Goal: Task Accomplishment & Management: Use online tool/utility

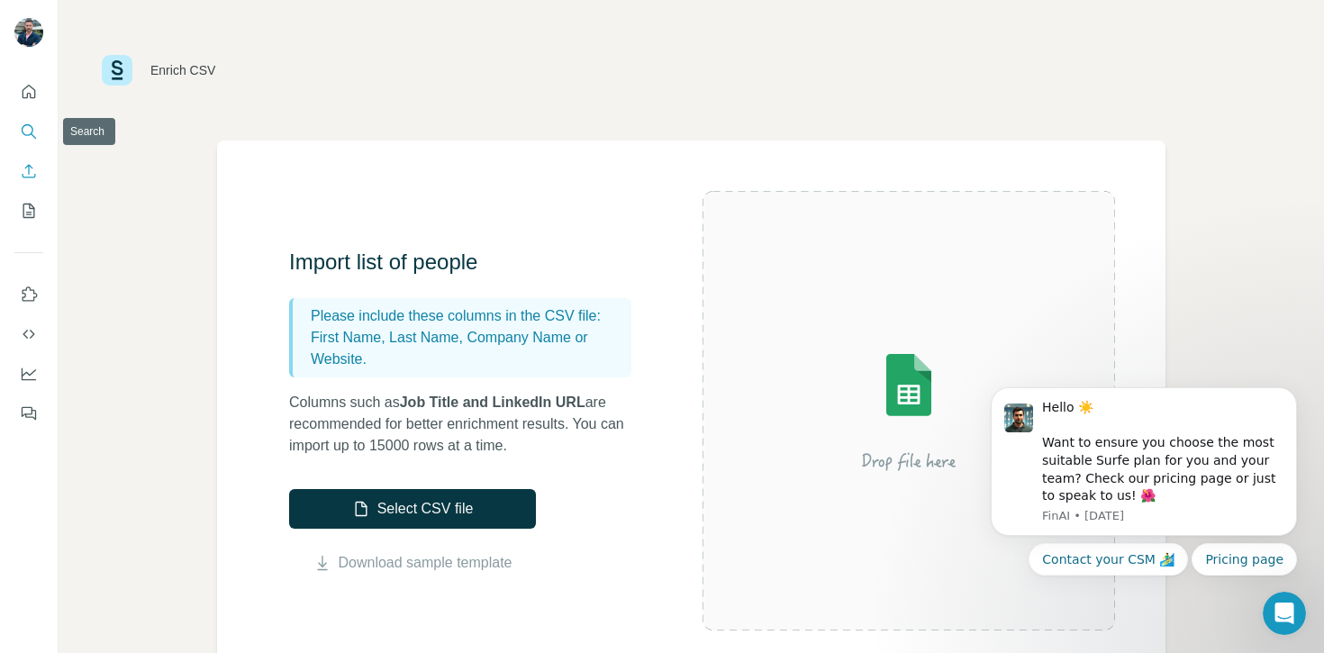
click at [29, 132] on icon "Search" at bounding box center [29, 132] width 18 height 18
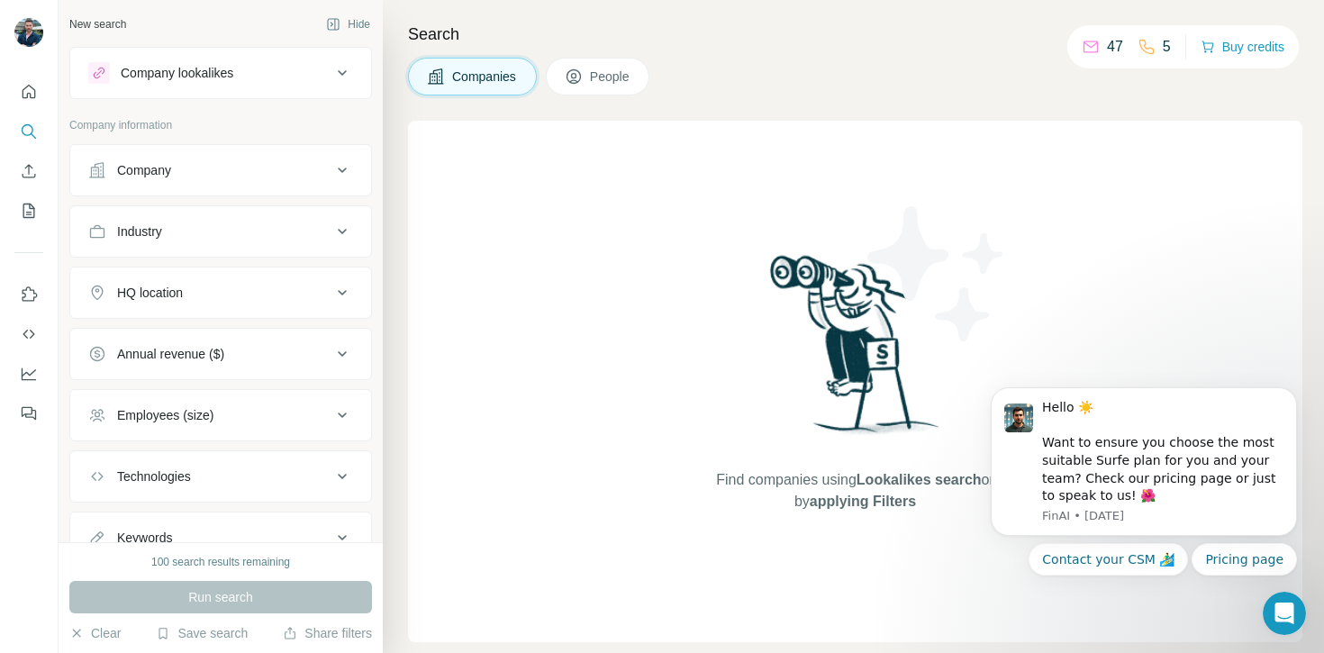
click at [343, 171] on icon at bounding box center [343, 170] width 22 height 22
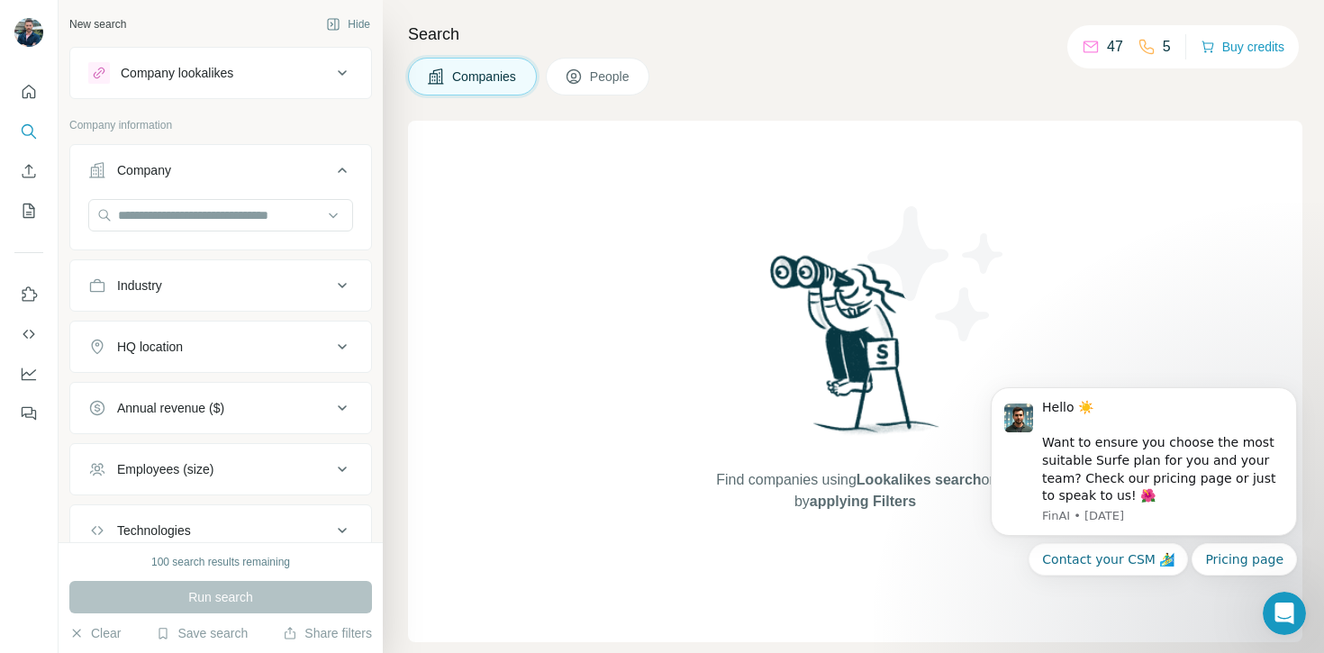
click at [345, 172] on icon at bounding box center [342, 170] width 9 height 5
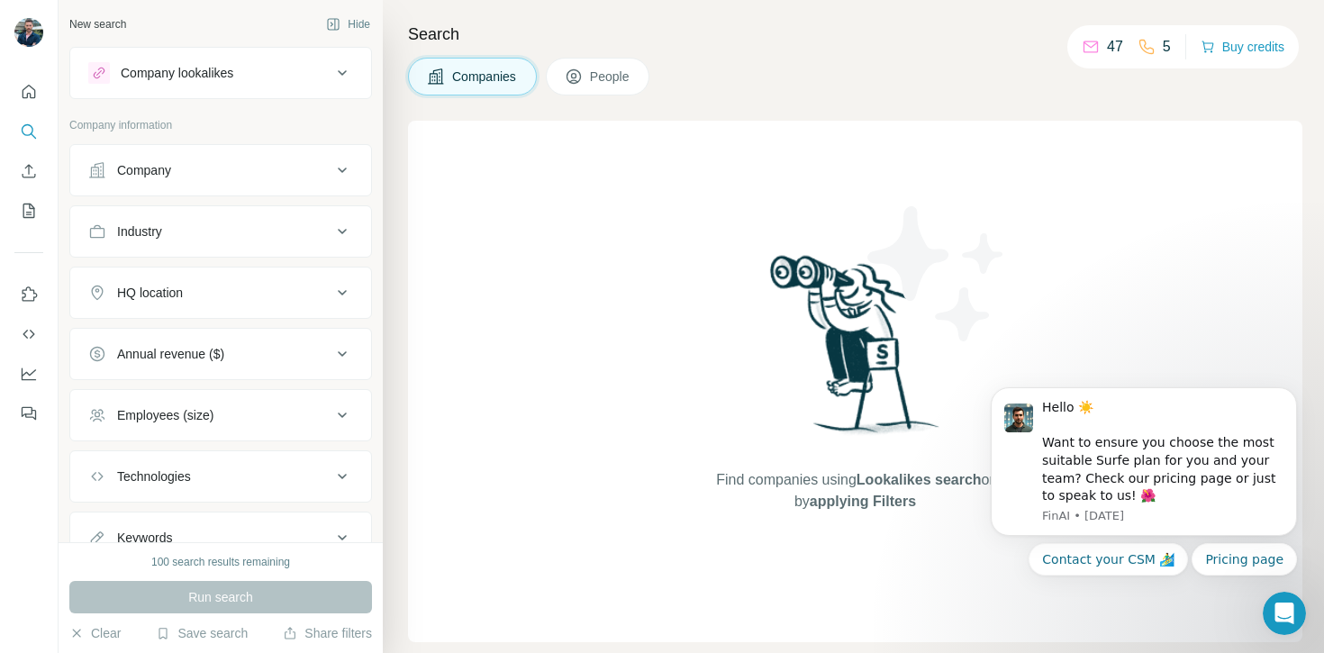
click at [286, 223] on div "Industry" at bounding box center [209, 232] width 243 height 18
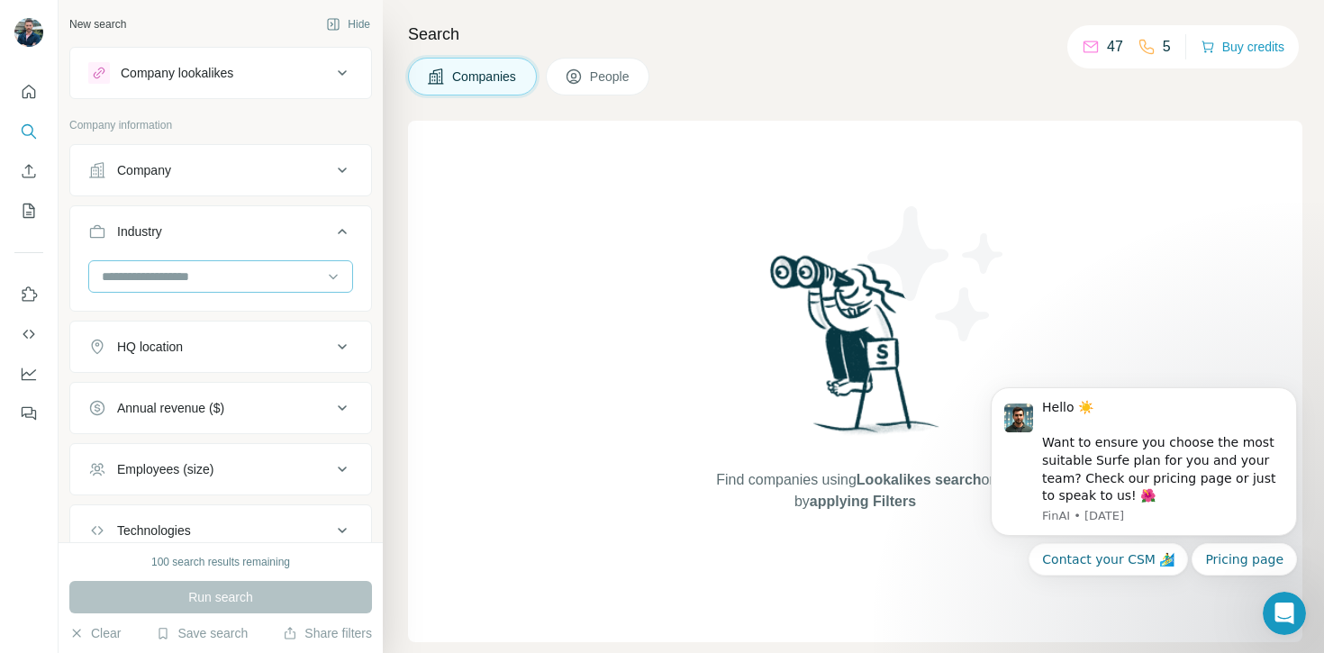
click at [235, 282] on input at bounding box center [211, 277] width 223 height 20
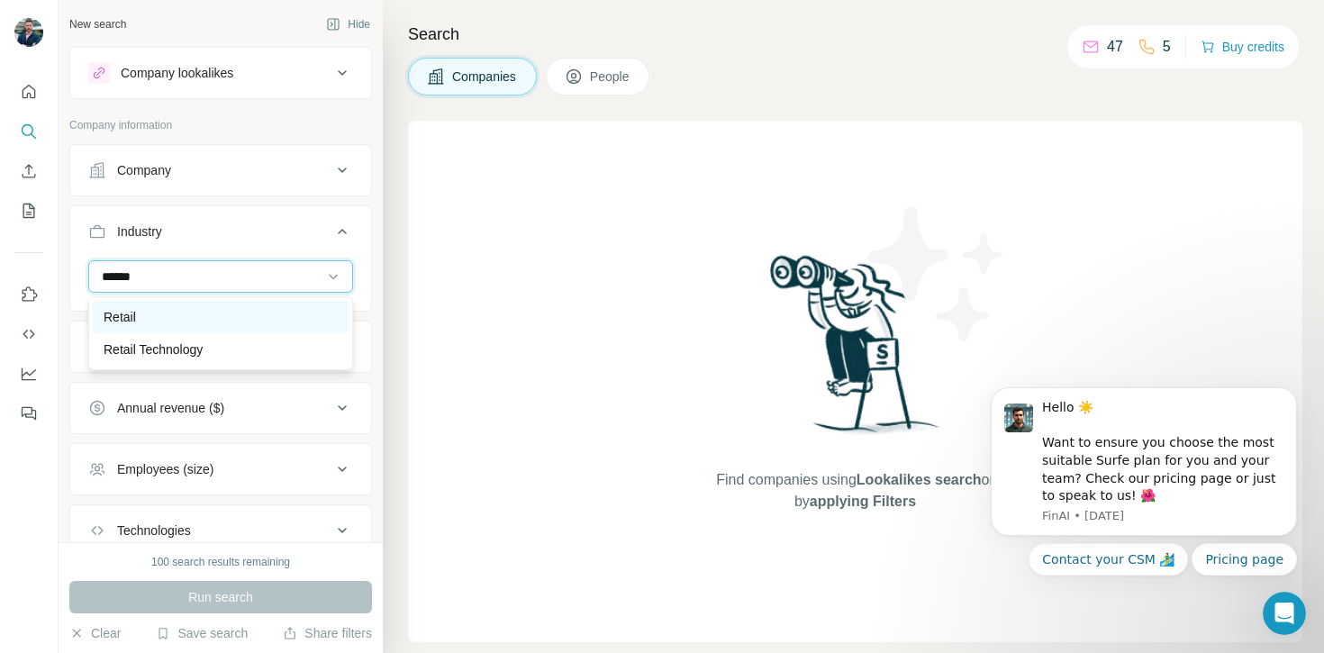
type input "******"
click at [180, 313] on div "Retail" at bounding box center [221, 317] width 234 height 18
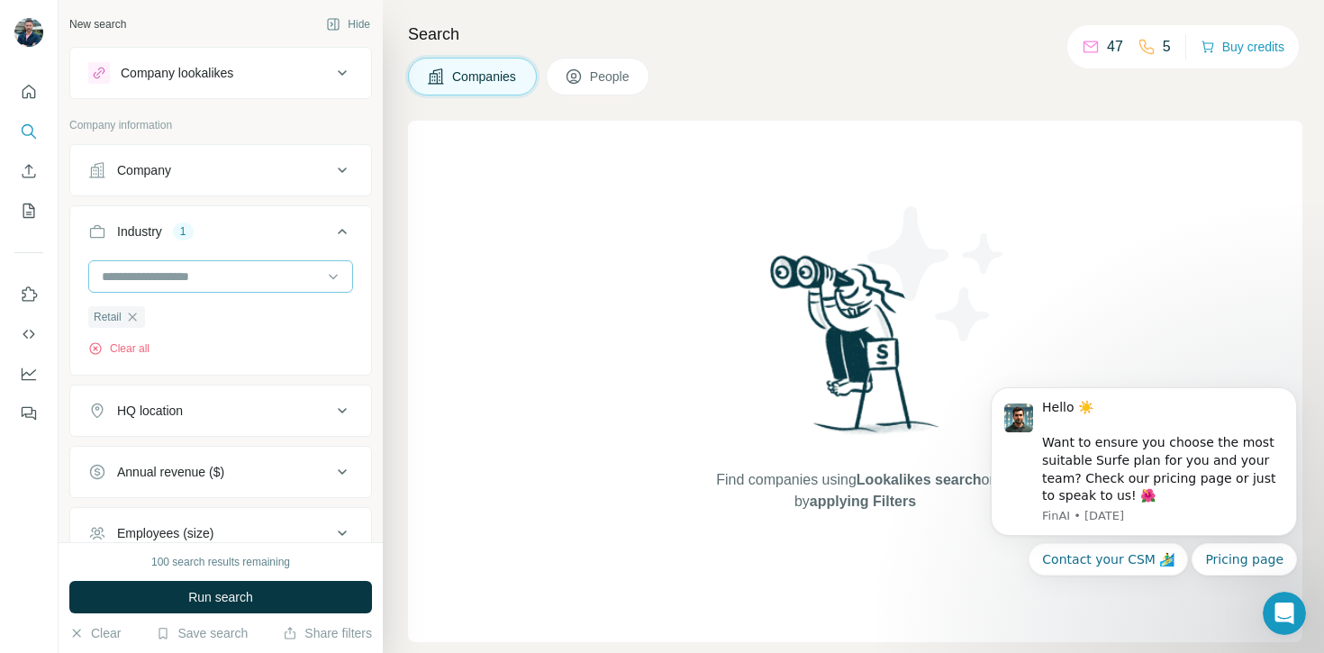
click at [237, 279] on input at bounding box center [211, 277] width 223 height 20
type input "*"
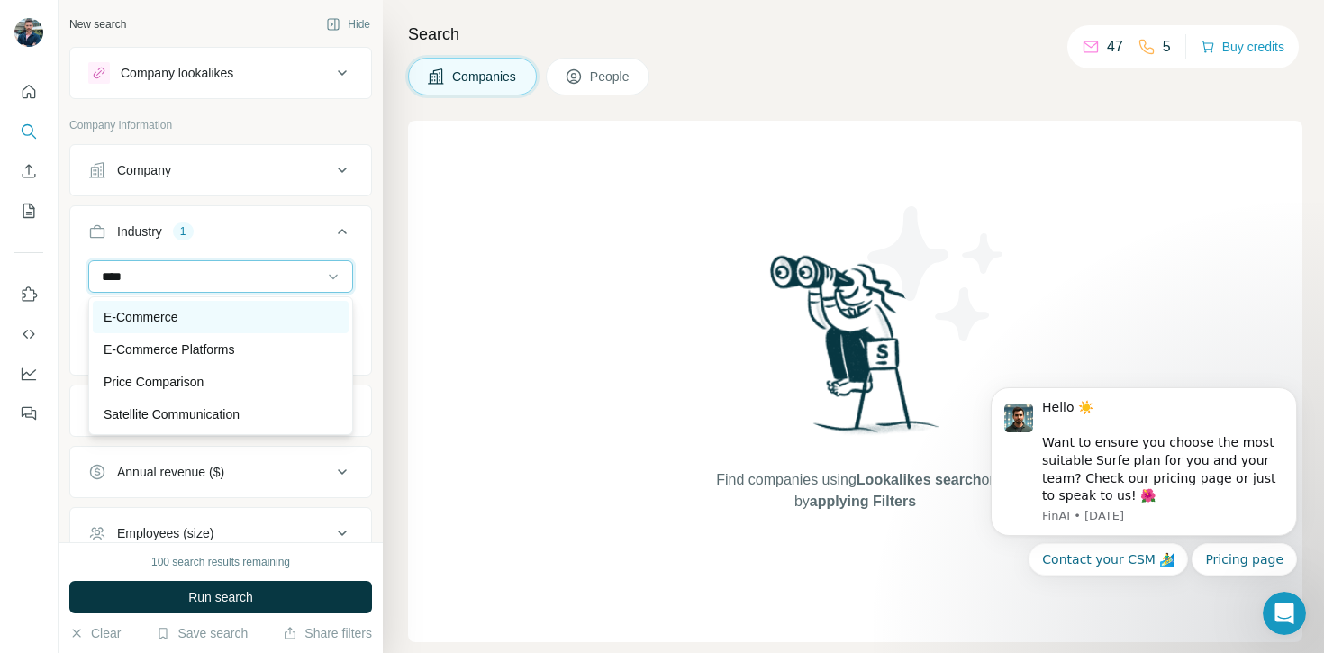
type input "****"
click at [209, 304] on div "E-Commerce" at bounding box center [221, 317] width 256 height 32
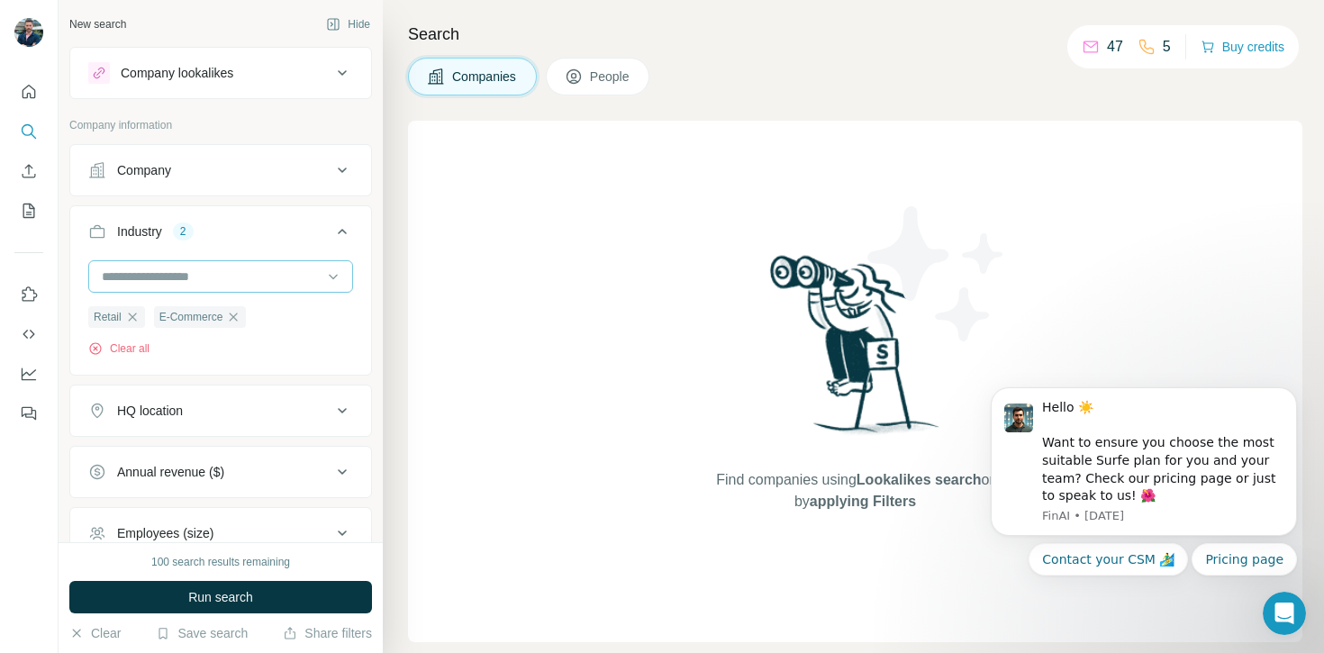
click at [232, 277] on input at bounding box center [211, 277] width 223 height 20
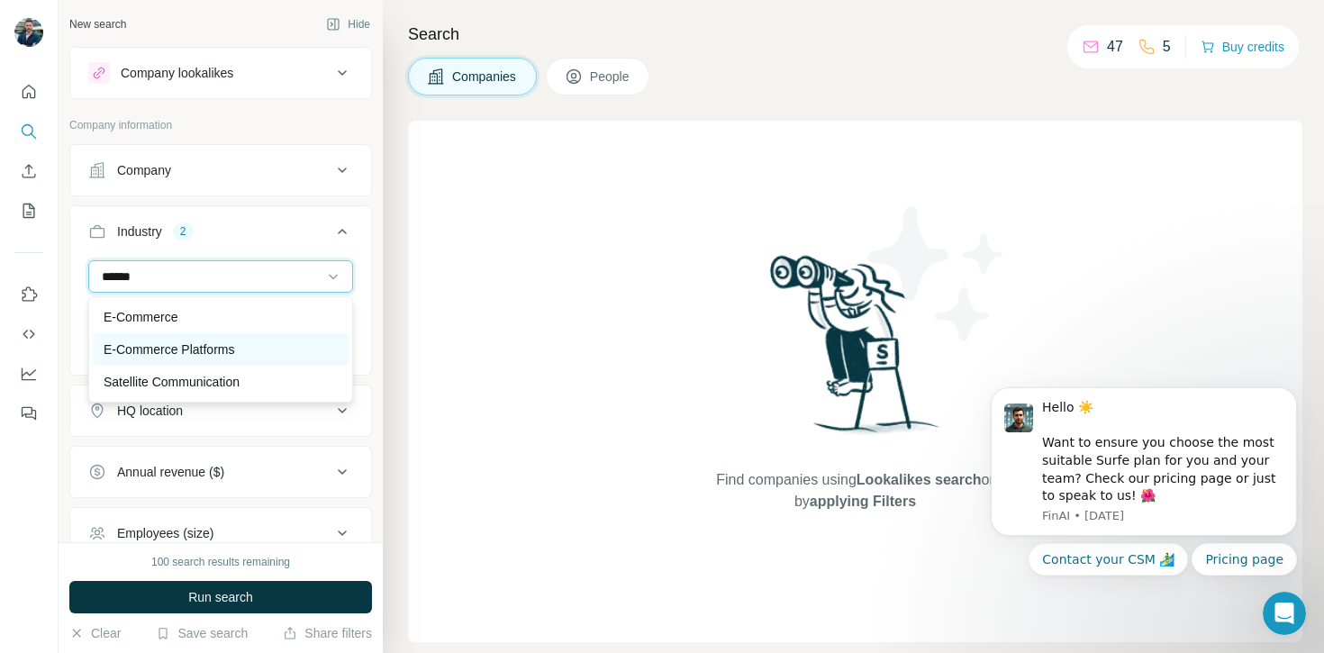
type input "******"
click at [187, 348] on p "E-Commerce Platforms" at bounding box center [169, 350] width 131 height 18
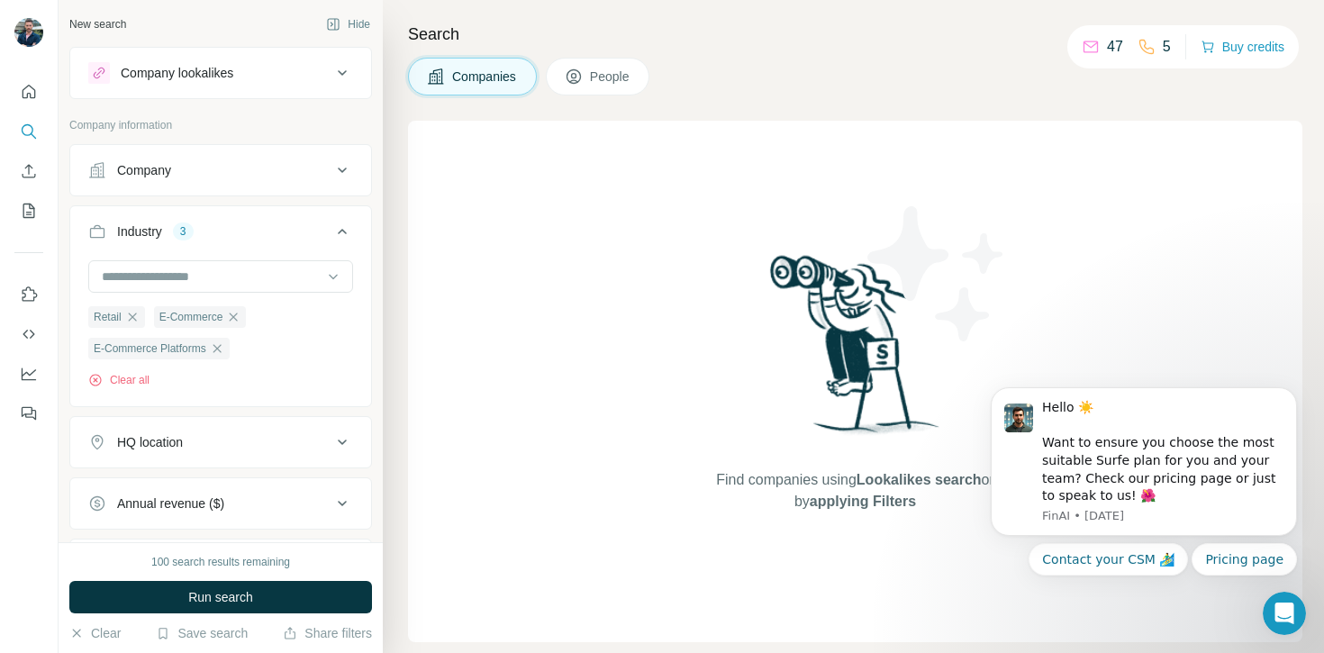
scroll to position [49, 0]
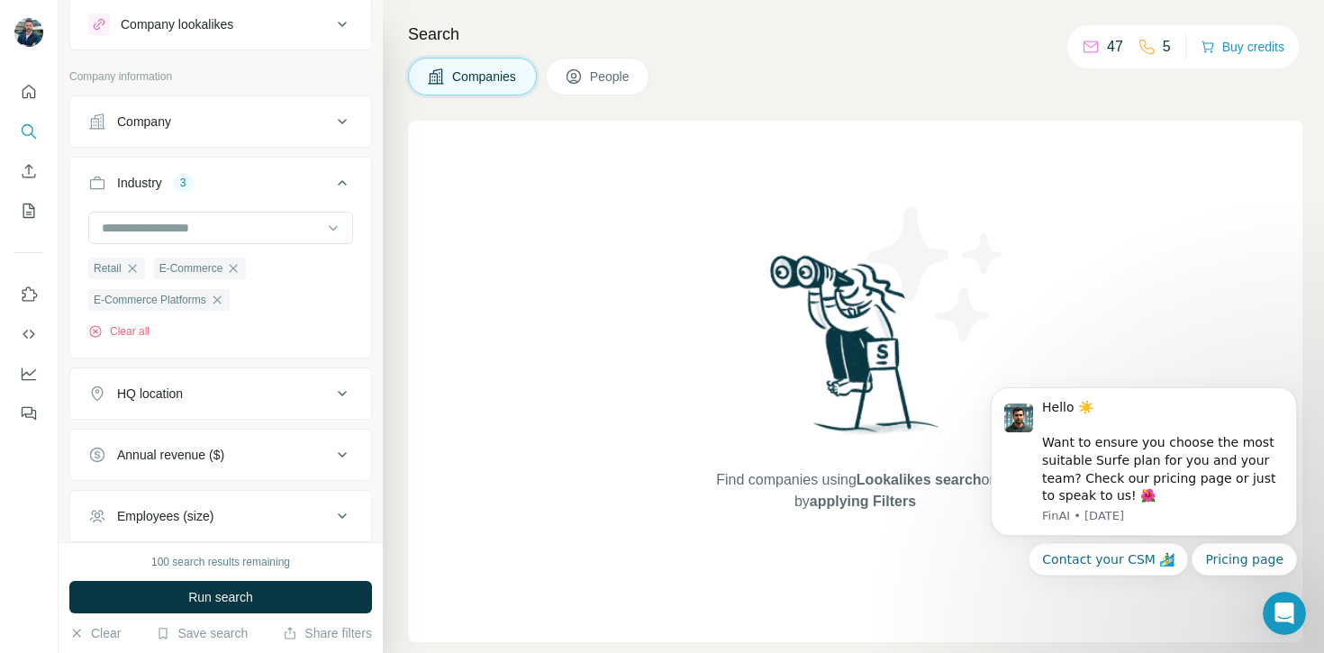
click at [313, 395] on div "HQ location" at bounding box center [209, 394] width 243 height 18
click at [260, 431] on input "text" at bounding box center [220, 439] width 265 height 32
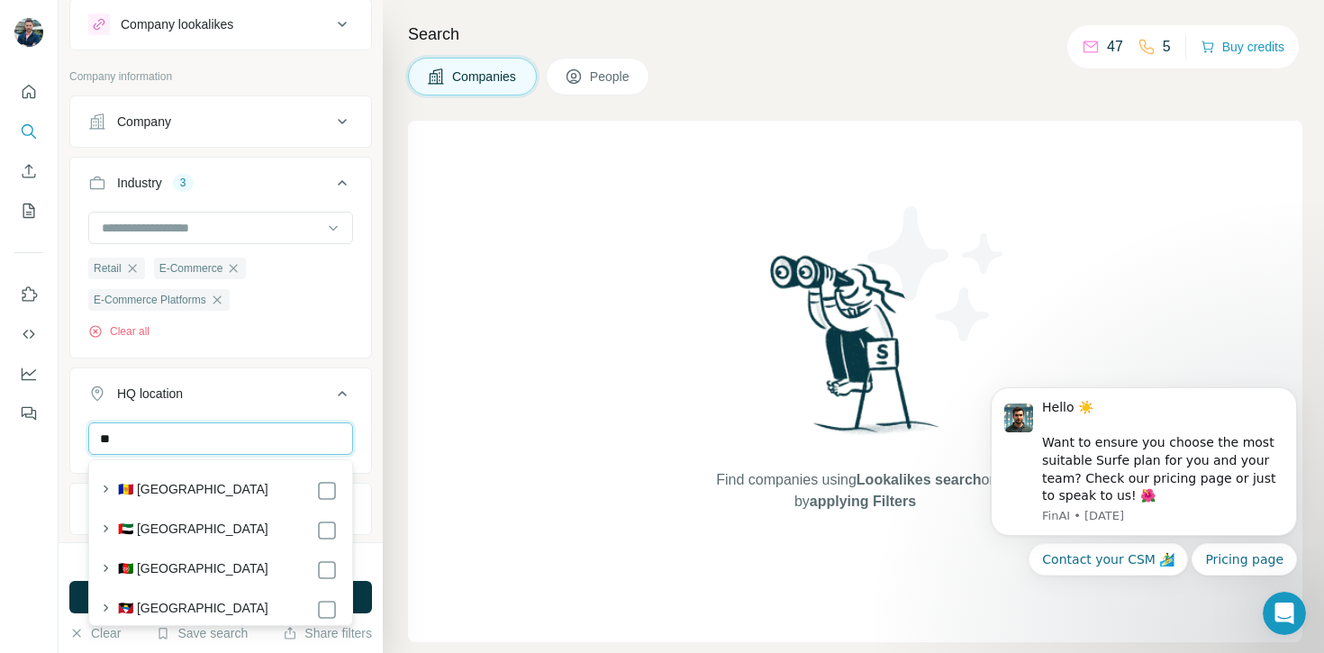
type input "*"
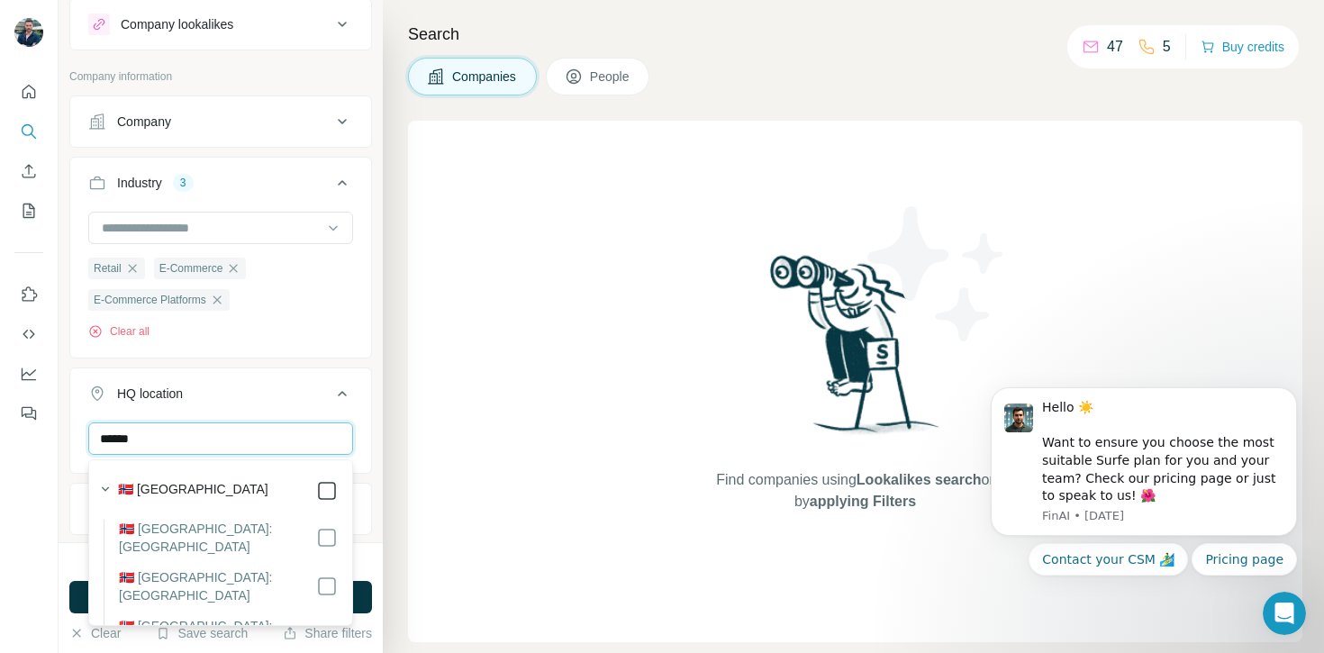
type input "******"
click at [265, 444] on input "******" at bounding box center [220, 439] width 265 height 32
click at [313, 399] on div "HQ location 1" at bounding box center [209, 394] width 243 height 18
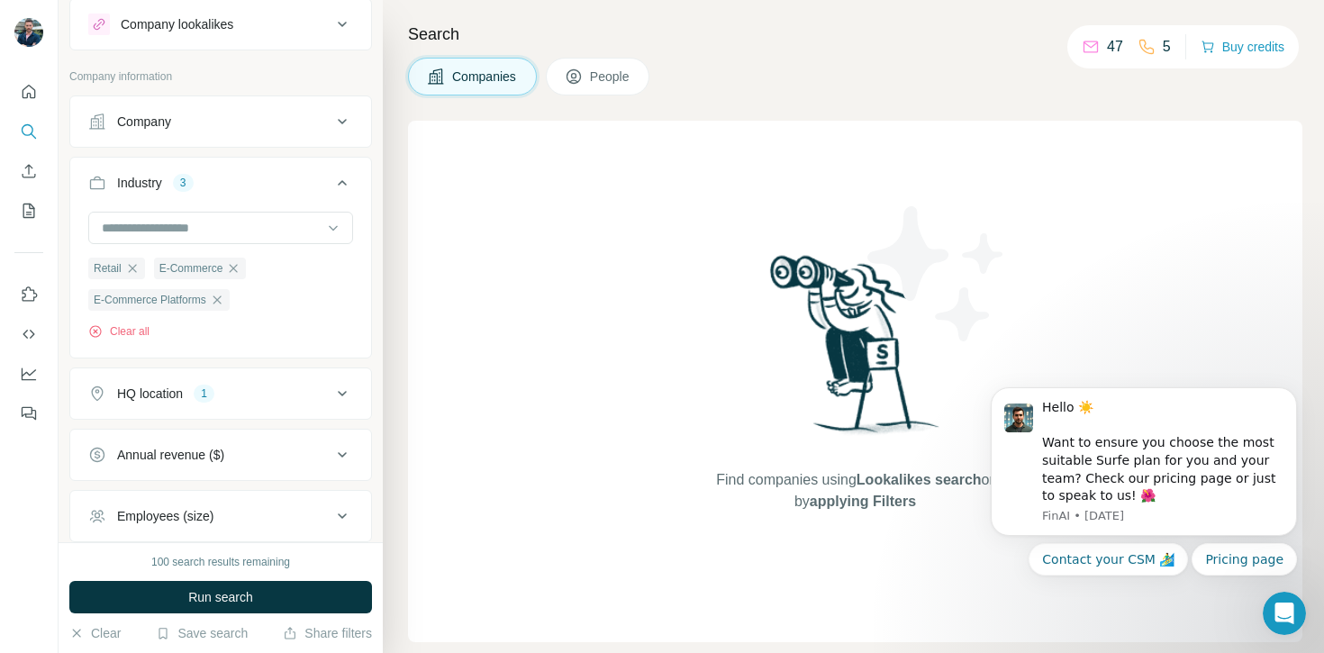
click at [301, 396] on div "HQ location 1" at bounding box center [209, 394] width 243 height 18
click at [197, 441] on input "text" at bounding box center [220, 439] width 265 height 32
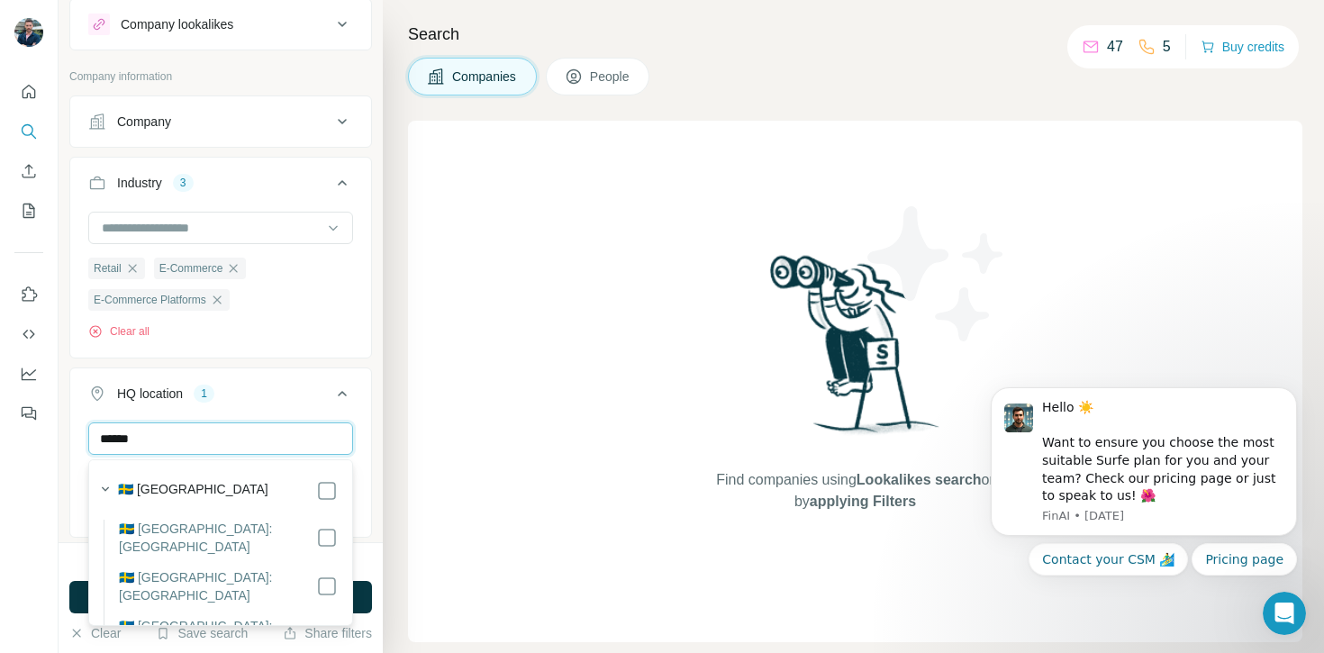
type input "******"
click at [159, 489] on label "🇸🇪 [GEOGRAPHIC_DATA]" at bounding box center [193, 491] width 150 height 22
click at [273, 391] on div "HQ location 2" at bounding box center [209, 394] width 243 height 18
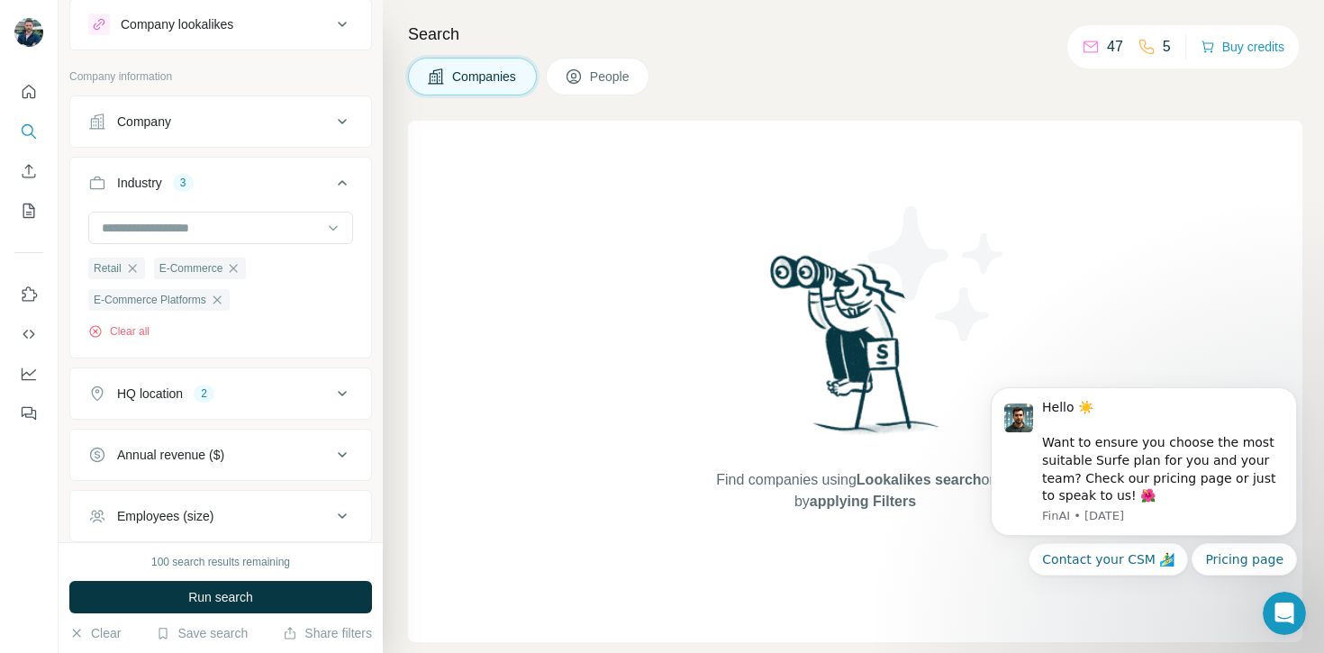
click at [264, 394] on div "HQ location 2" at bounding box center [209, 394] width 243 height 18
click at [197, 438] on input "text" at bounding box center [220, 439] width 265 height 32
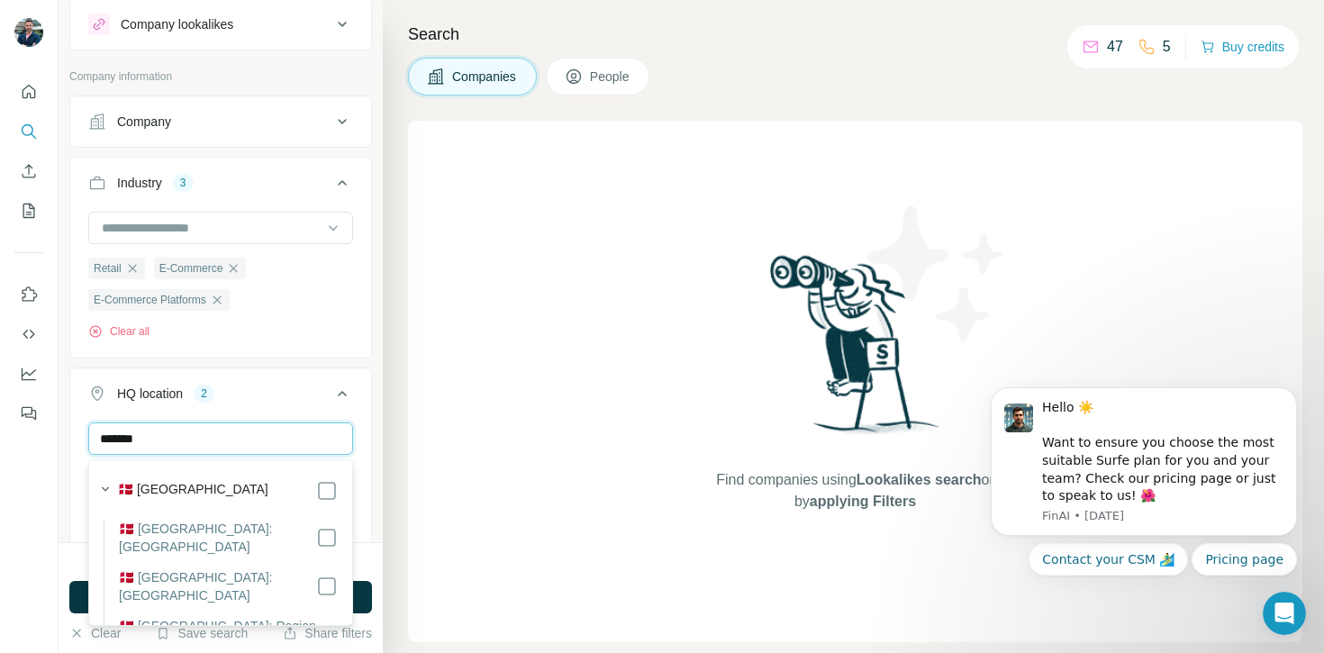
type input "*******"
click at [211, 493] on div "🇩🇰 [GEOGRAPHIC_DATA]" at bounding box center [228, 491] width 220 height 22
click at [296, 420] on button "HQ location 3" at bounding box center [220, 397] width 301 height 50
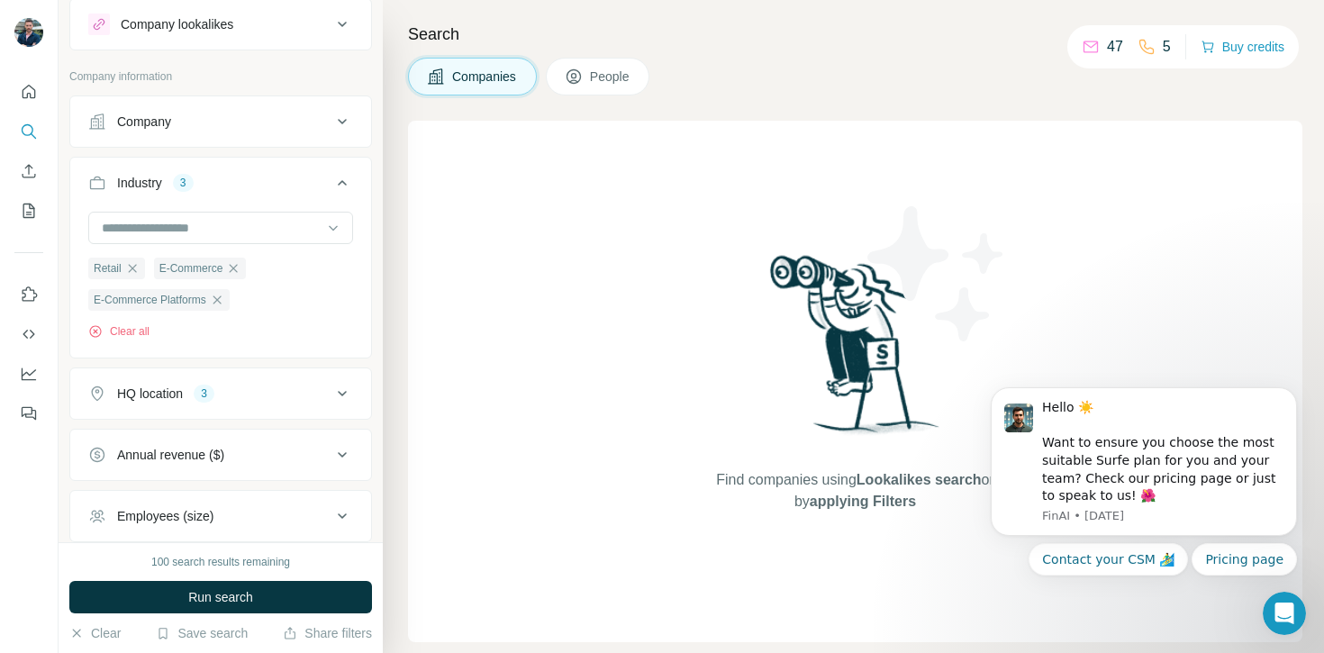
click at [280, 415] on button "HQ location 3" at bounding box center [220, 393] width 301 height 43
click at [236, 432] on input "text" at bounding box center [220, 439] width 265 height 32
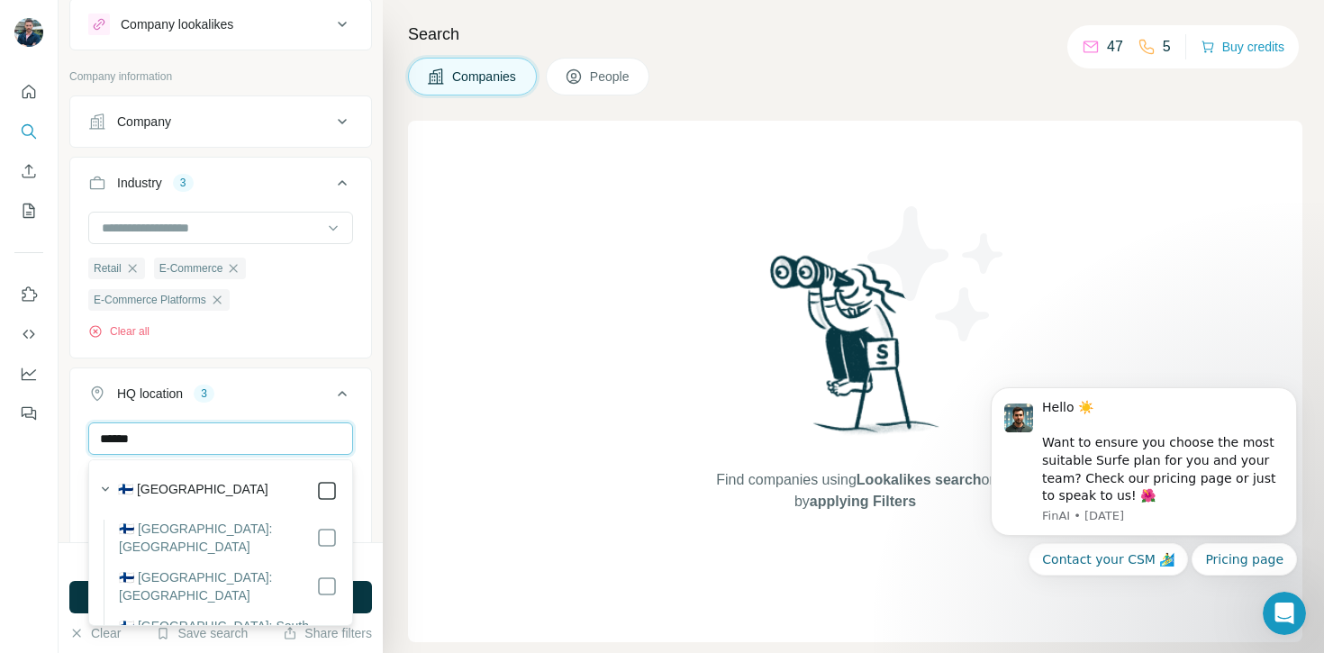
type input "******"
click at [285, 401] on div "HQ location 4" at bounding box center [209, 394] width 243 height 18
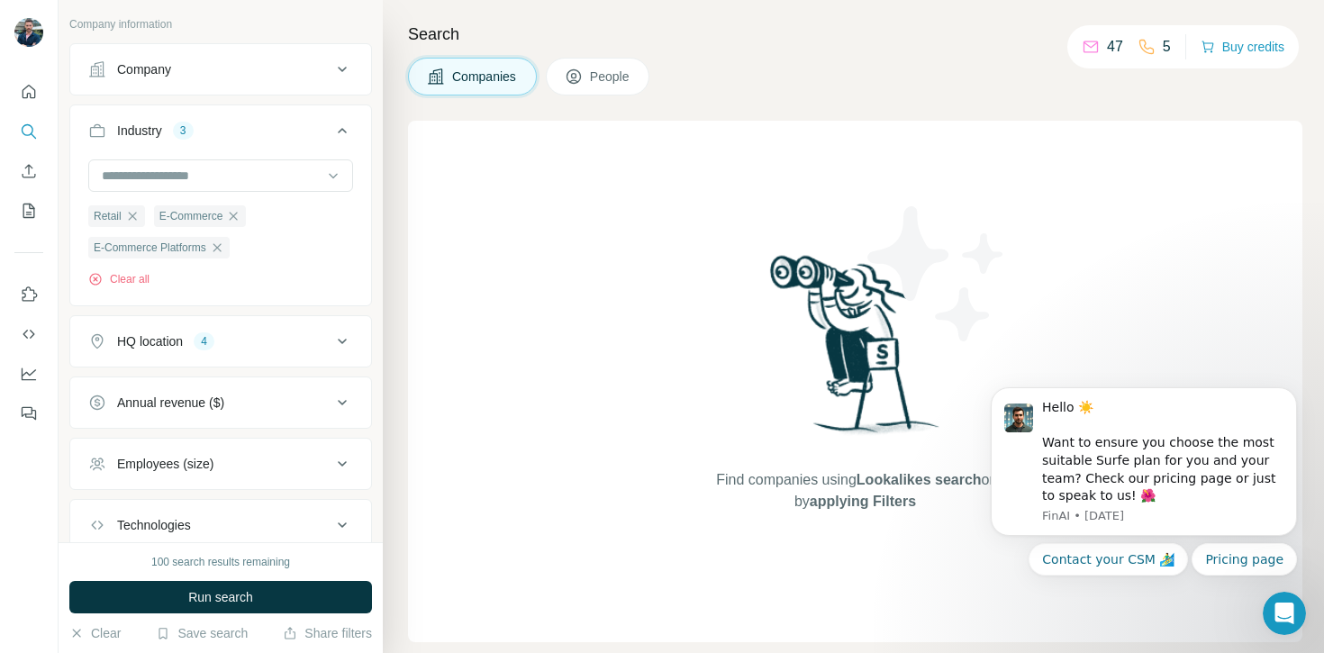
click at [288, 398] on div "Annual revenue ($)" at bounding box center [209, 403] width 243 height 18
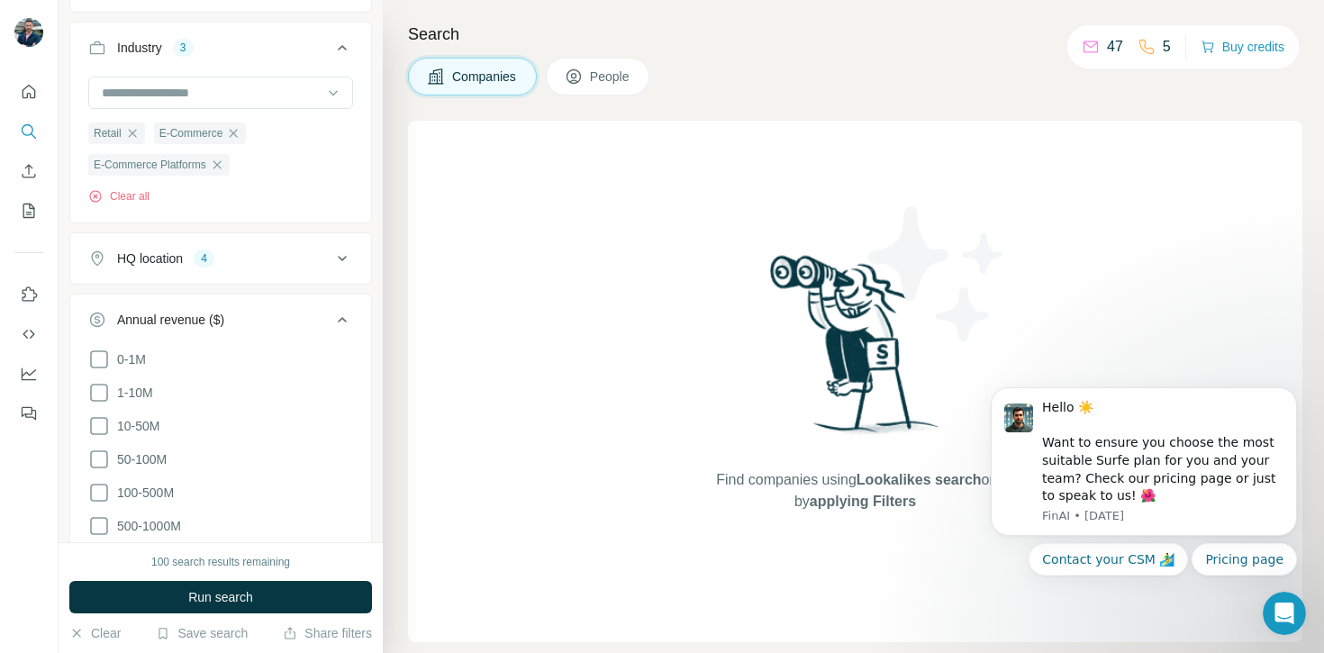
scroll to position [186, 0]
click at [103, 393] on icon at bounding box center [99, 391] width 22 height 22
click at [98, 429] on icon at bounding box center [99, 424] width 22 height 22
click at [341, 318] on icon at bounding box center [342, 317] width 9 height 5
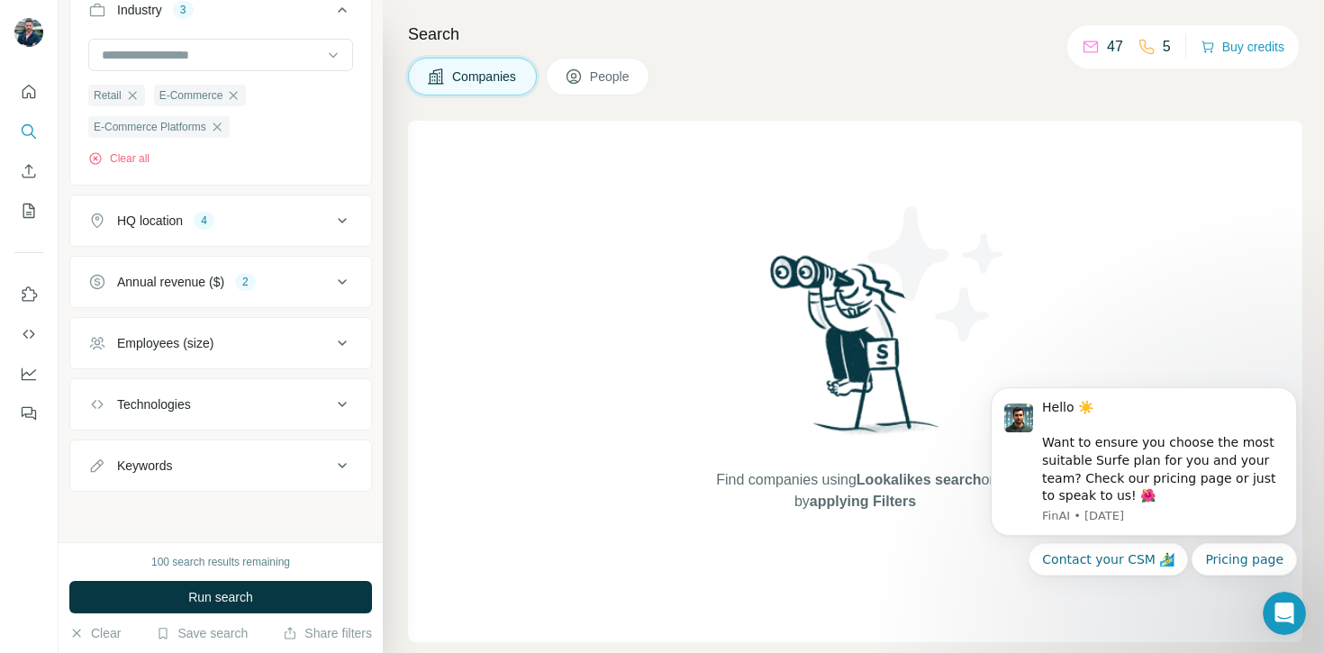
click at [314, 330] on button "Employees (size)" at bounding box center [220, 343] width 301 height 43
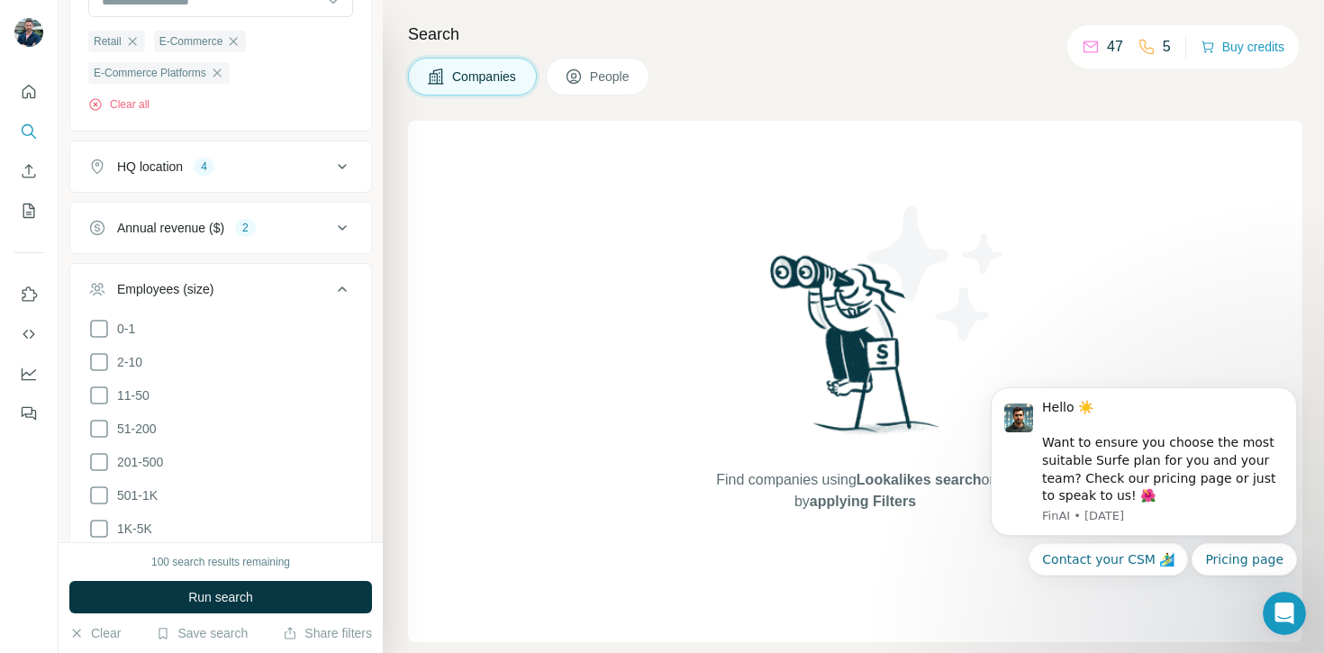
scroll to position [314, 0]
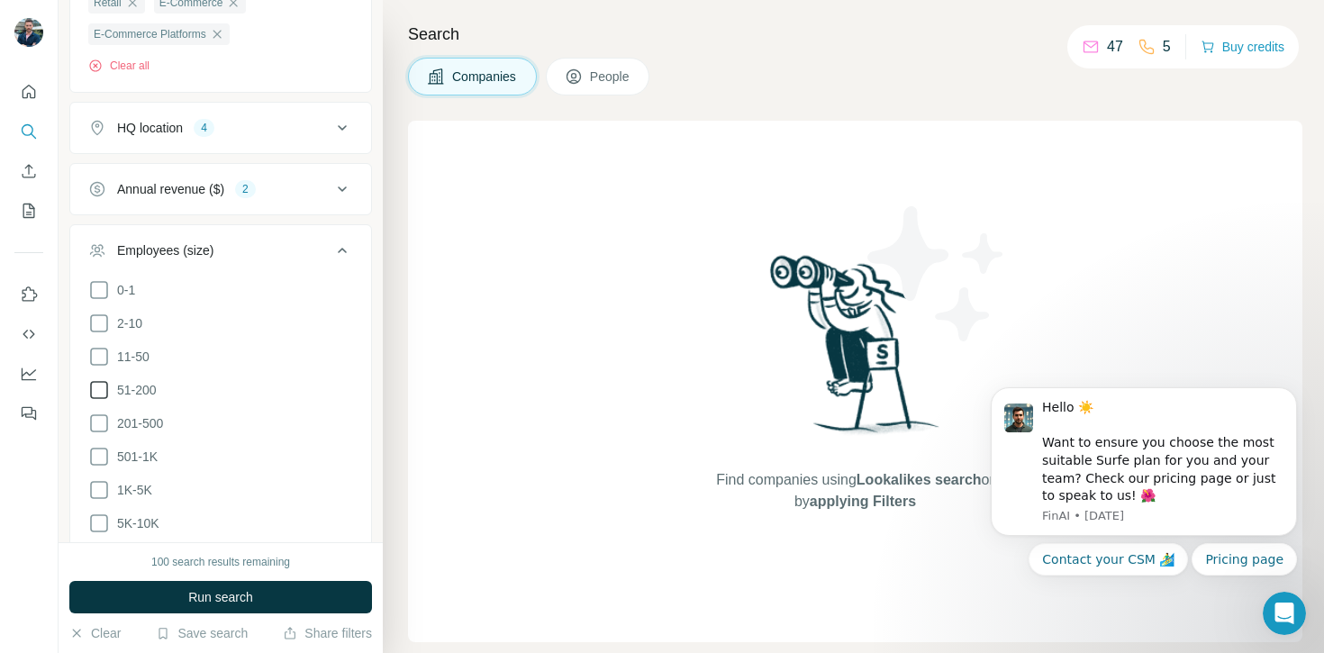
click at [94, 385] on icon at bounding box center [99, 390] width 22 height 22
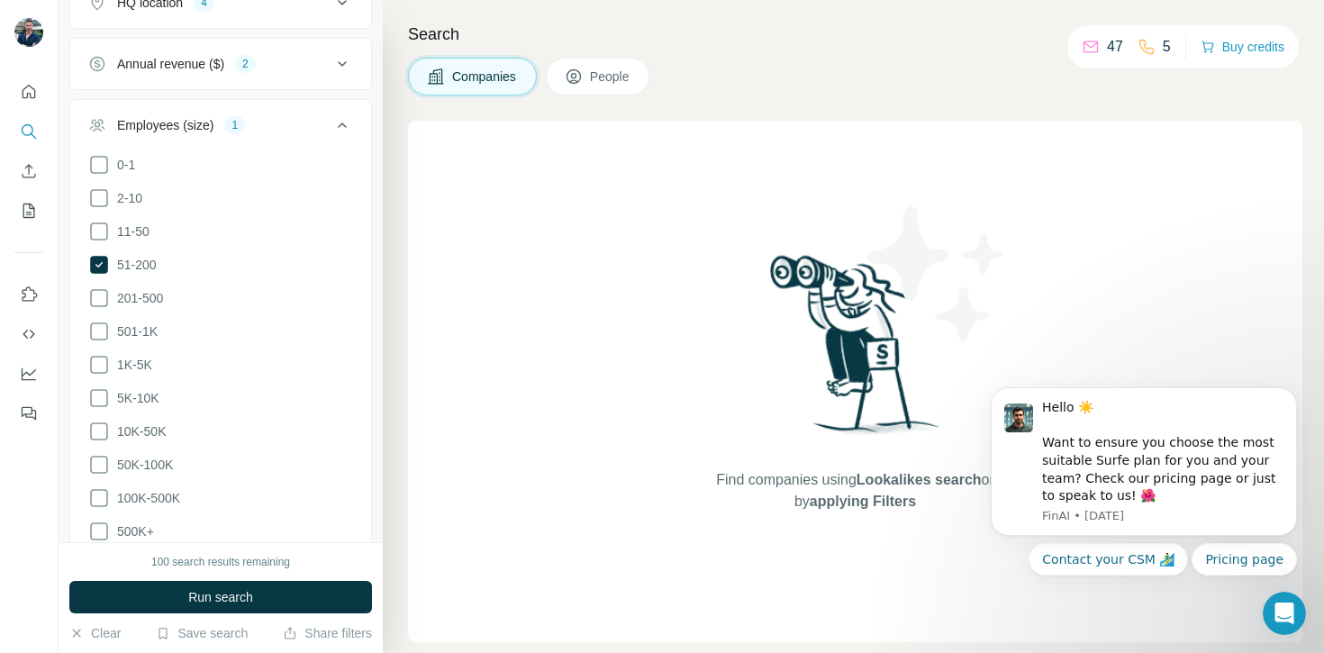
scroll to position [437, 0]
click at [339, 127] on icon at bounding box center [343, 128] width 22 height 22
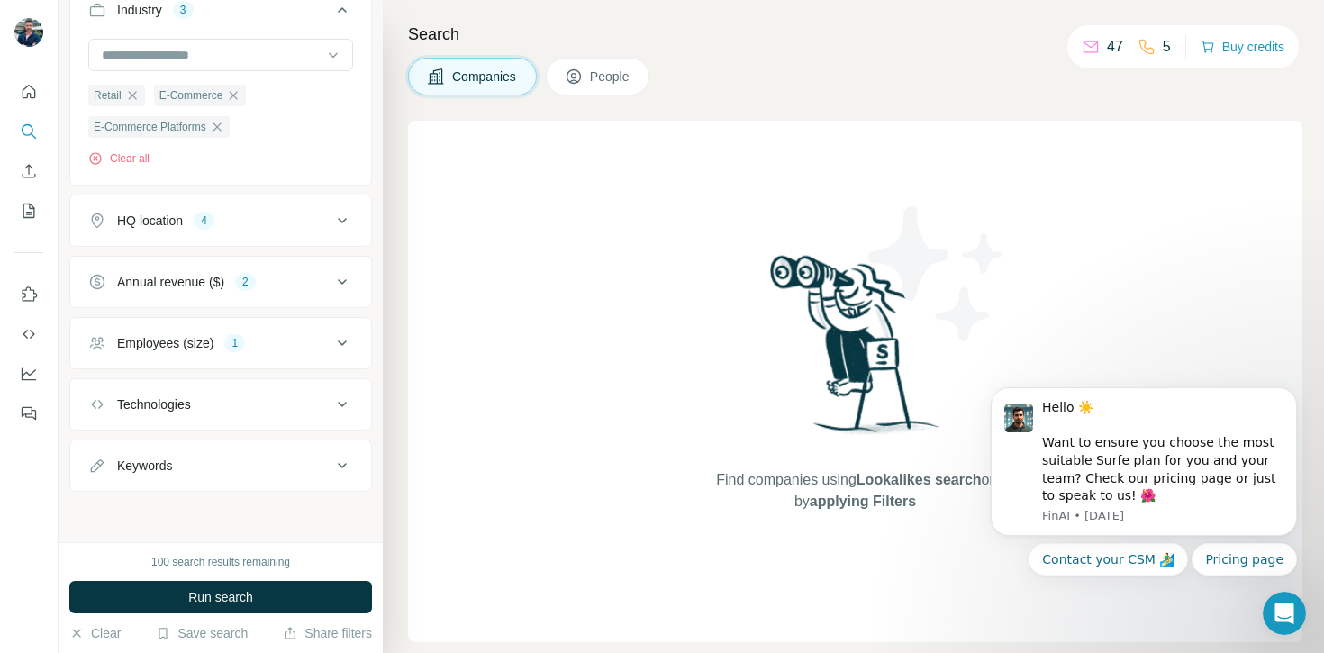
click at [240, 403] on div "Technologies" at bounding box center [209, 404] width 243 height 18
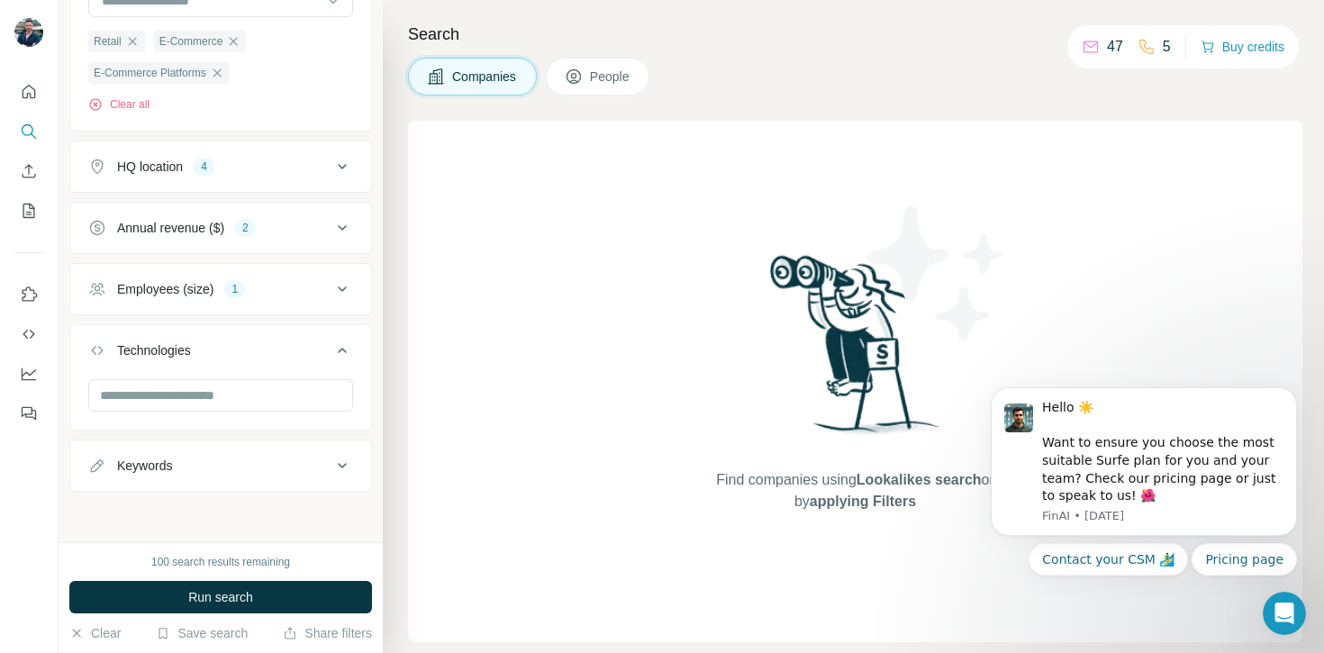
click at [283, 353] on div "Technologies" at bounding box center [209, 350] width 243 height 18
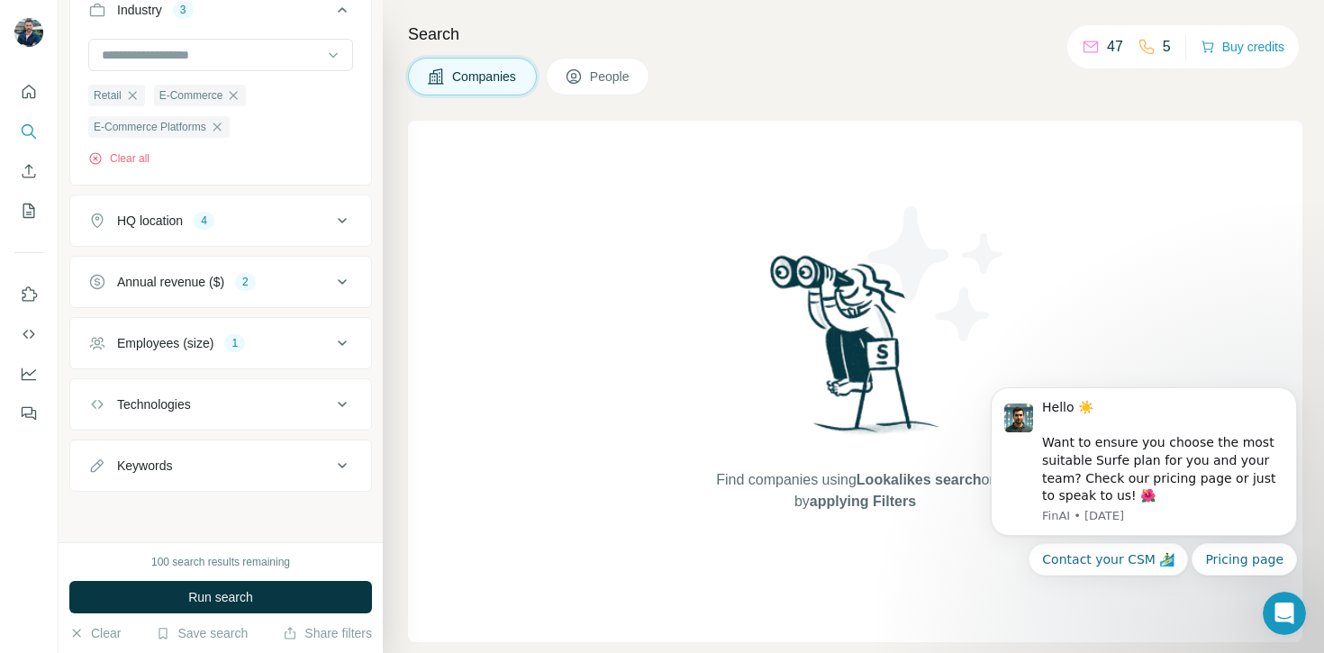
scroll to position [223, 0]
click at [264, 395] on div "Technologies" at bounding box center [209, 404] width 243 height 18
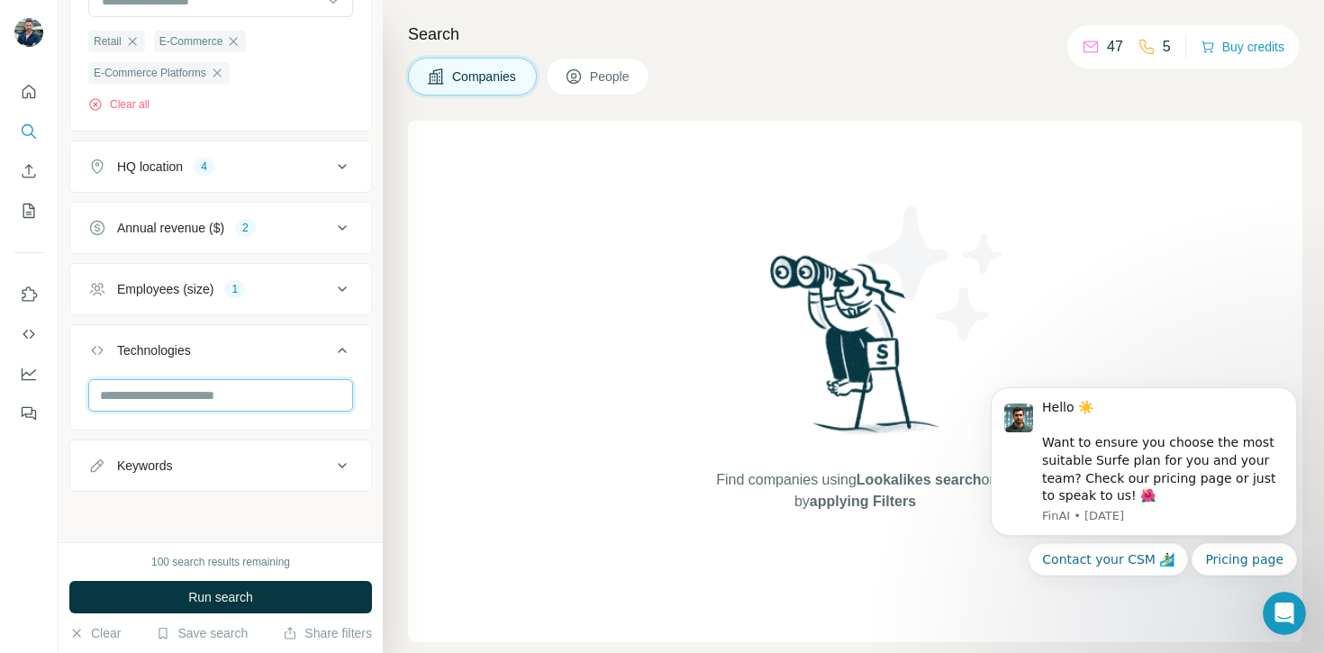
click at [249, 387] on input "text" at bounding box center [220, 395] width 265 height 32
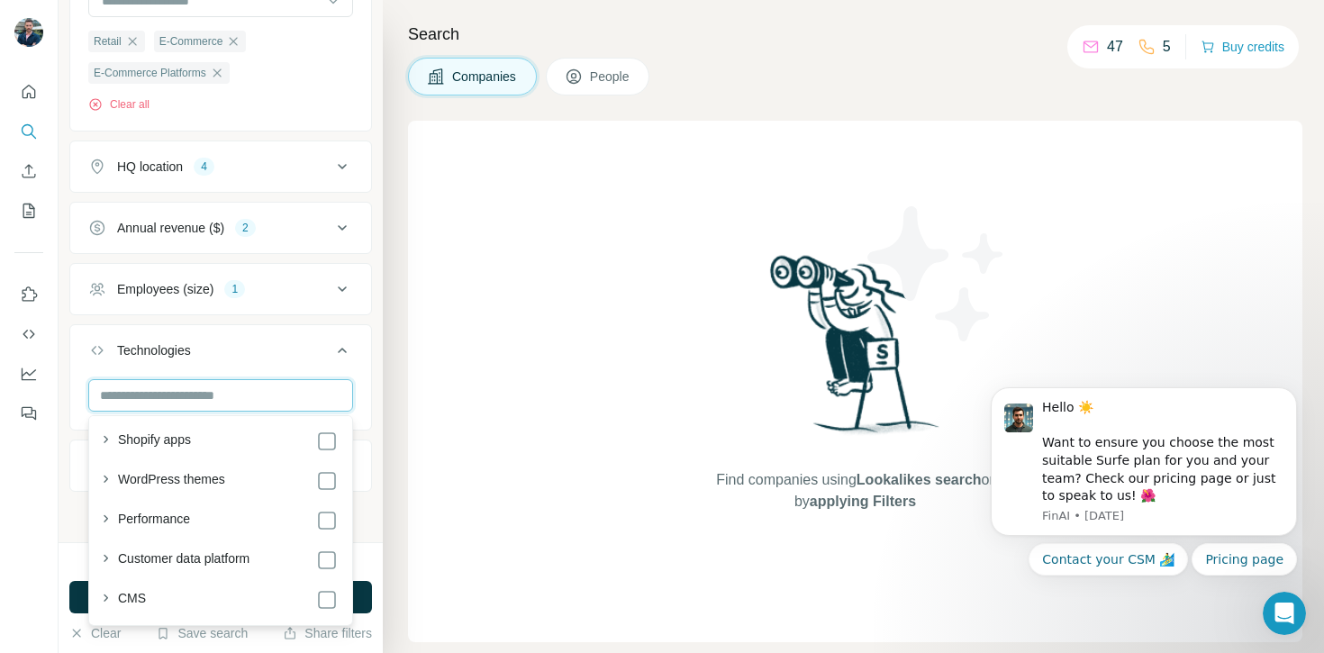
scroll to position [165, 0]
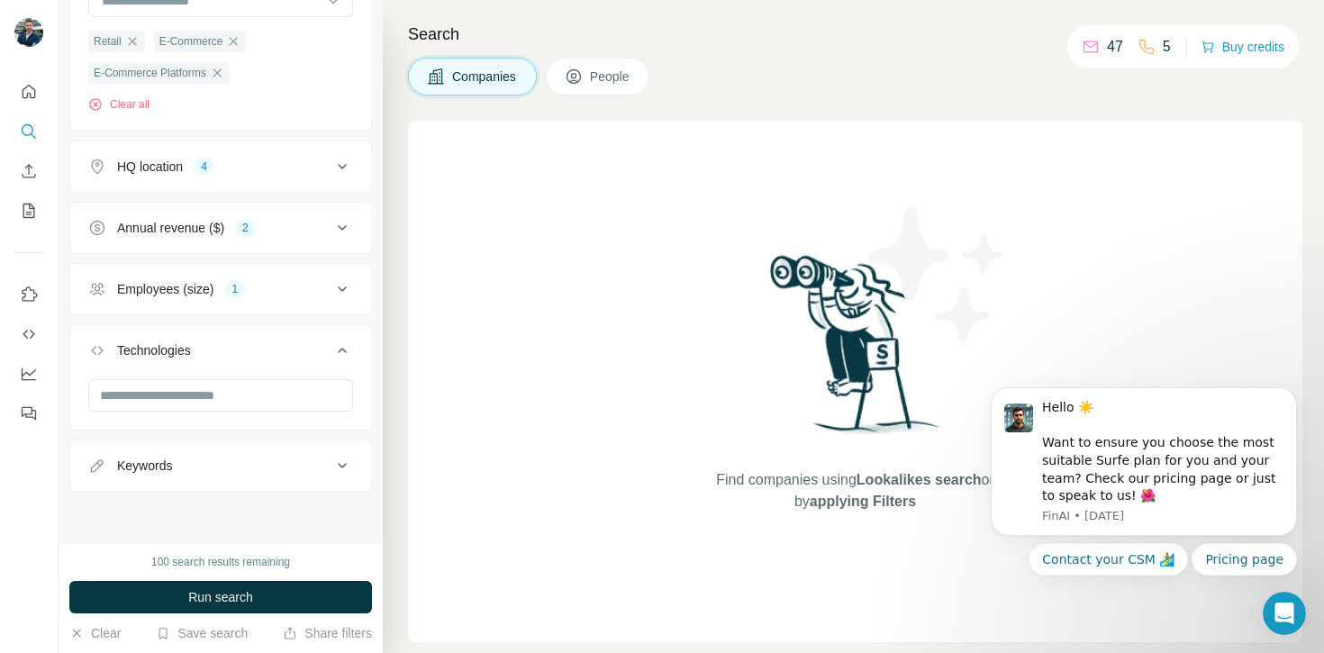
click at [306, 358] on div "Technologies" at bounding box center [209, 350] width 243 height 18
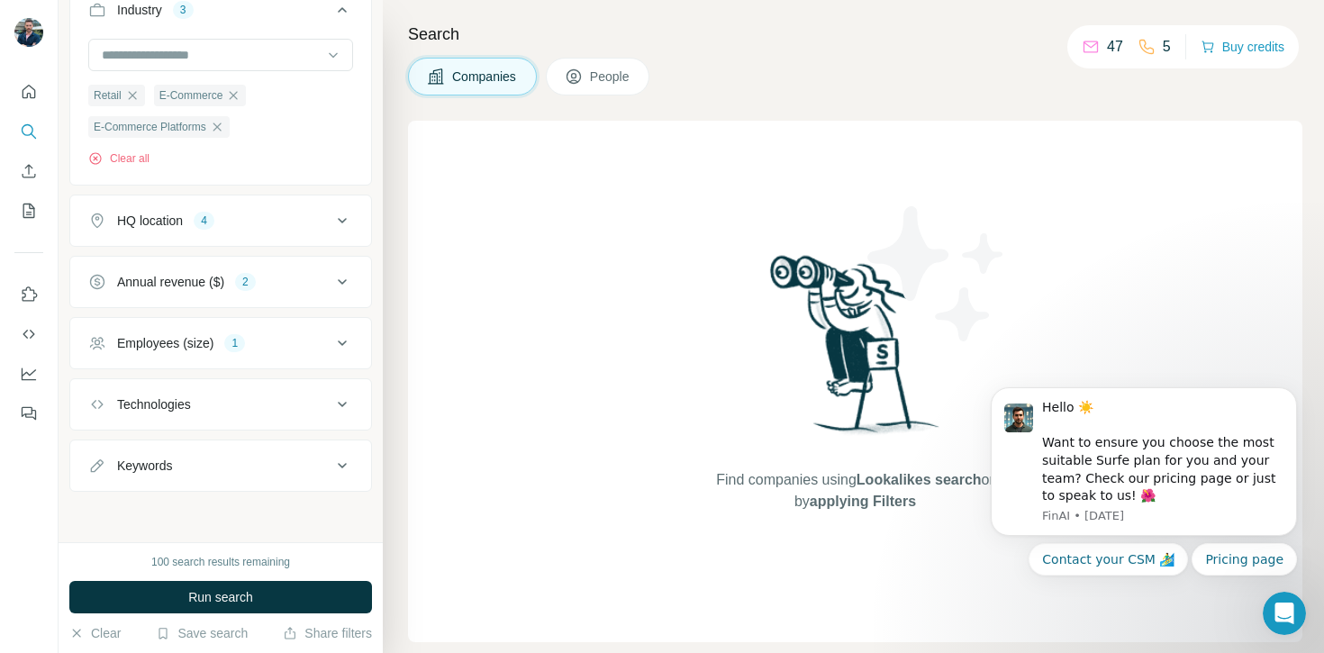
click at [222, 470] on div "Keywords" at bounding box center [209, 466] width 243 height 18
click at [250, 450] on button "Keywords" at bounding box center [220, 468] width 301 height 50
click at [214, 601] on span "Run search" at bounding box center [220, 597] width 65 height 18
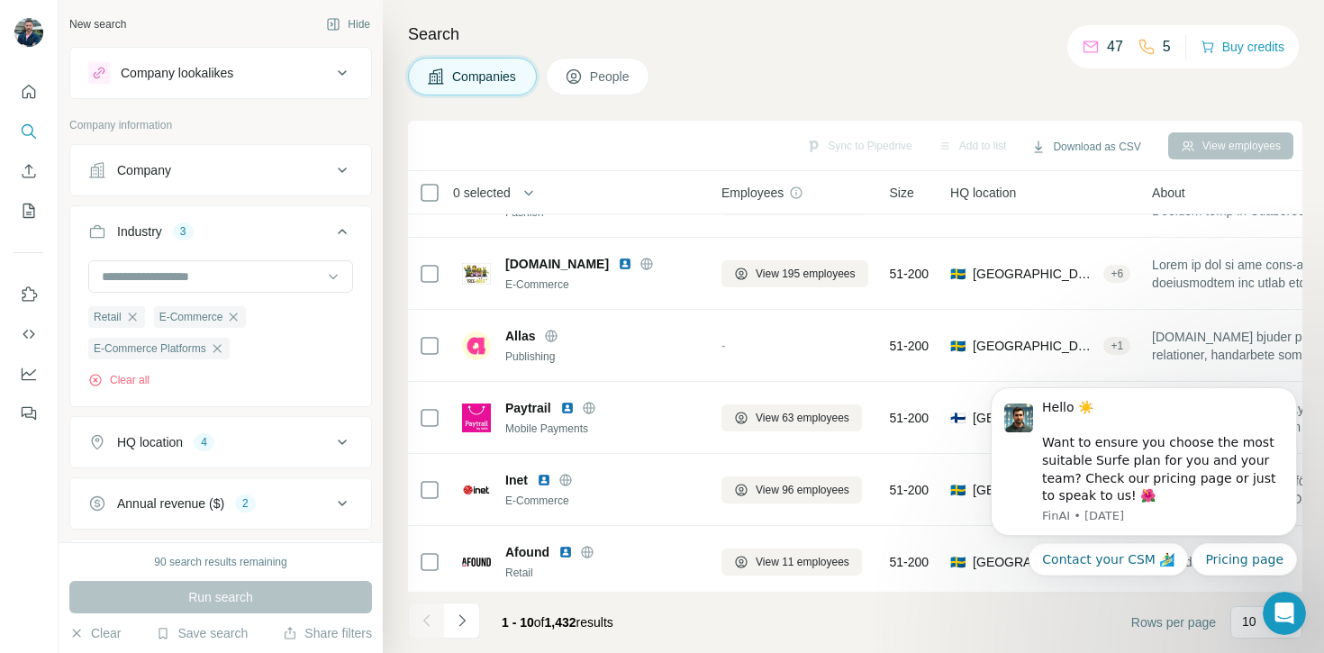
scroll to position [343, 0]
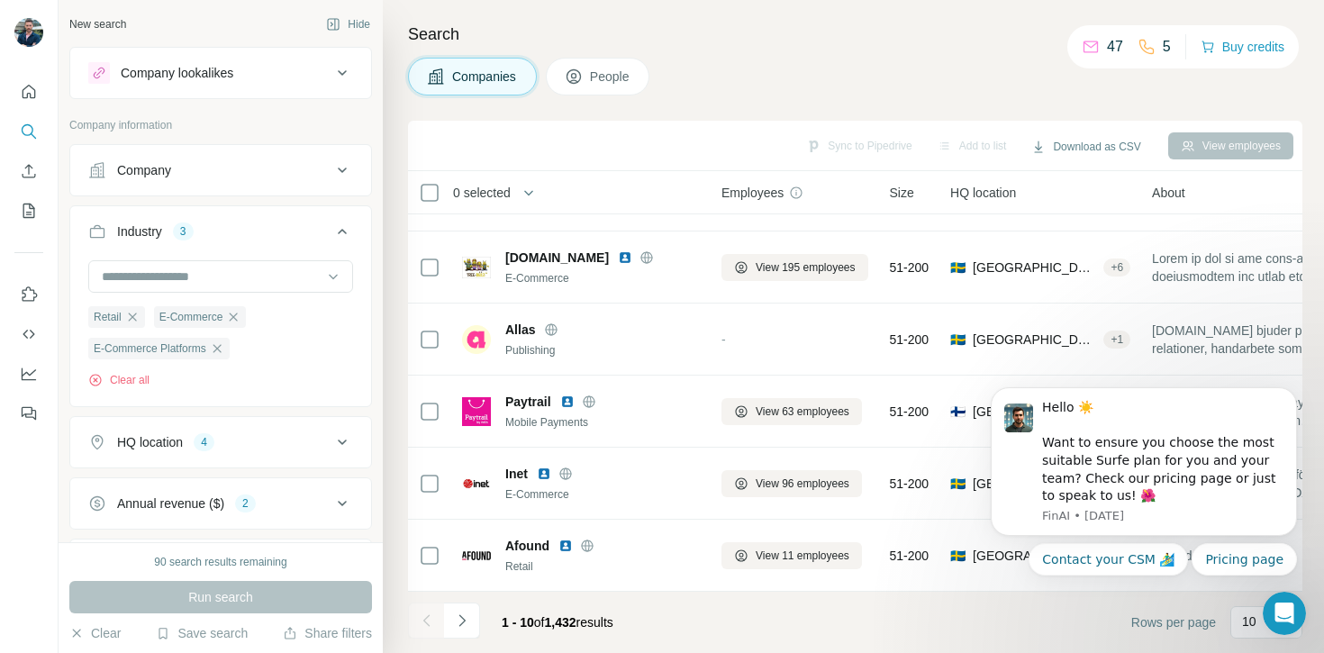
click at [614, 79] on span "People" at bounding box center [610, 77] width 41 height 18
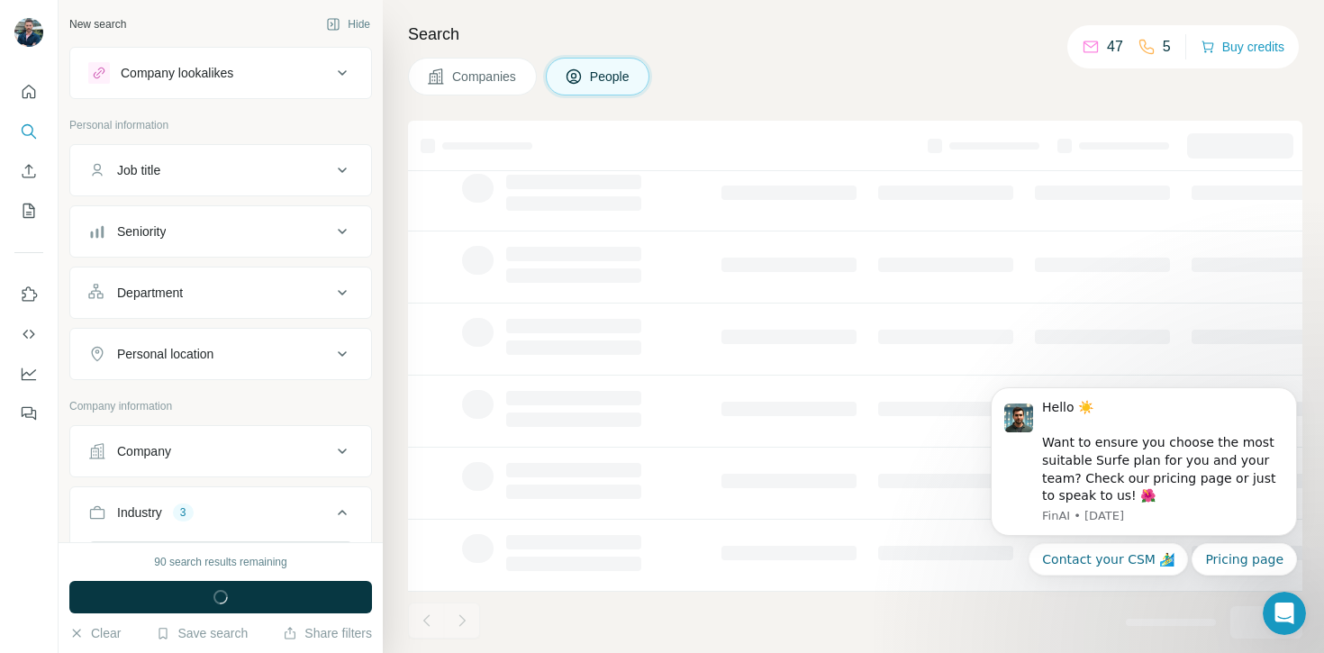
click at [506, 79] on span "Companies" at bounding box center [485, 77] width 66 height 18
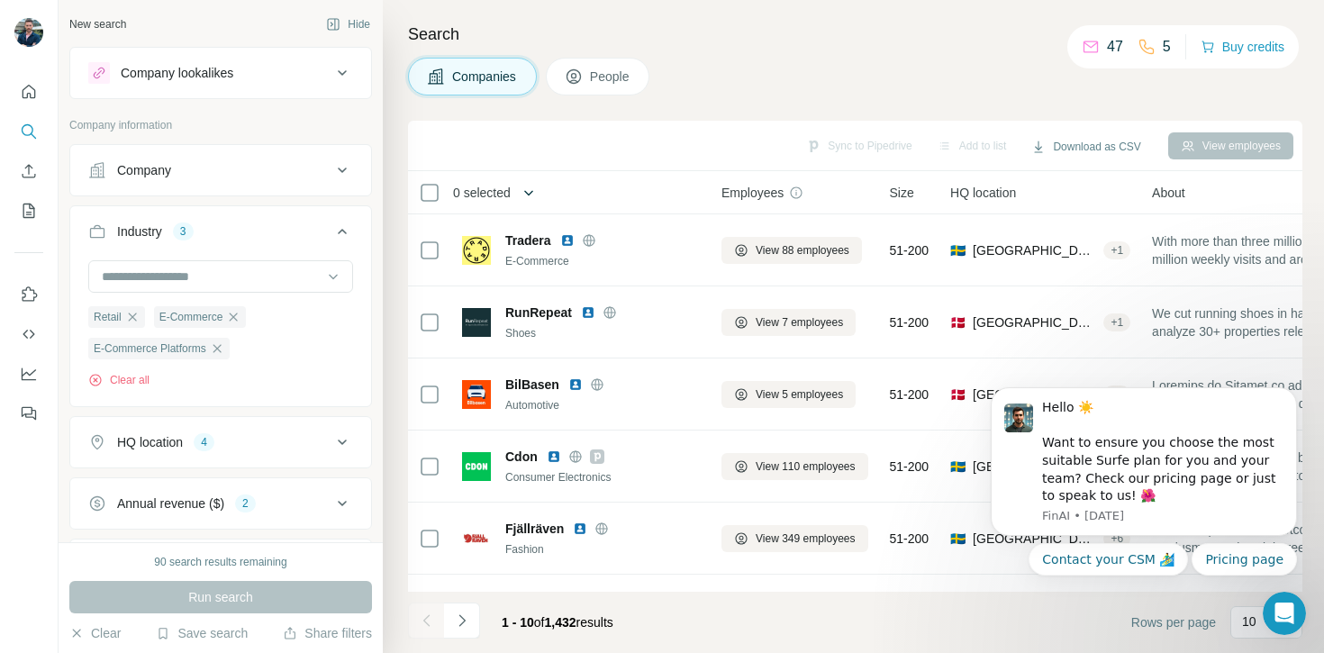
click at [521, 195] on button "button" at bounding box center [529, 193] width 36 height 36
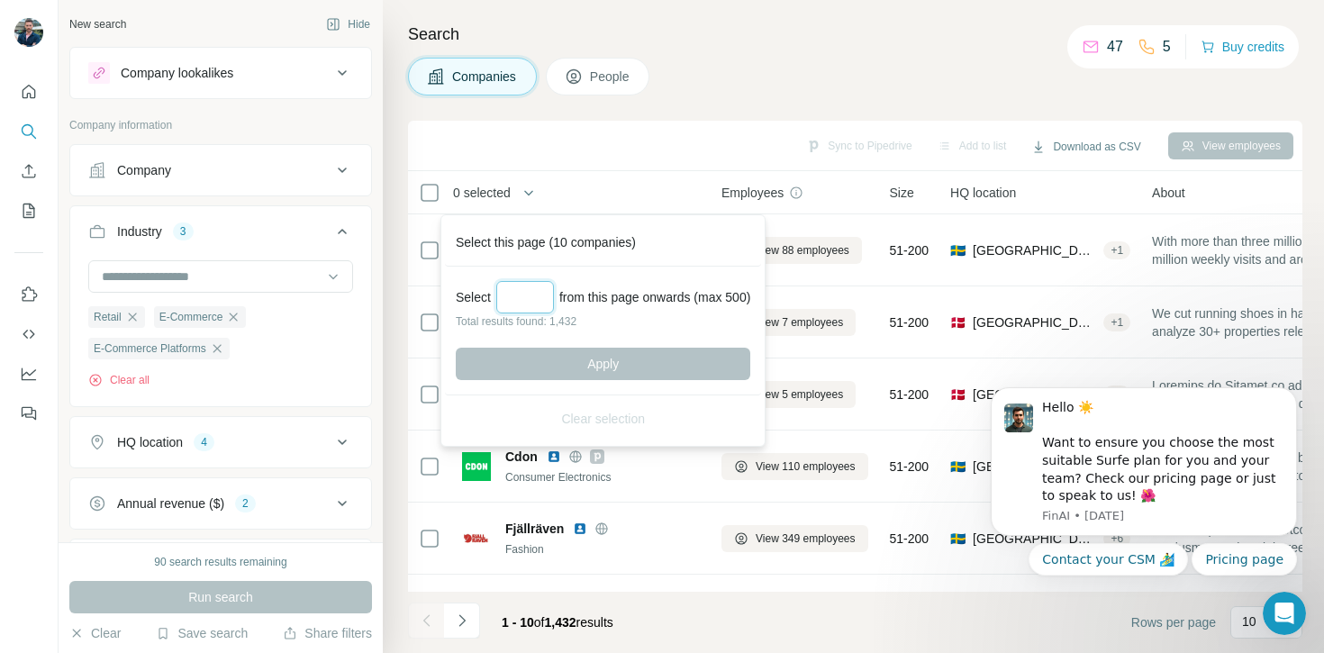
click at [538, 291] on input "Select a number (up to 500)" at bounding box center [525, 297] width 58 height 32
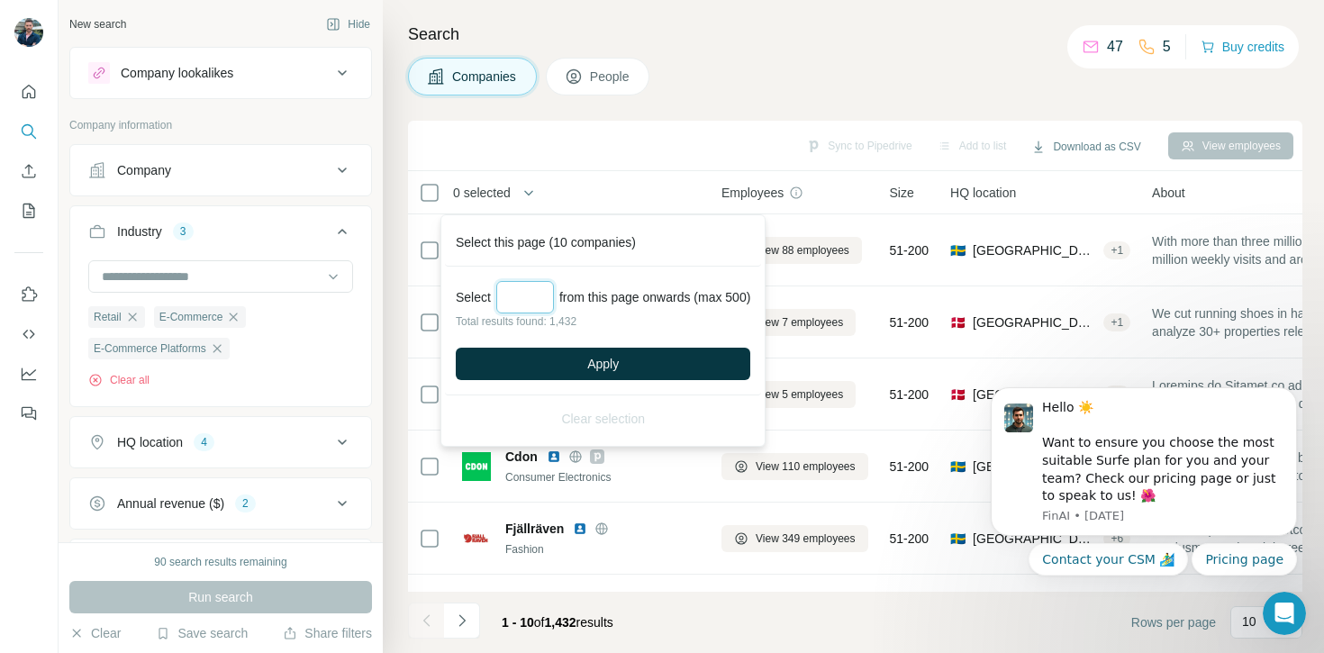
type input "*"
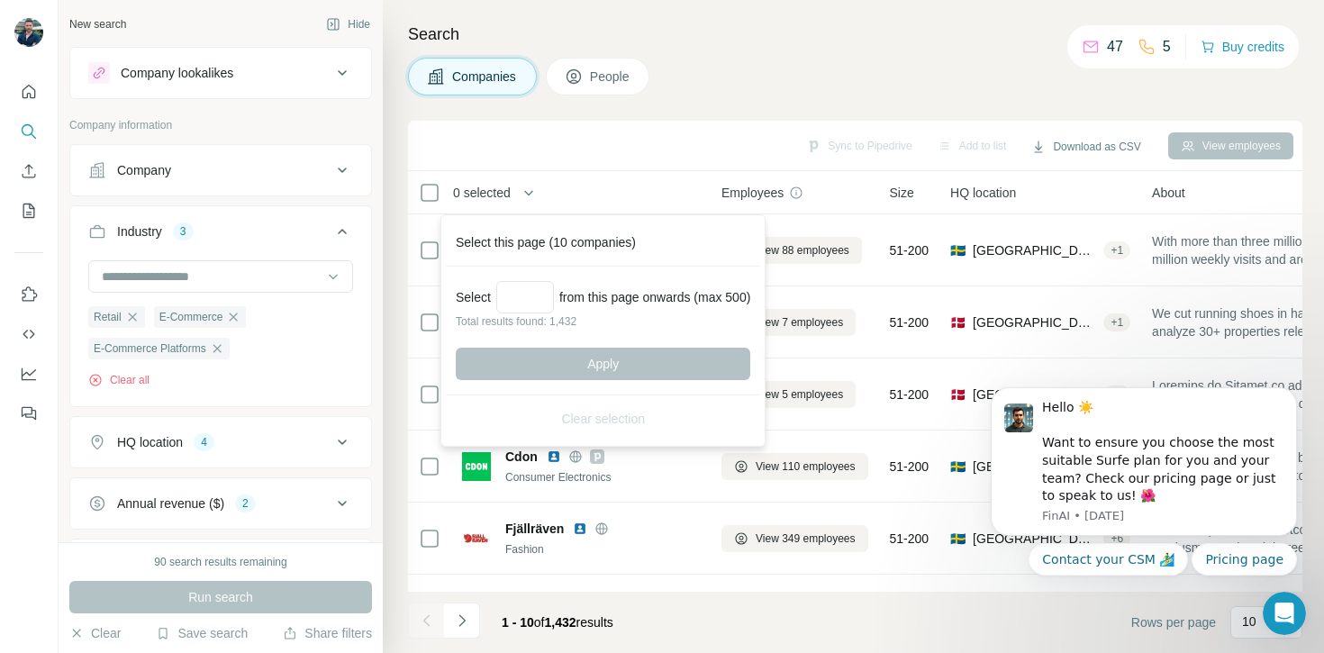
click at [690, 132] on div "Sync to Pipedrive Add to list Download as CSV View employees" at bounding box center [855, 146] width 877 height 32
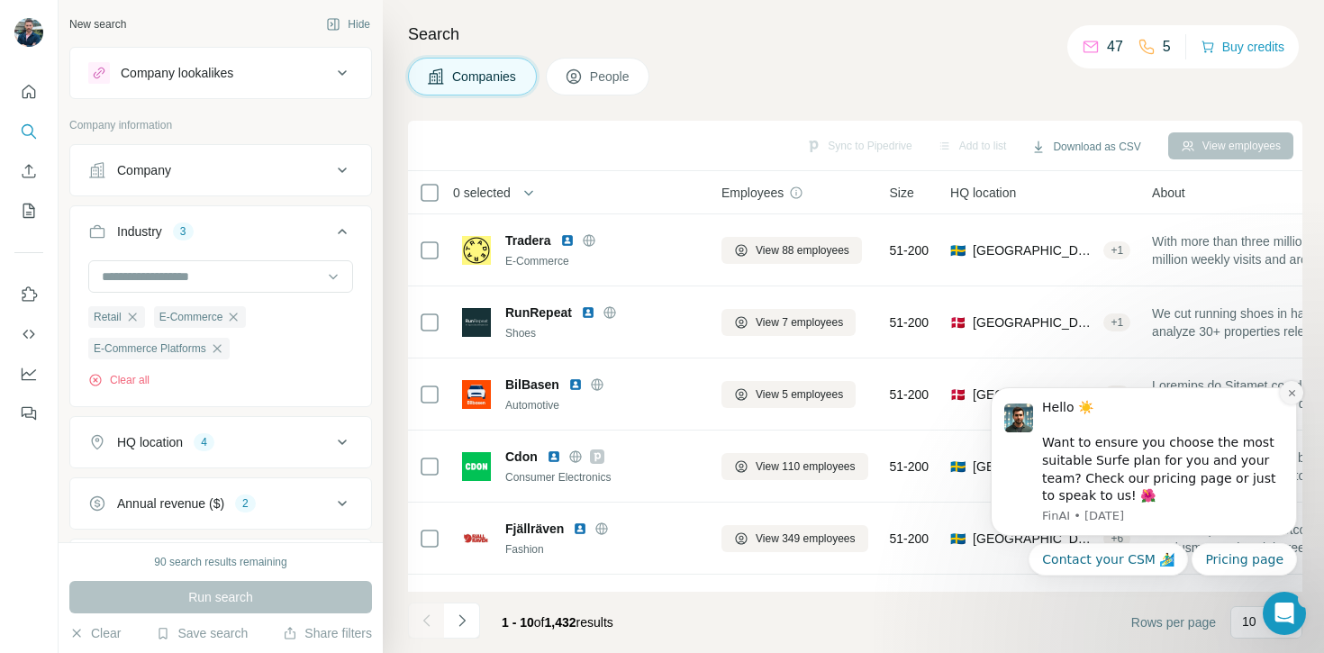
click at [1287, 393] on icon "Dismiss notification" at bounding box center [1292, 393] width 10 height 10
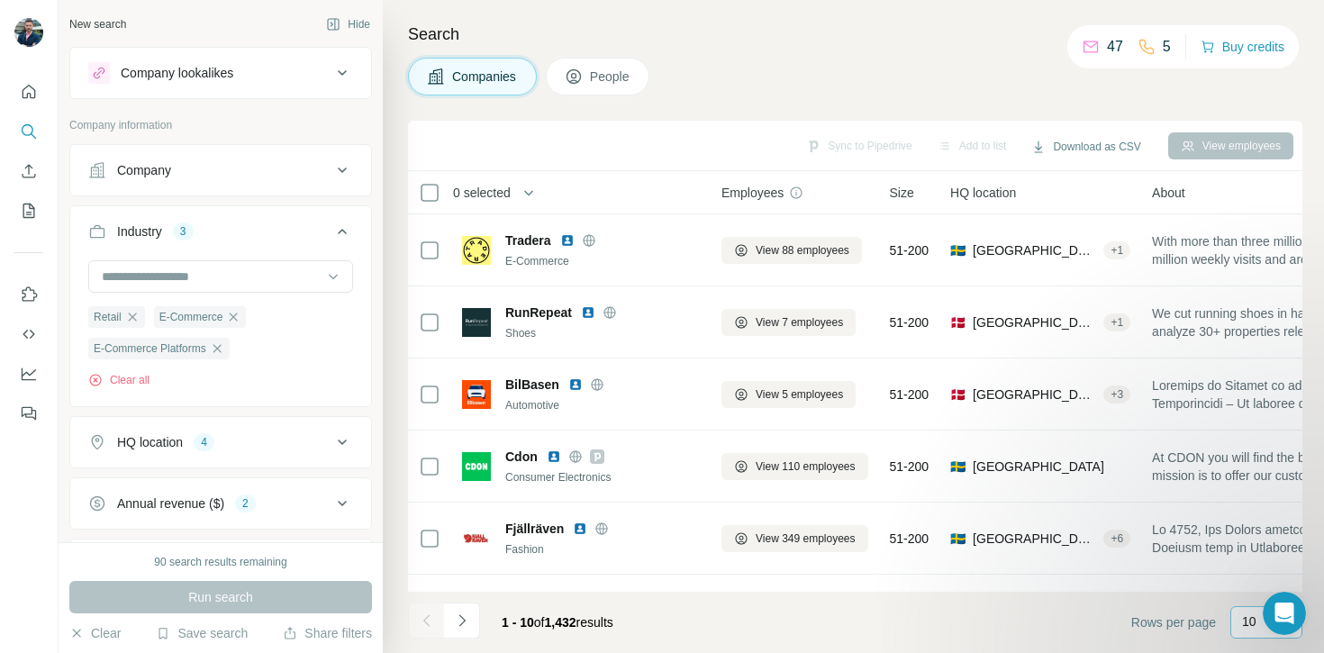
click at [1246, 622] on p "10" at bounding box center [1249, 622] width 14 height 18
click at [715, 66] on div "Companies People" at bounding box center [855, 77] width 895 height 38
click at [538, 191] on icon "button" at bounding box center [529, 193] width 18 height 18
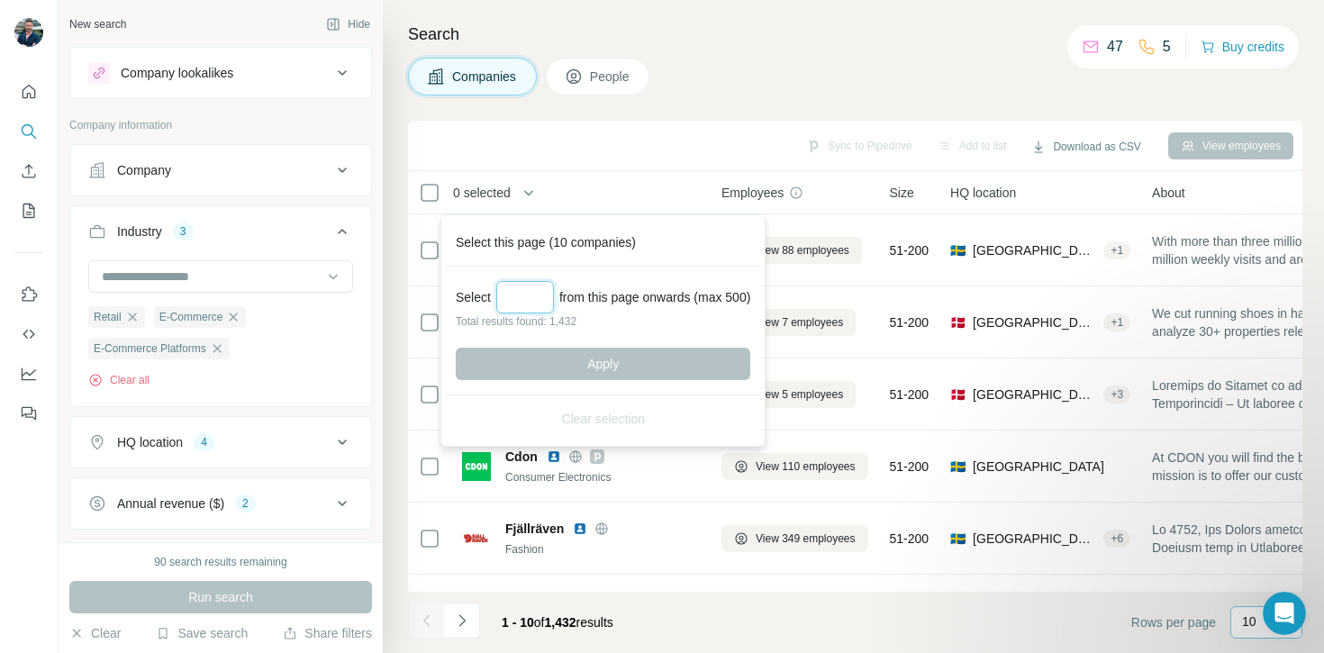
click at [538, 298] on input "Select a number (up to 500)" at bounding box center [525, 297] width 58 height 32
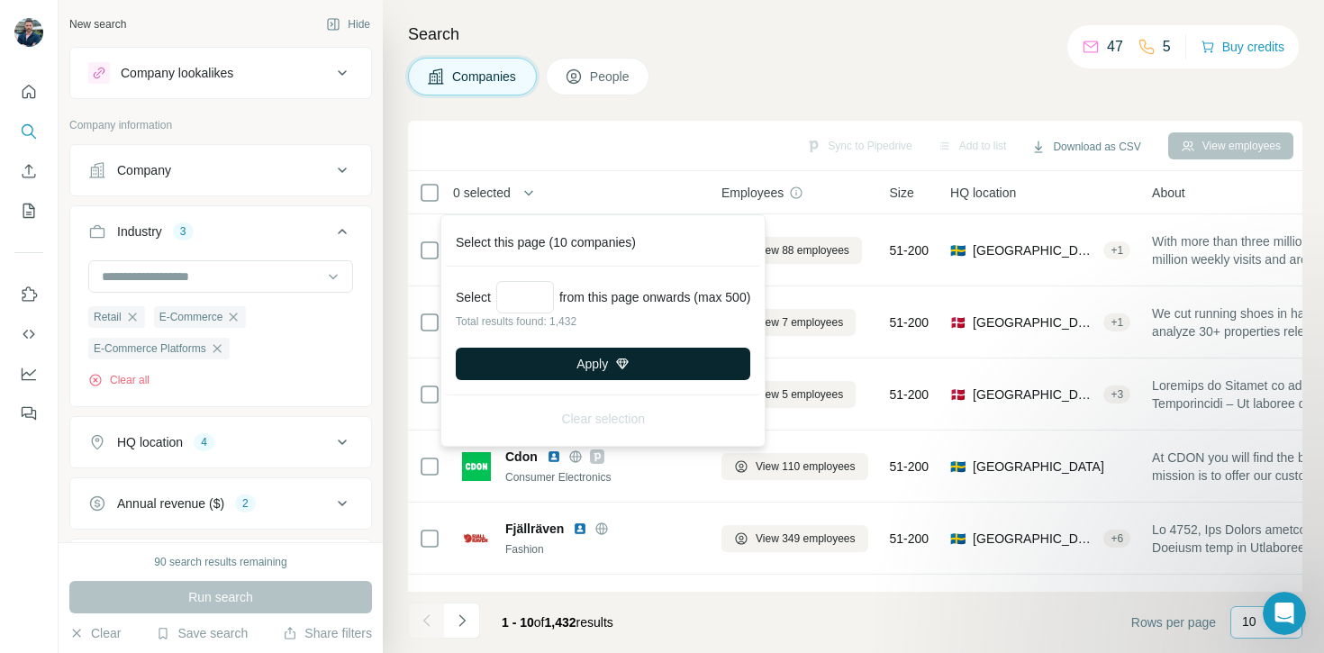
click at [598, 367] on button "Apply" at bounding box center [603, 364] width 295 height 32
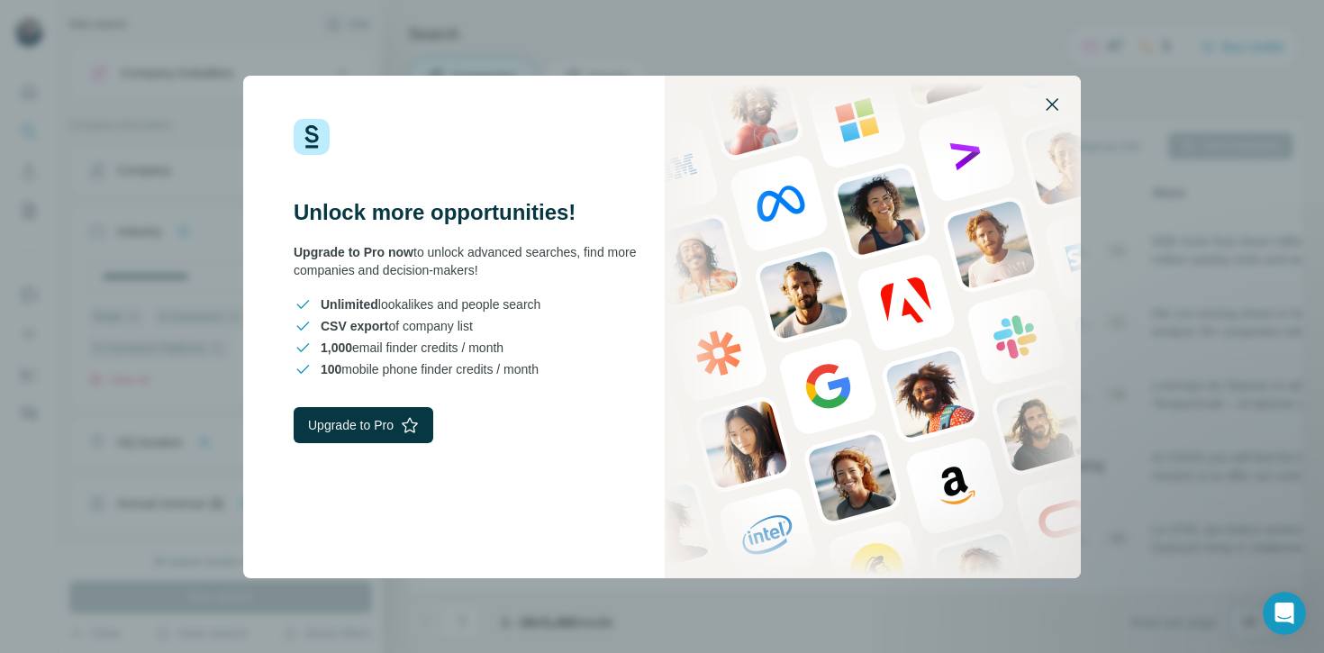
click at [1060, 99] on icon "button" at bounding box center [1052, 105] width 22 height 22
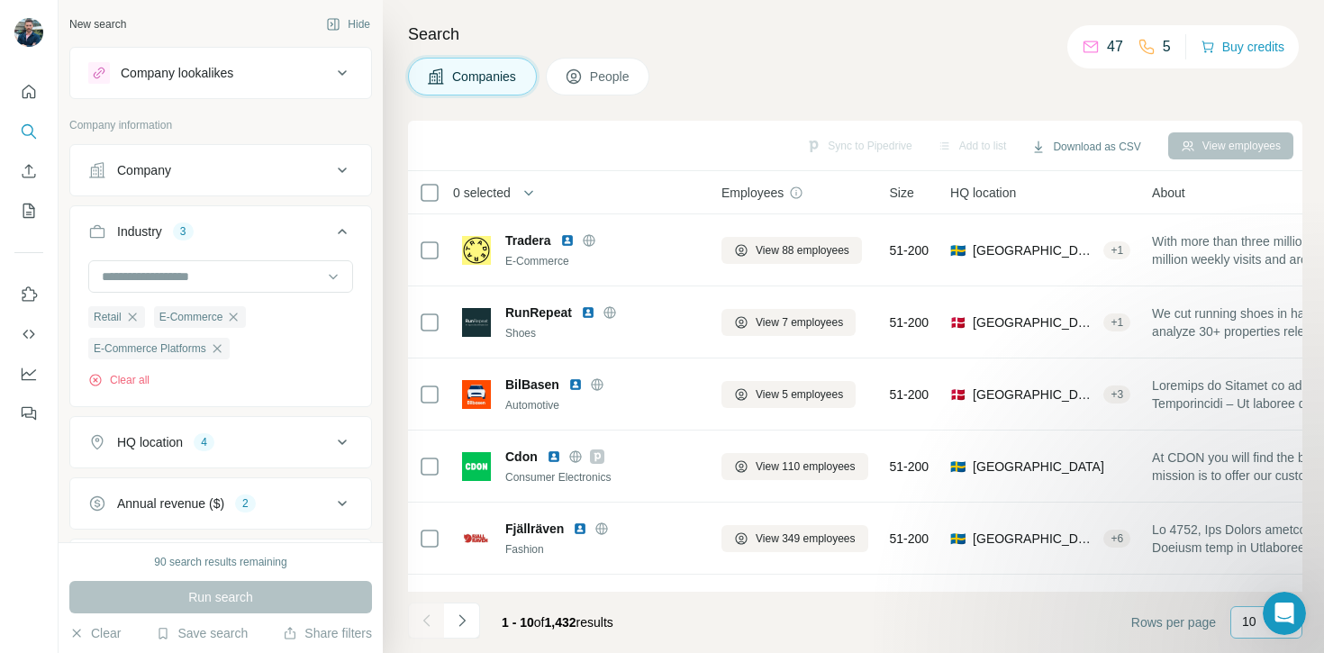
click at [502, 190] on span "0 selected" at bounding box center [482, 193] width 58 height 18
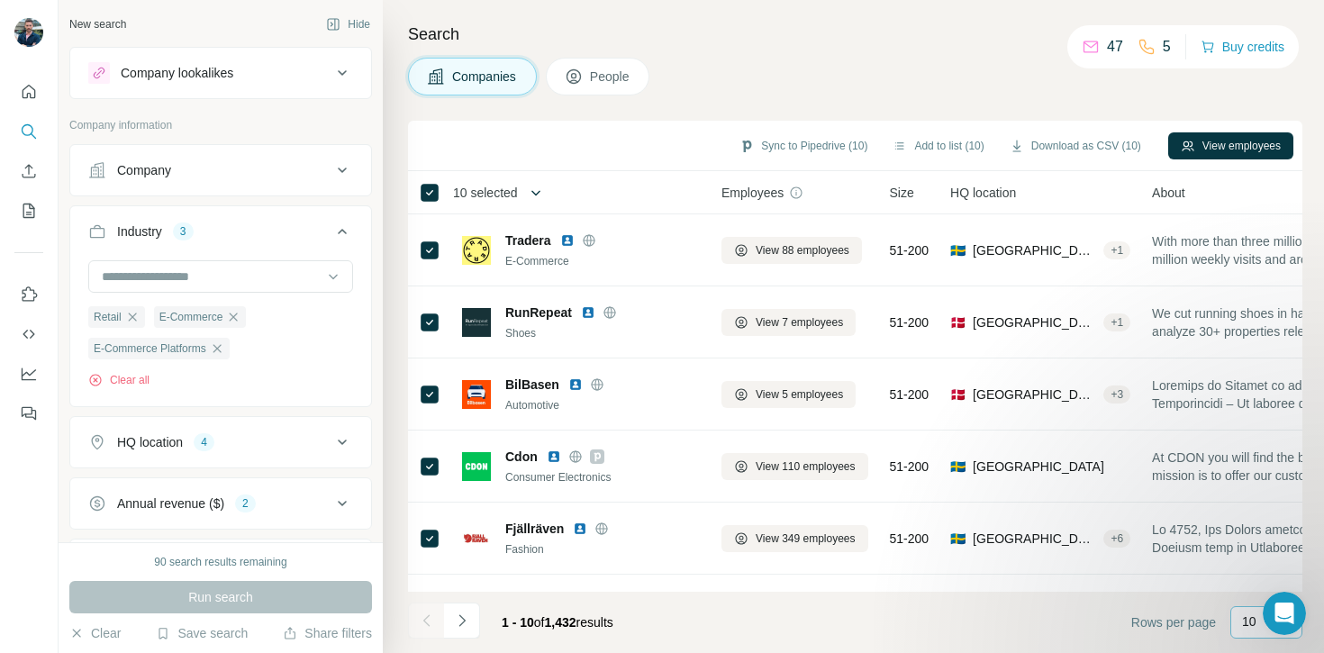
click at [525, 189] on button "button" at bounding box center [536, 193] width 36 height 36
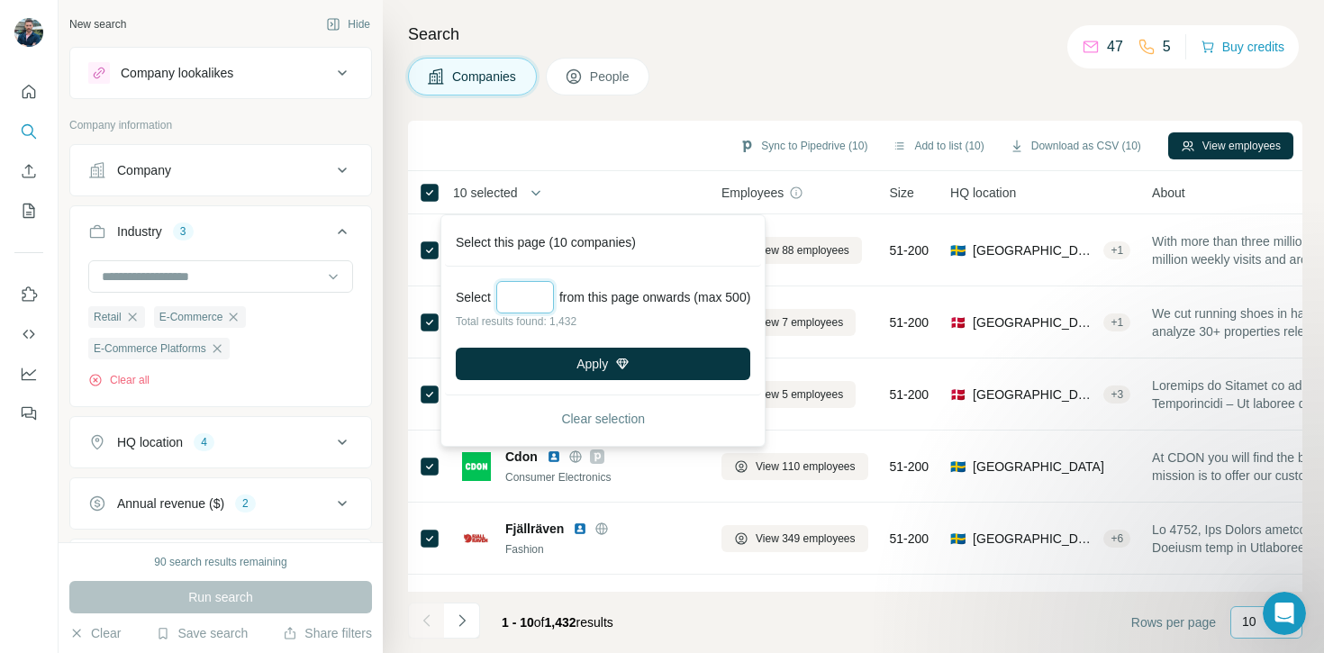
click at [532, 298] on input "***" at bounding box center [525, 297] width 58 height 32
type input "*"
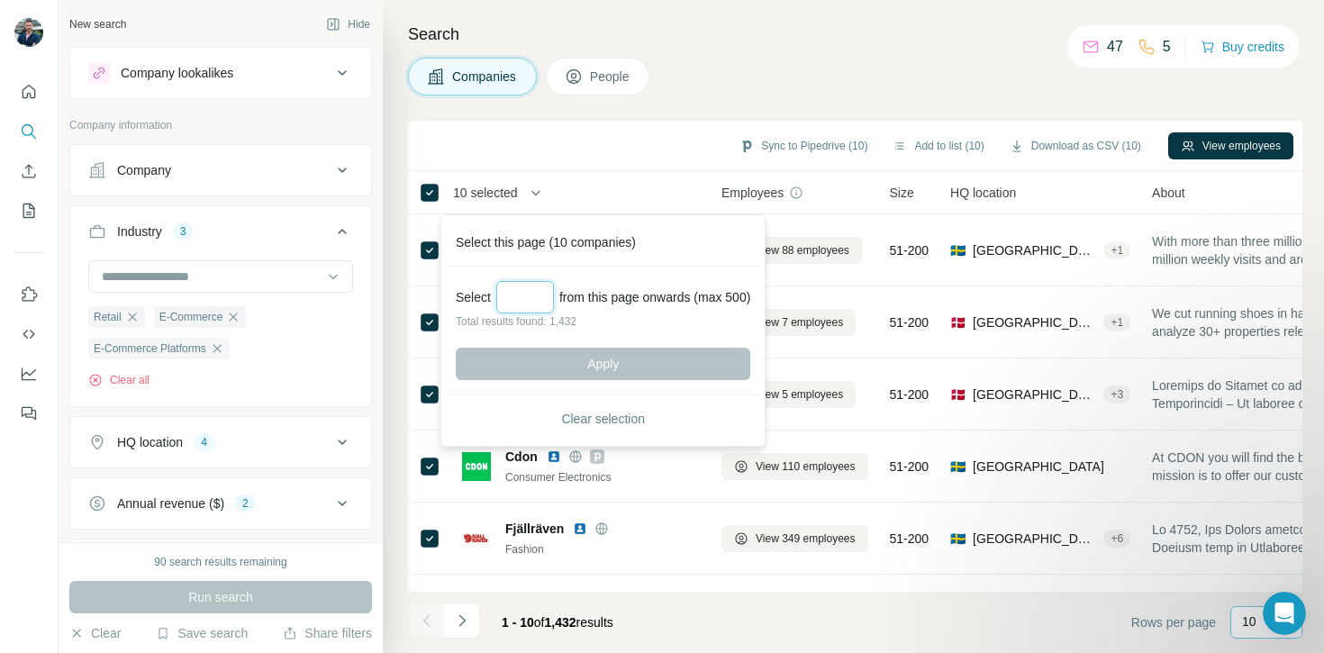
type input "*"
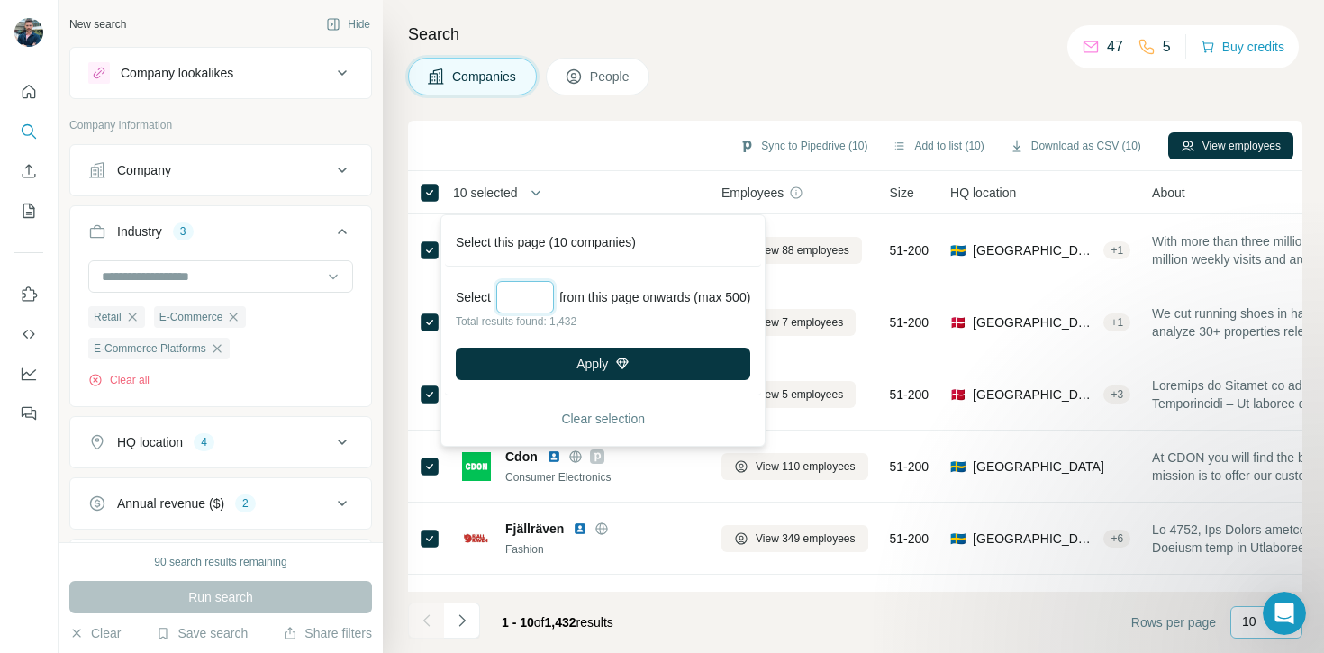
type input "*"
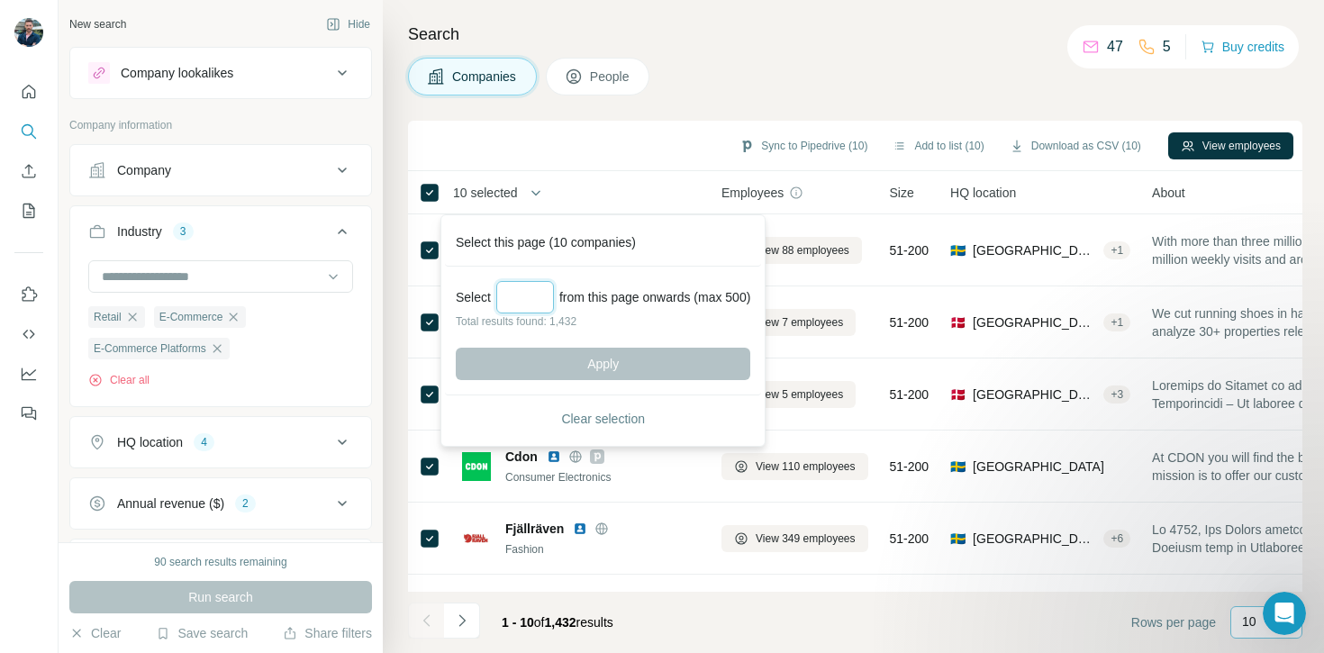
type input "*"
click at [611, 159] on div "Sync to Pipedrive (10) Add to list (10) Download as CSV (10) View employees" at bounding box center [855, 146] width 877 height 32
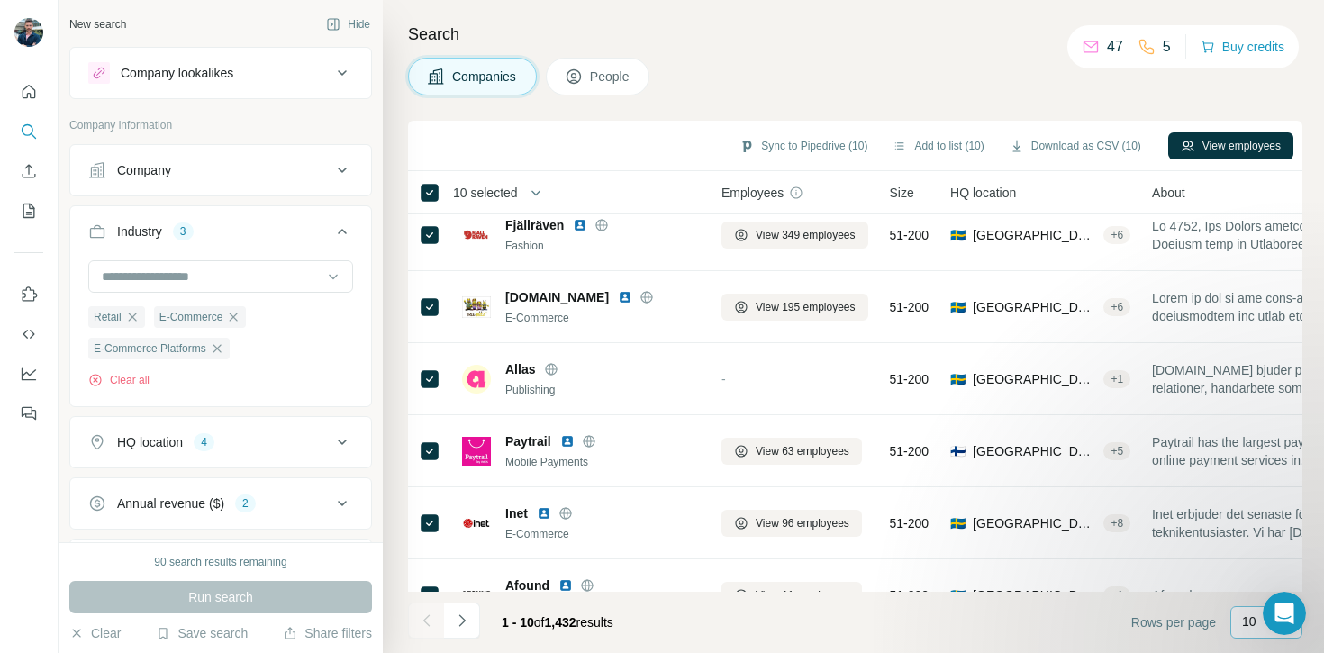
scroll to position [343, 0]
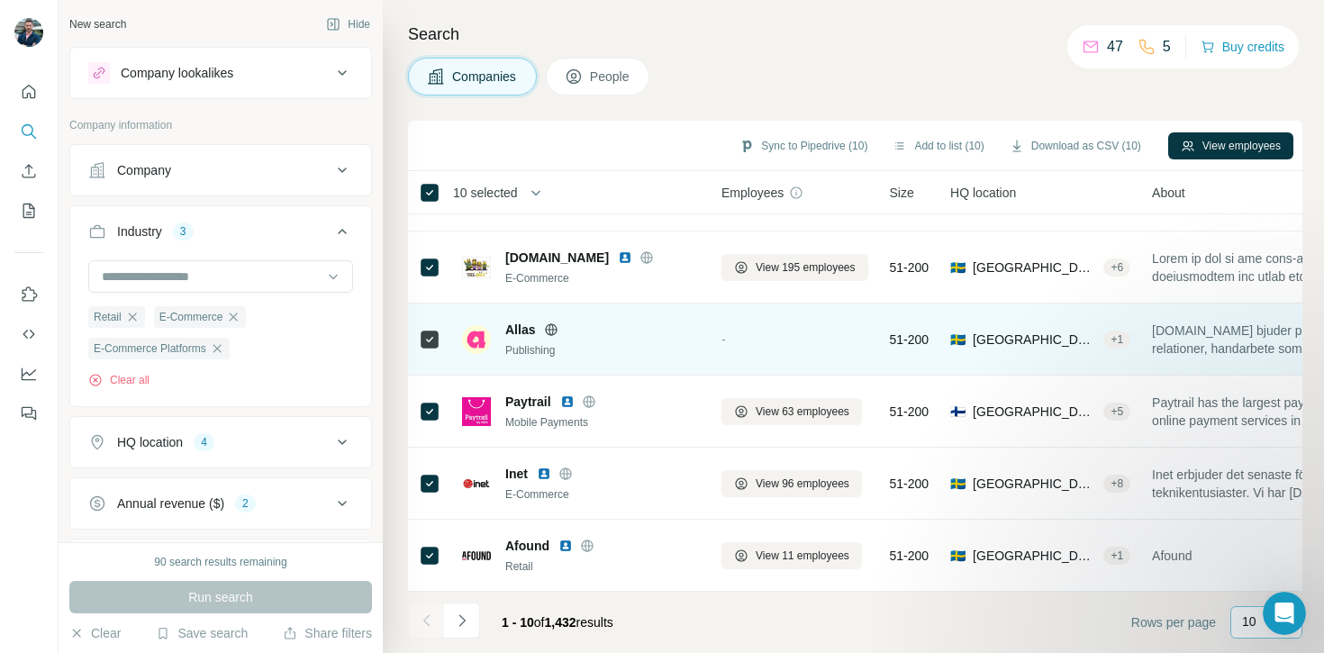
click at [550, 326] on icon at bounding box center [552, 329] width 5 height 12
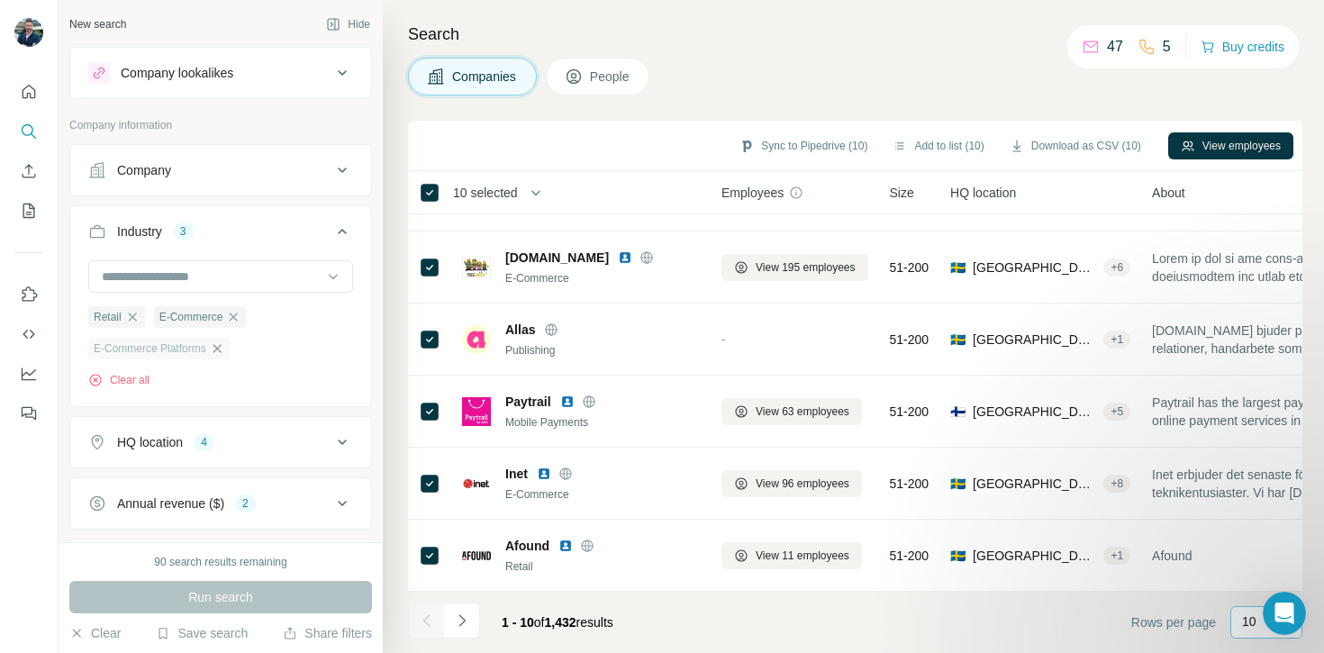
click at [220, 349] on icon "button" at bounding box center [217, 348] width 14 height 14
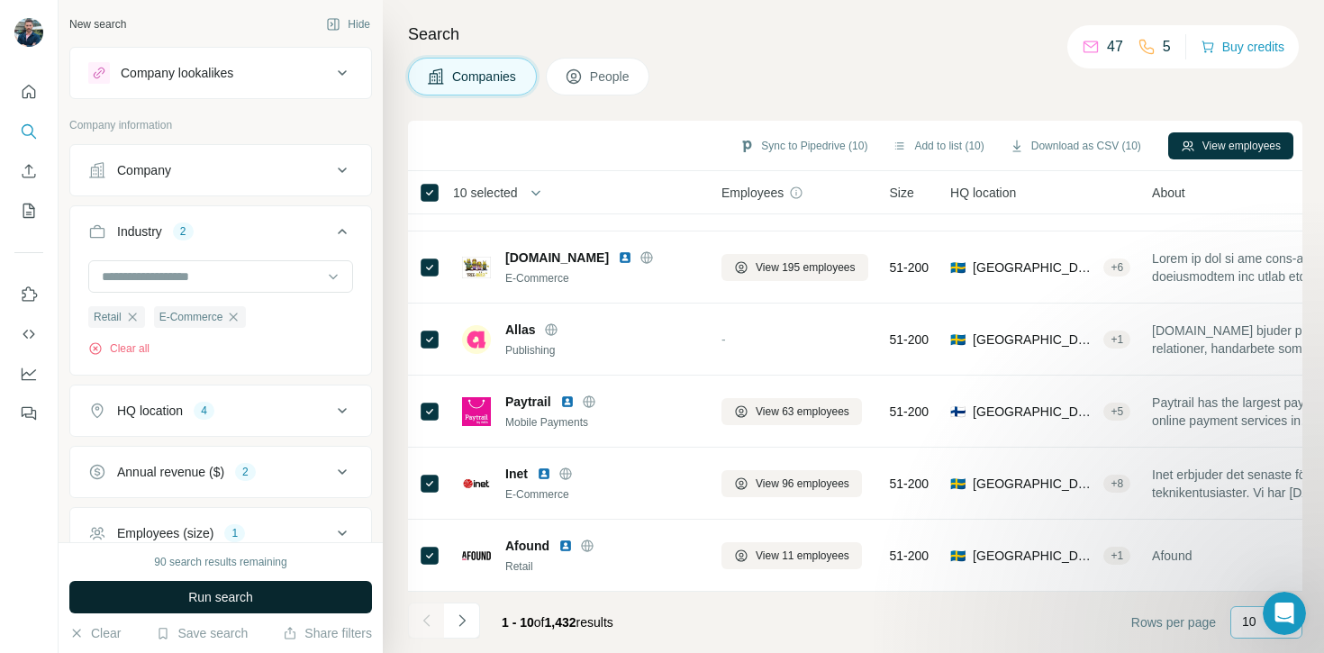
click at [250, 591] on span "Run search" at bounding box center [220, 597] width 65 height 18
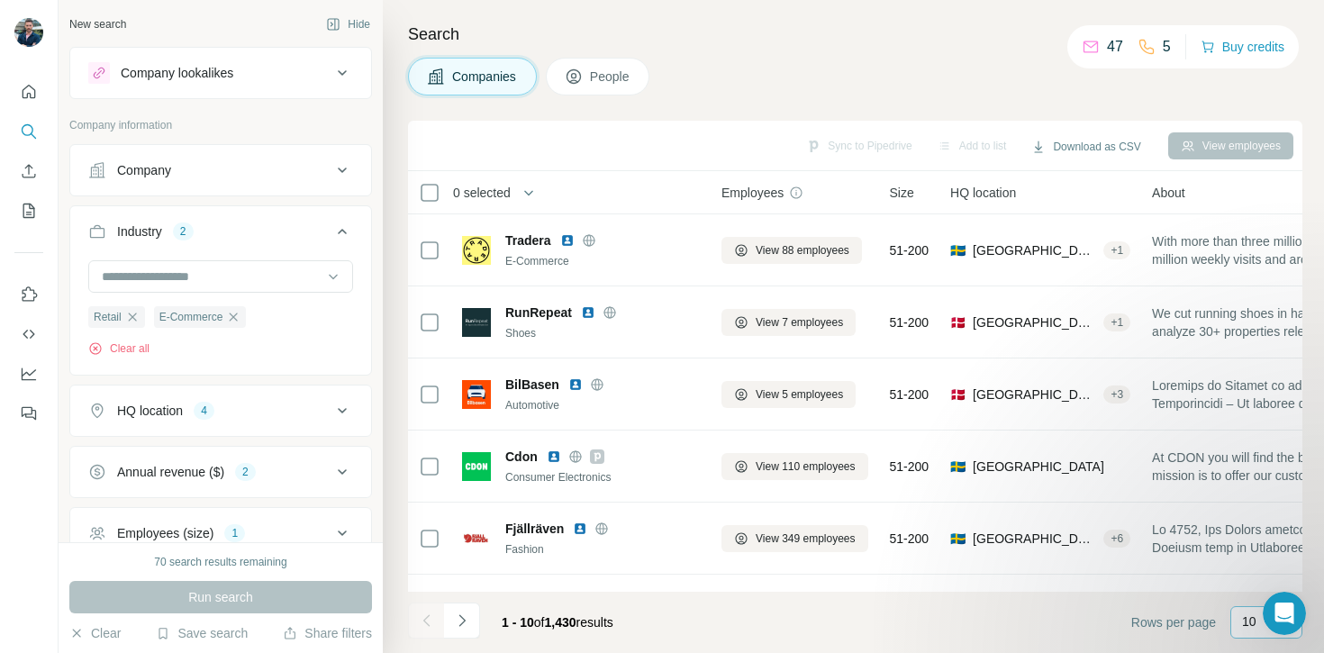
click at [1251, 625] on p "10" at bounding box center [1249, 622] width 14 height 18
click at [1256, 479] on p "60" at bounding box center [1253, 485] width 14 height 18
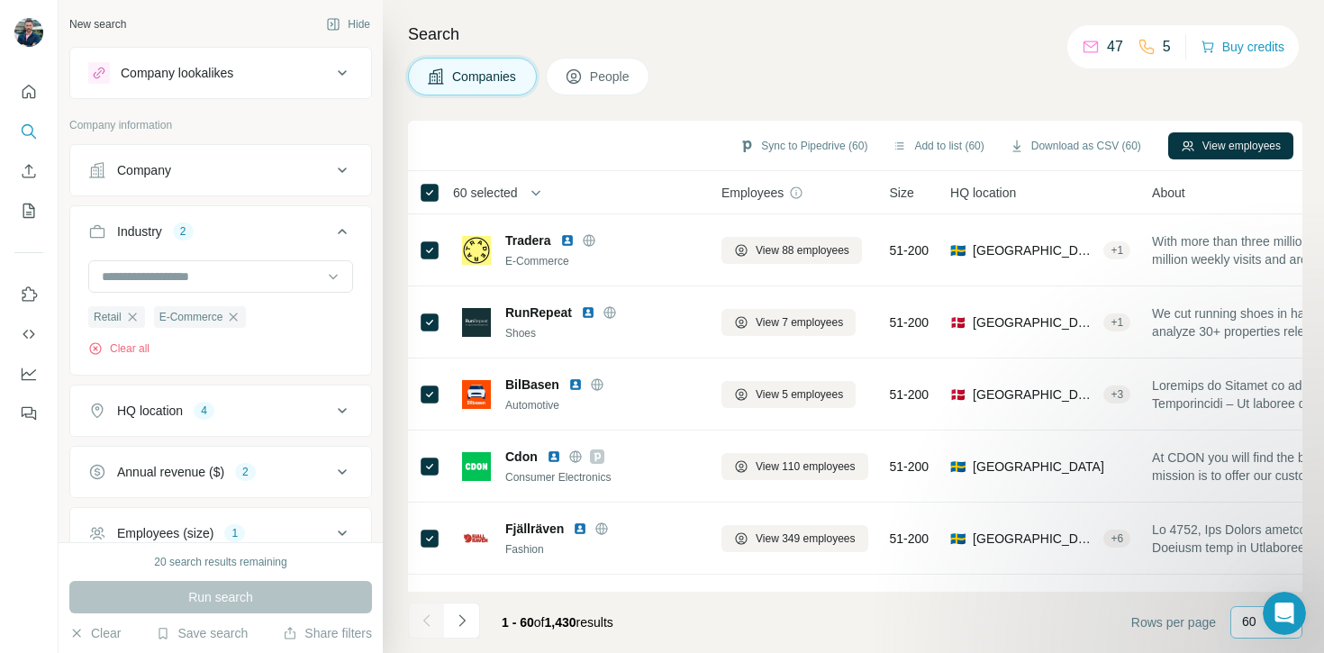
click at [517, 194] on span "60 selected" at bounding box center [485, 193] width 65 height 18
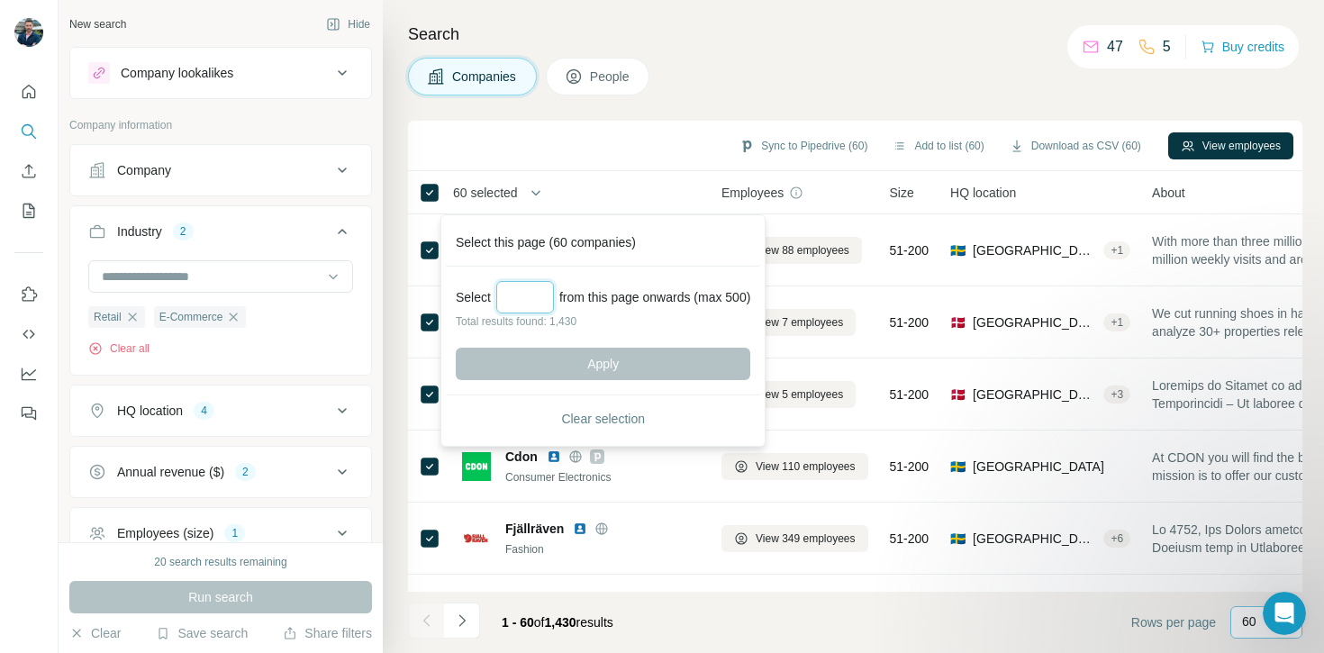
click at [522, 295] on input "Select a number (up to 500)" at bounding box center [525, 297] width 58 height 32
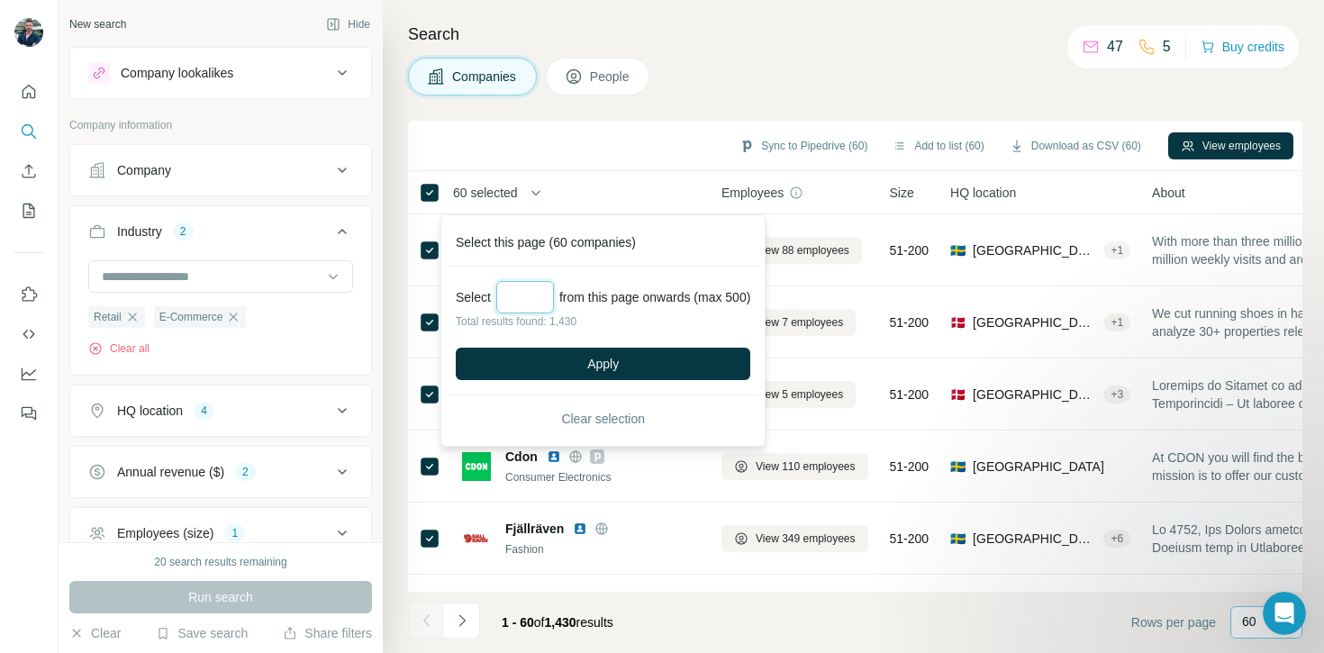
type input "*"
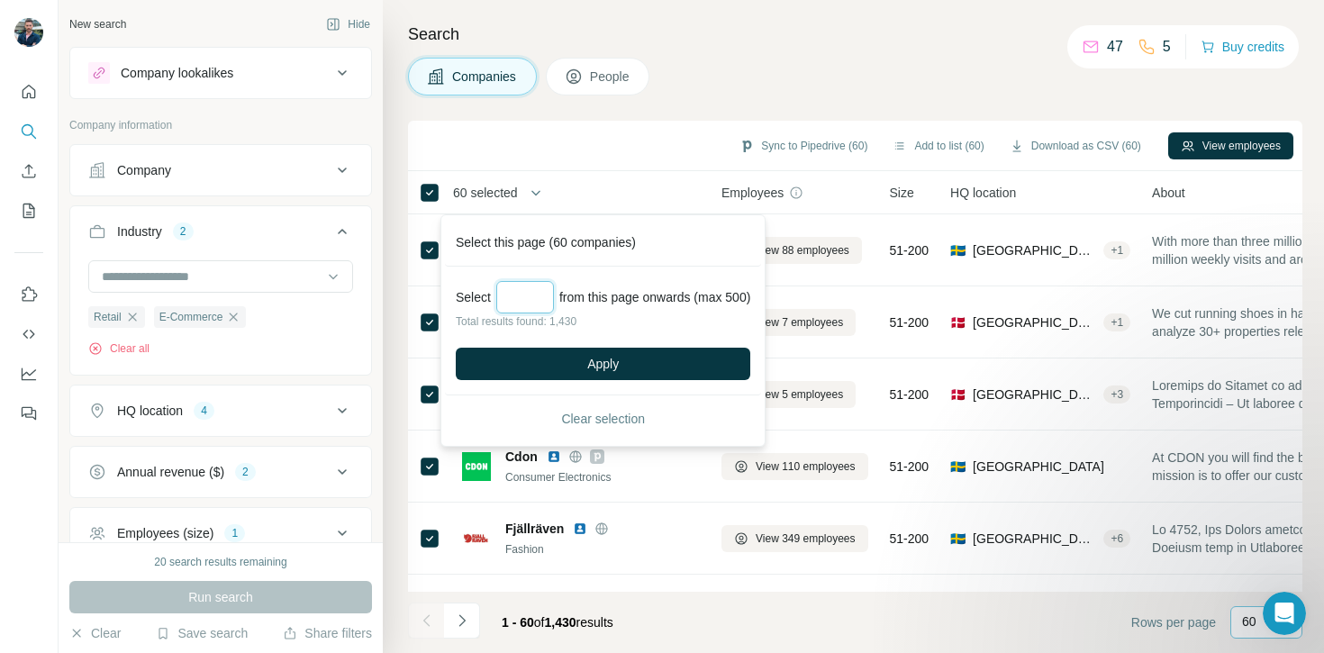
type input "*"
type input "**"
drag, startPoint x: 540, startPoint y: 294, endPoint x: 506, endPoint y: 294, distance: 33.3
click at [506, 294] on input "**" at bounding box center [525, 297] width 58 height 32
type input "*"
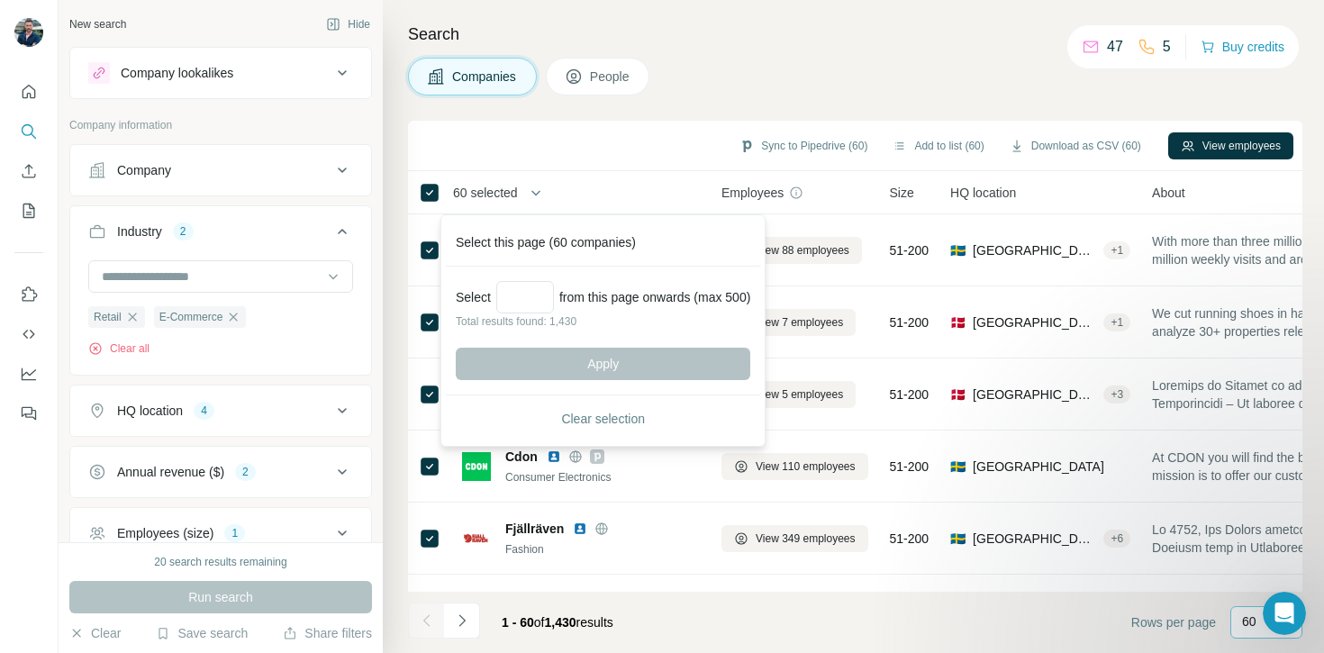
click at [641, 154] on div "Sync to Pipedrive (60) Add to list (60) Download as CSV (60) View employees" at bounding box center [855, 146] width 877 height 32
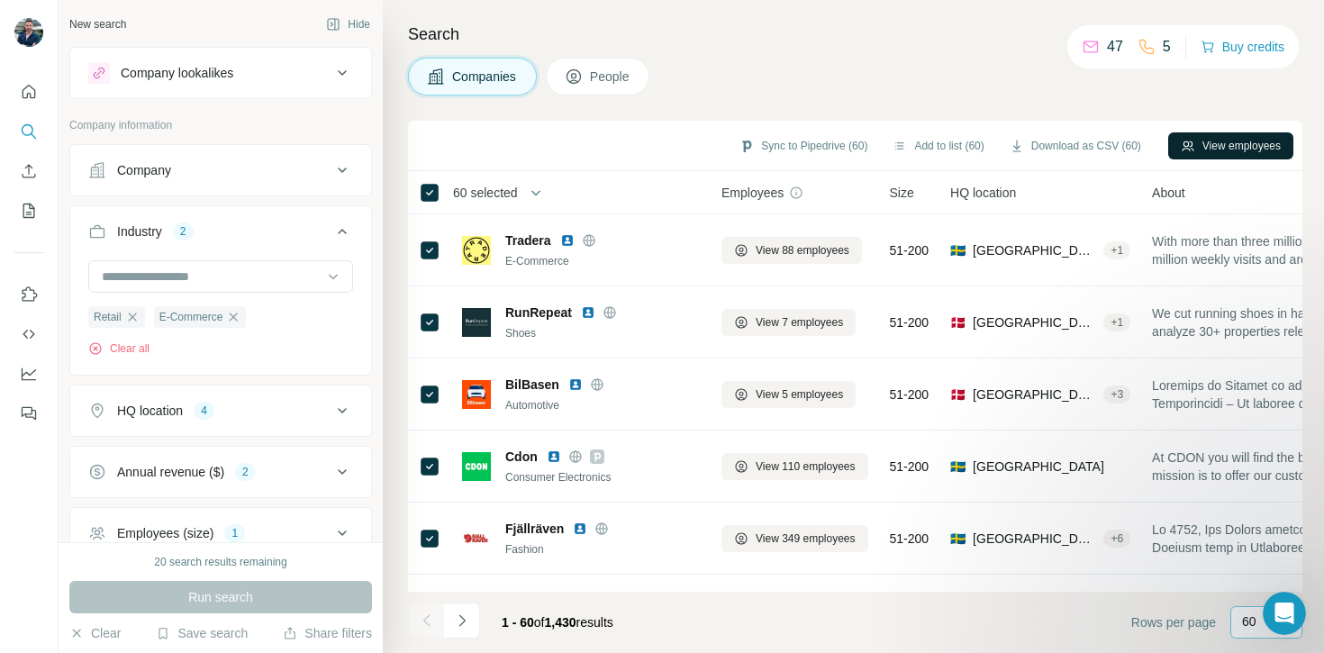
click at [1235, 142] on button "View employees" at bounding box center [1230, 145] width 125 height 27
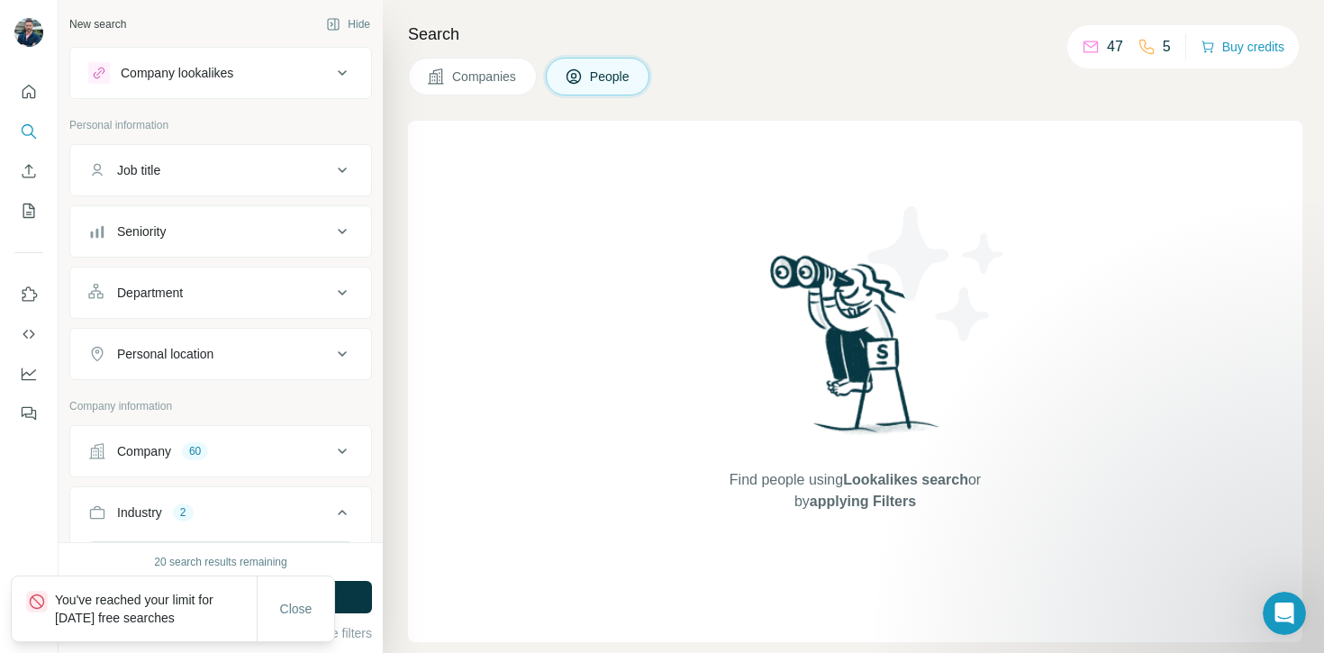
click at [478, 73] on span "Companies" at bounding box center [485, 77] width 66 height 18
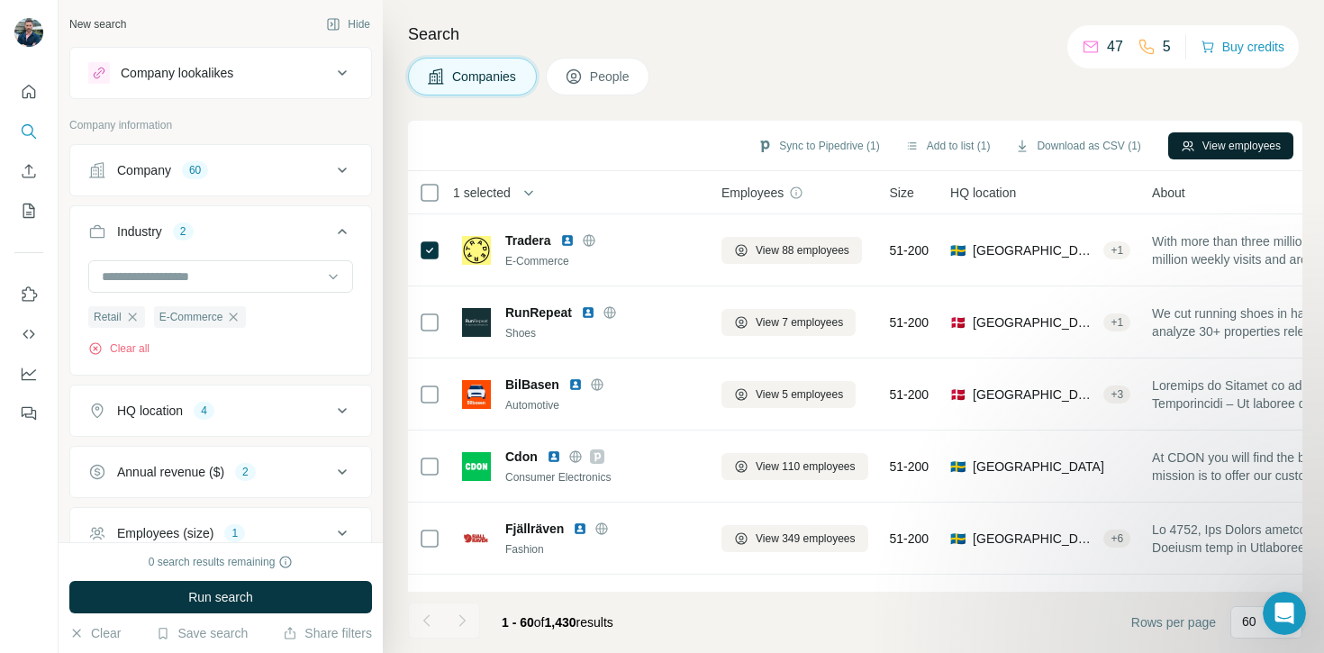
click at [1221, 139] on button "View employees" at bounding box center [1230, 145] width 125 height 27
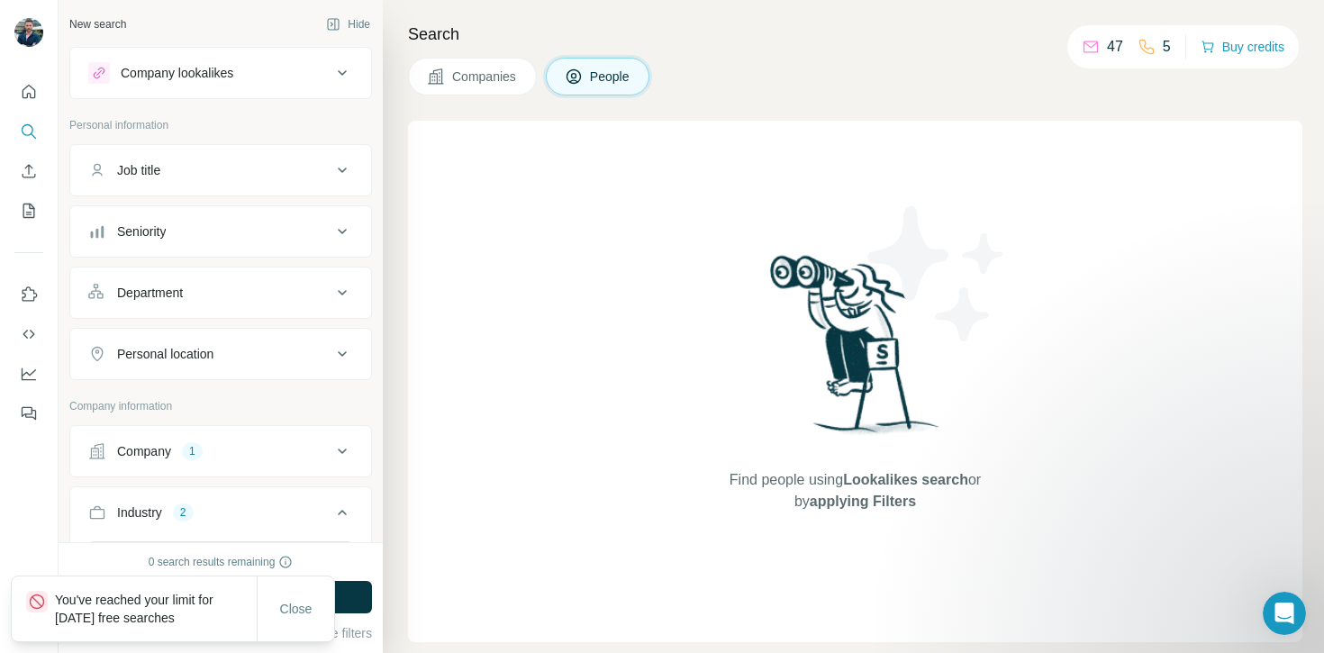
click at [504, 76] on span "Companies" at bounding box center [485, 77] width 66 height 18
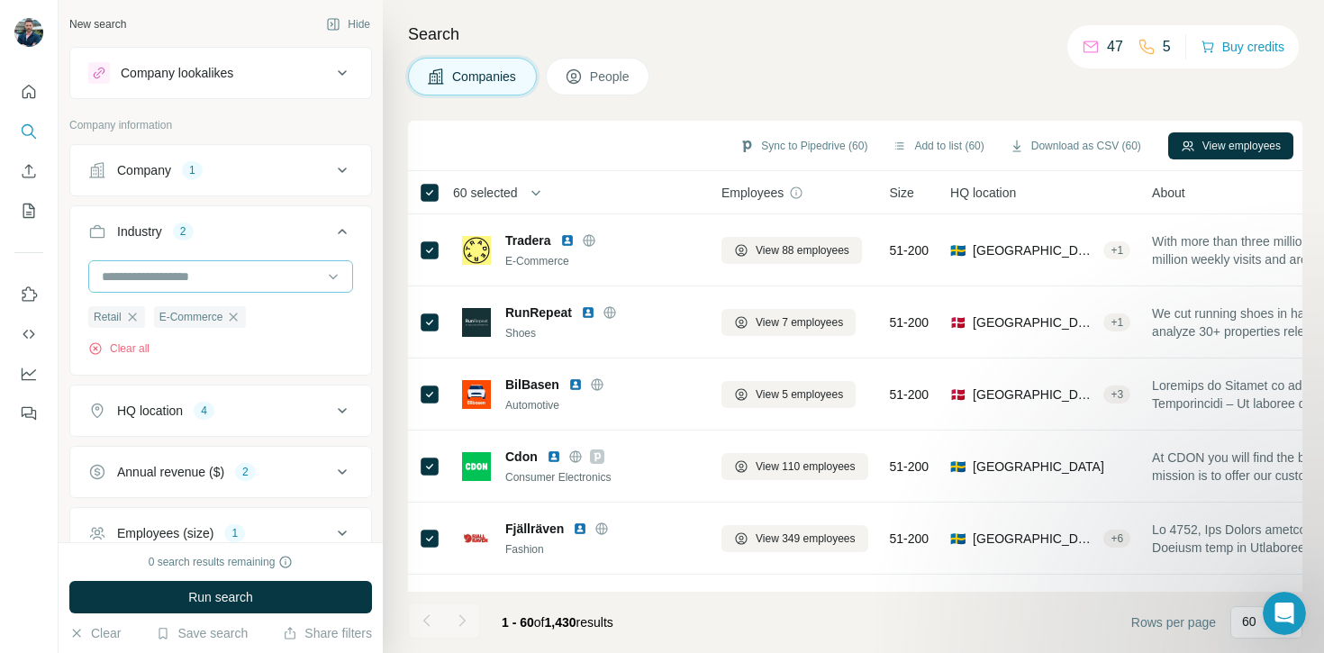
click at [245, 279] on input at bounding box center [211, 277] width 223 height 20
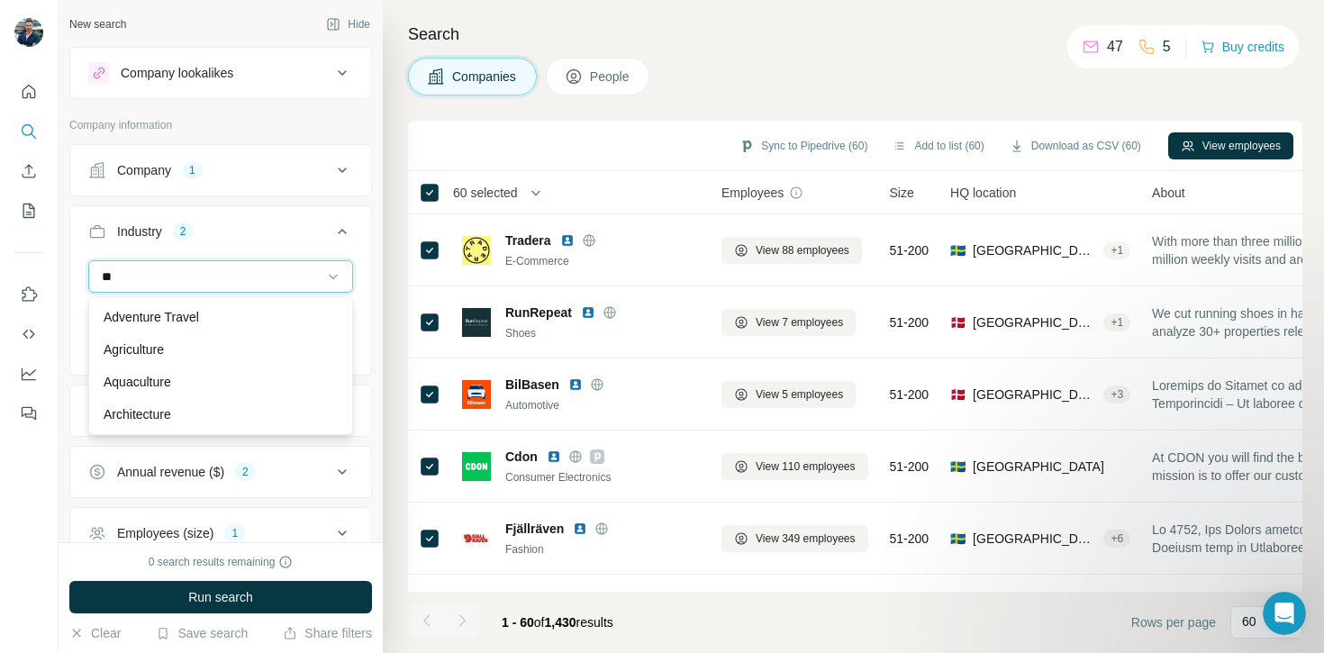
type input "*"
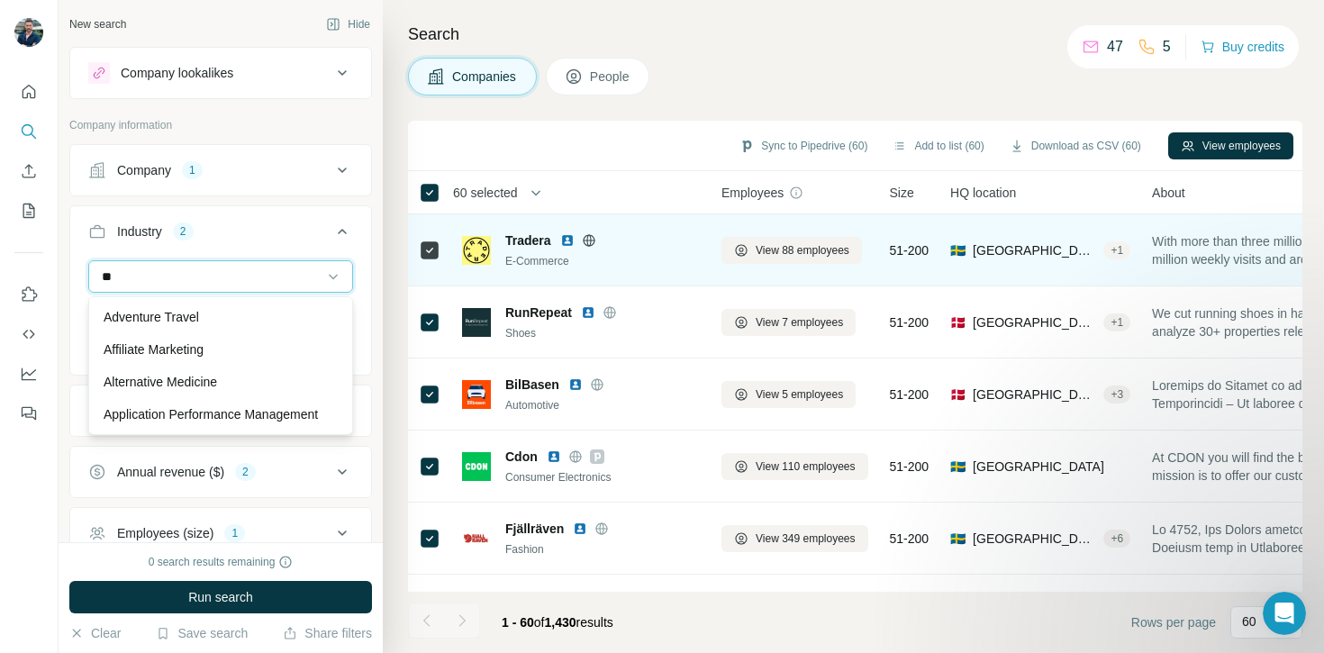
type input "*"
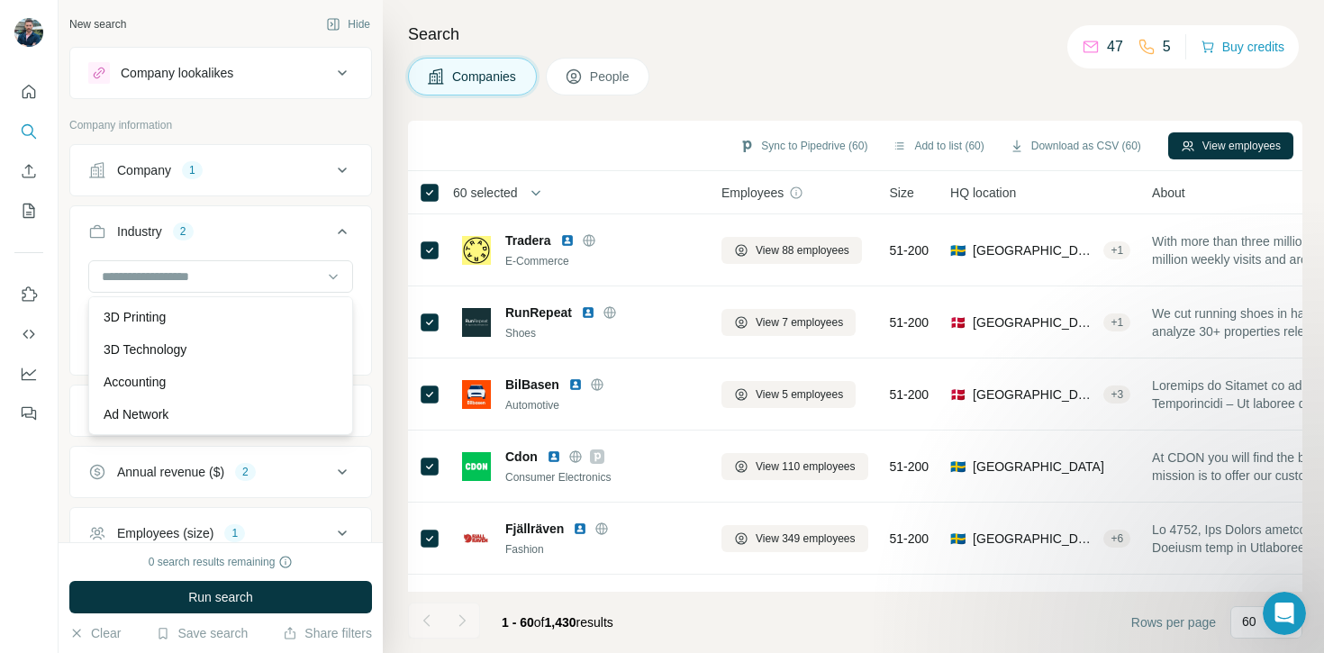
click at [392, 260] on div "Search Companies People Sync to Pipedrive (60) Add to list (60) Download as CSV…" at bounding box center [853, 326] width 941 height 653
click at [200, 270] on input at bounding box center [211, 277] width 223 height 20
click at [204, 269] on input at bounding box center [211, 277] width 223 height 20
type input "*"
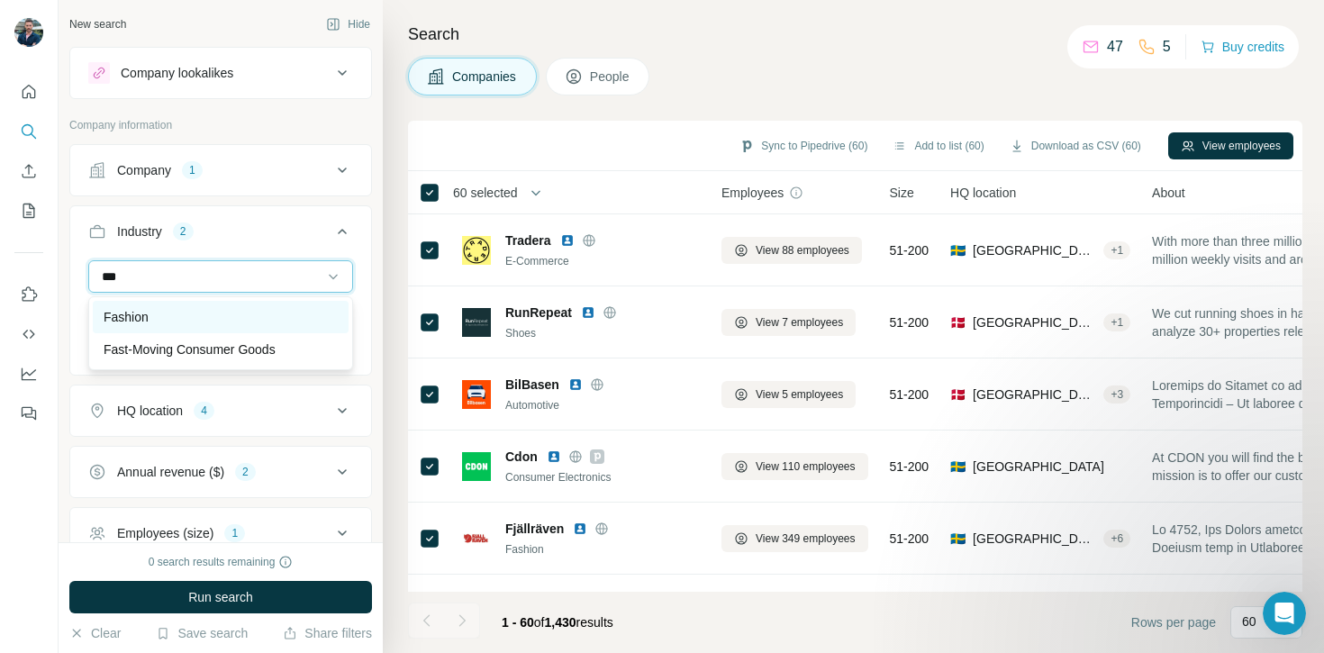
type input "***"
click at [186, 304] on div "Fashion" at bounding box center [221, 317] width 256 height 32
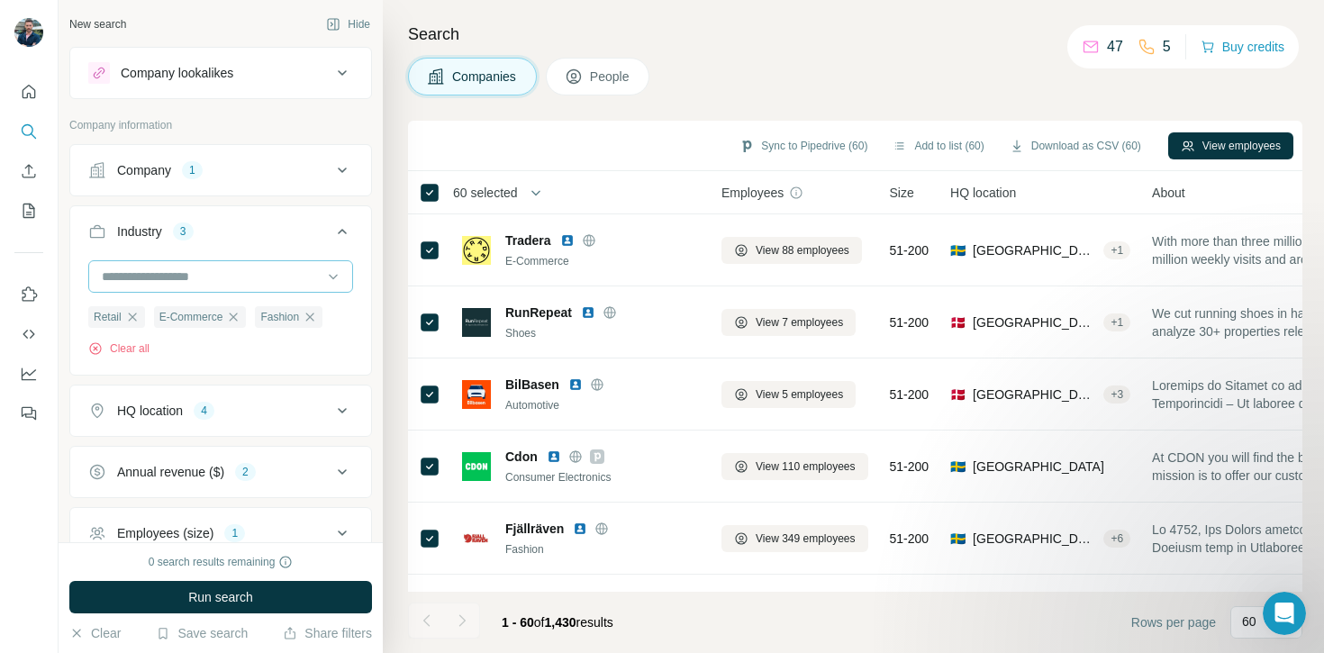
click at [219, 278] on input at bounding box center [211, 277] width 223 height 20
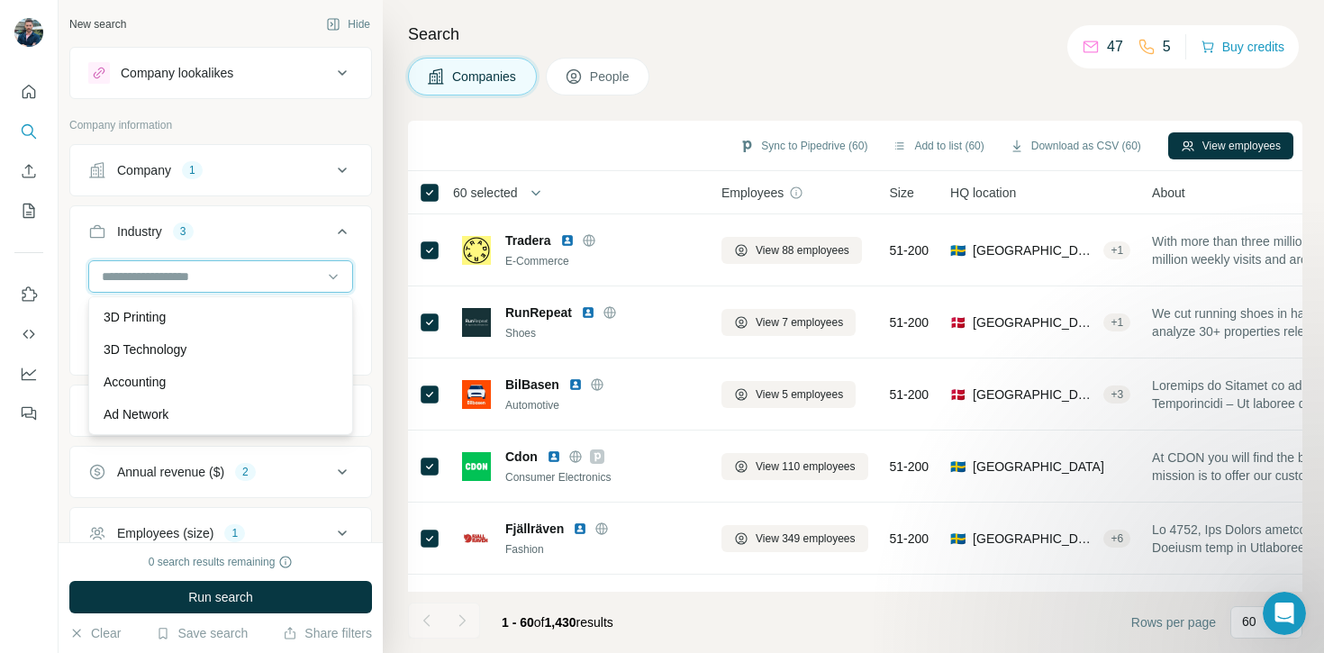
click at [227, 276] on input at bounding box center [211, 277] width 223 height 20
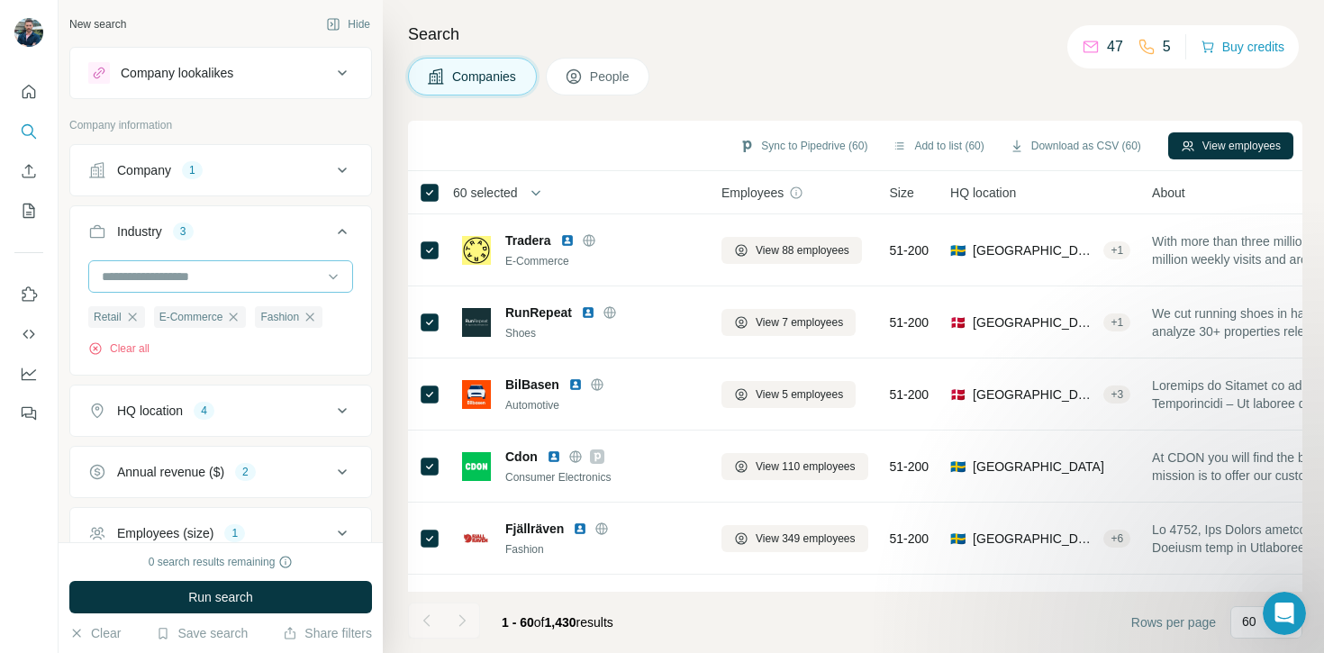
click at [227, 276] on input at bounding box center [211, 277] width 223 height 20
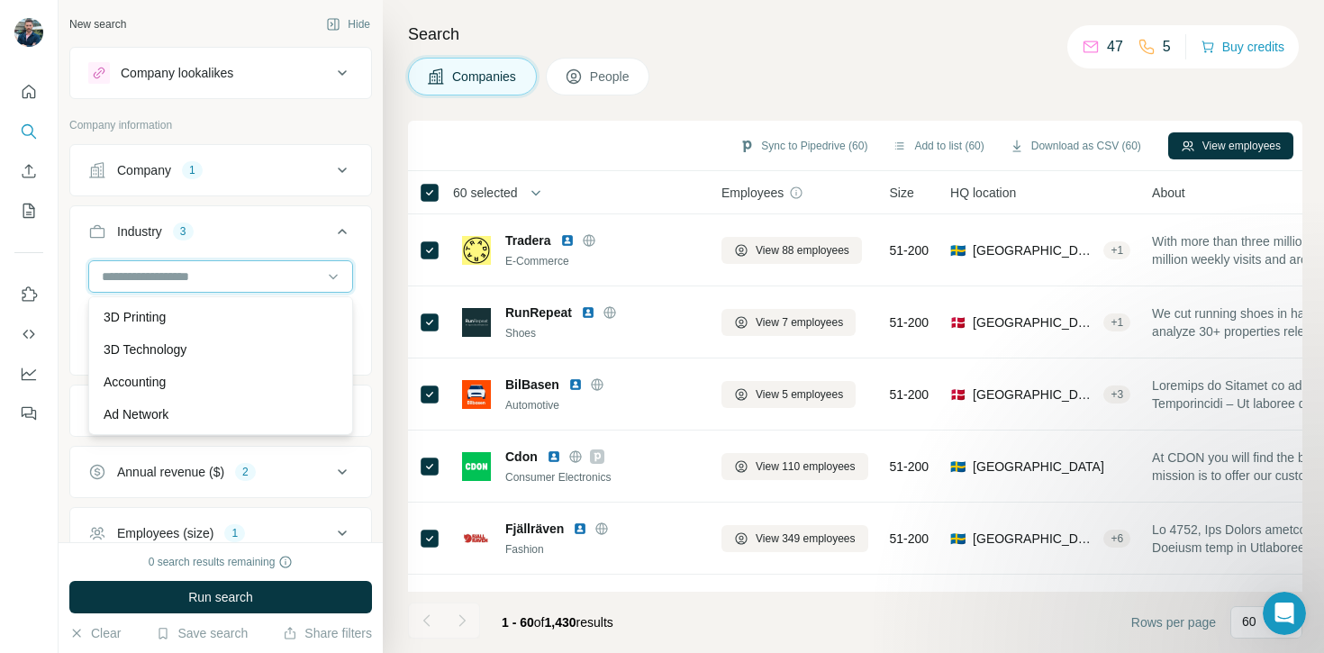
click at [149, 286] on input at bounding box center [211, 277] width 223 height 20
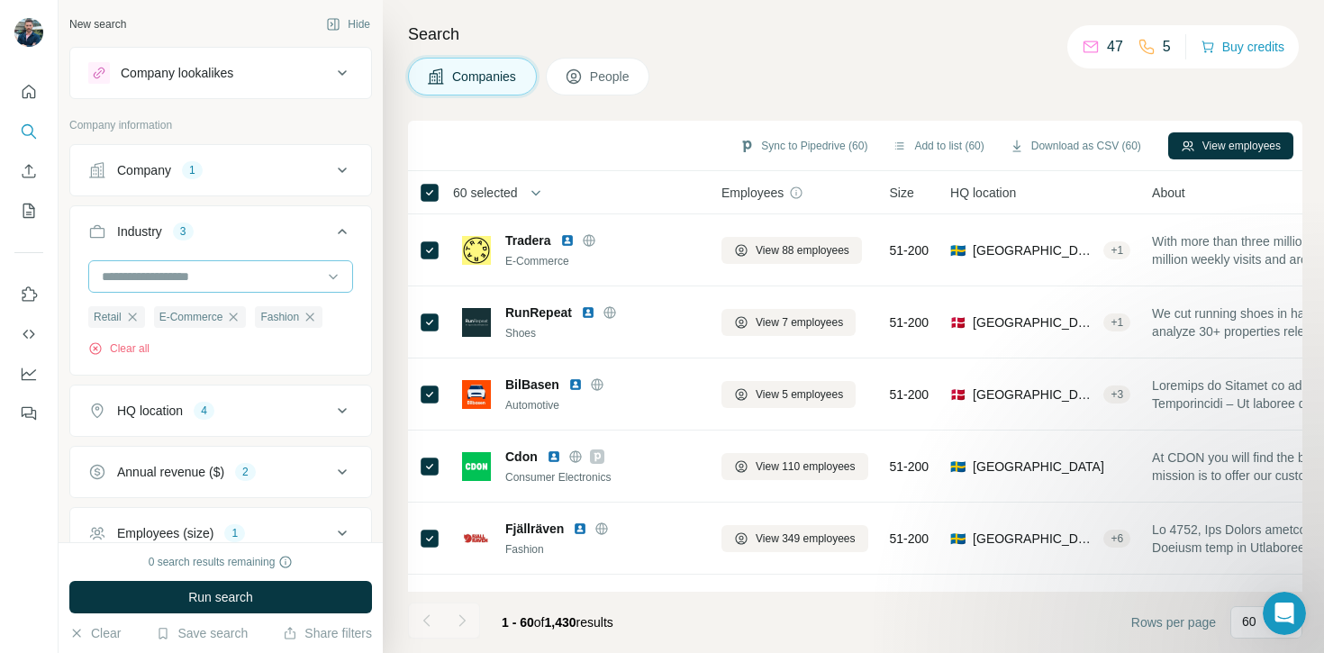
click at [150, 283] on input at bounding box center [211, 277] width 223 height 20
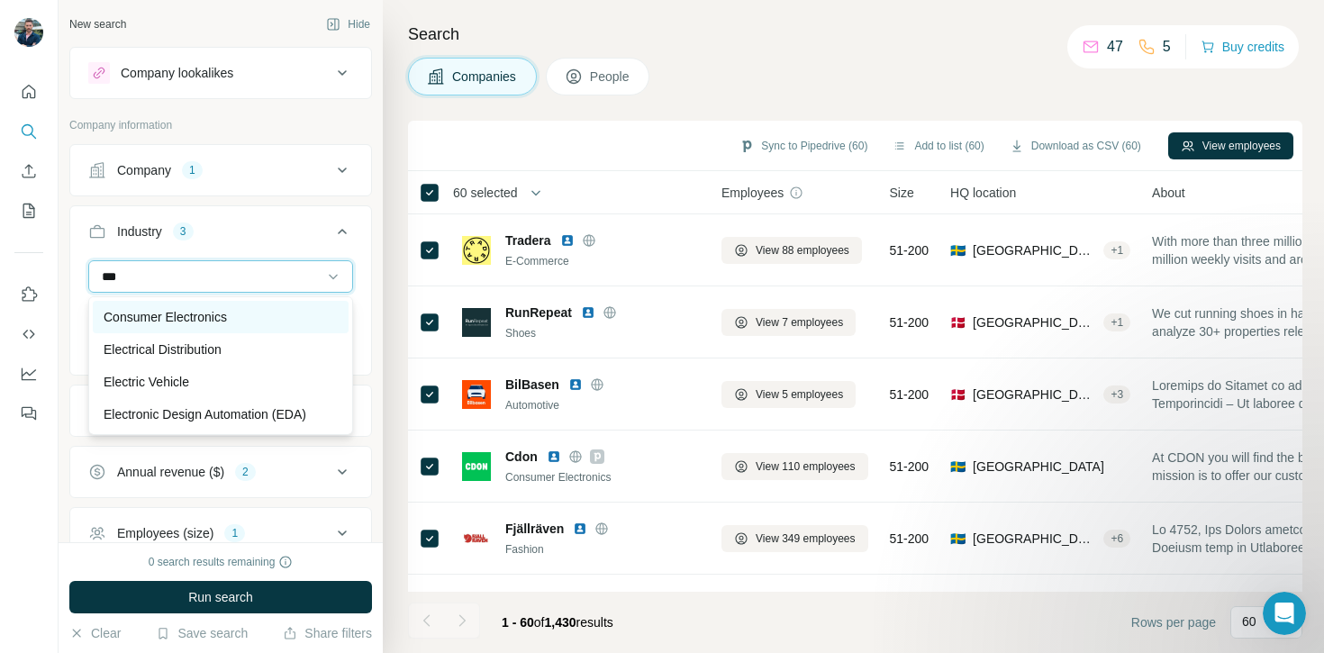
type input "***"
click at [208, 319] on p "Consumer Electronics" at bounding box center [165, 317] width 123 height 18
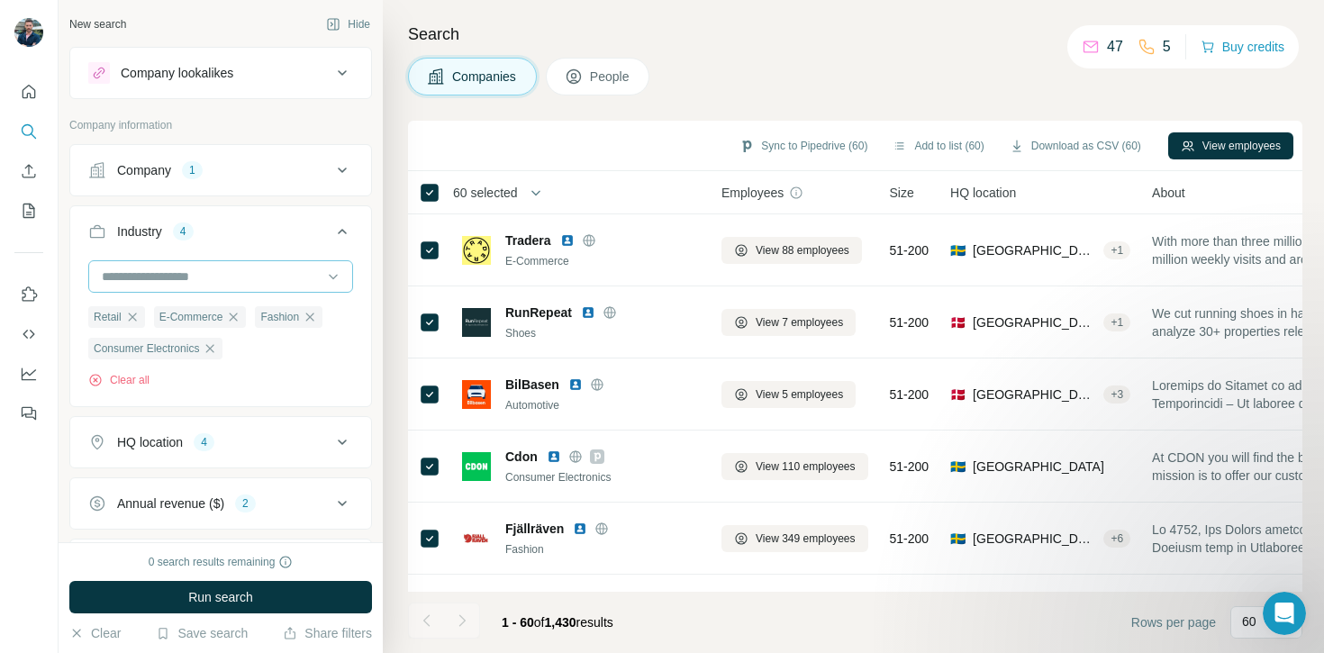
click at [229, 277] on input at bounding box center [211, 277] width 223 height 20
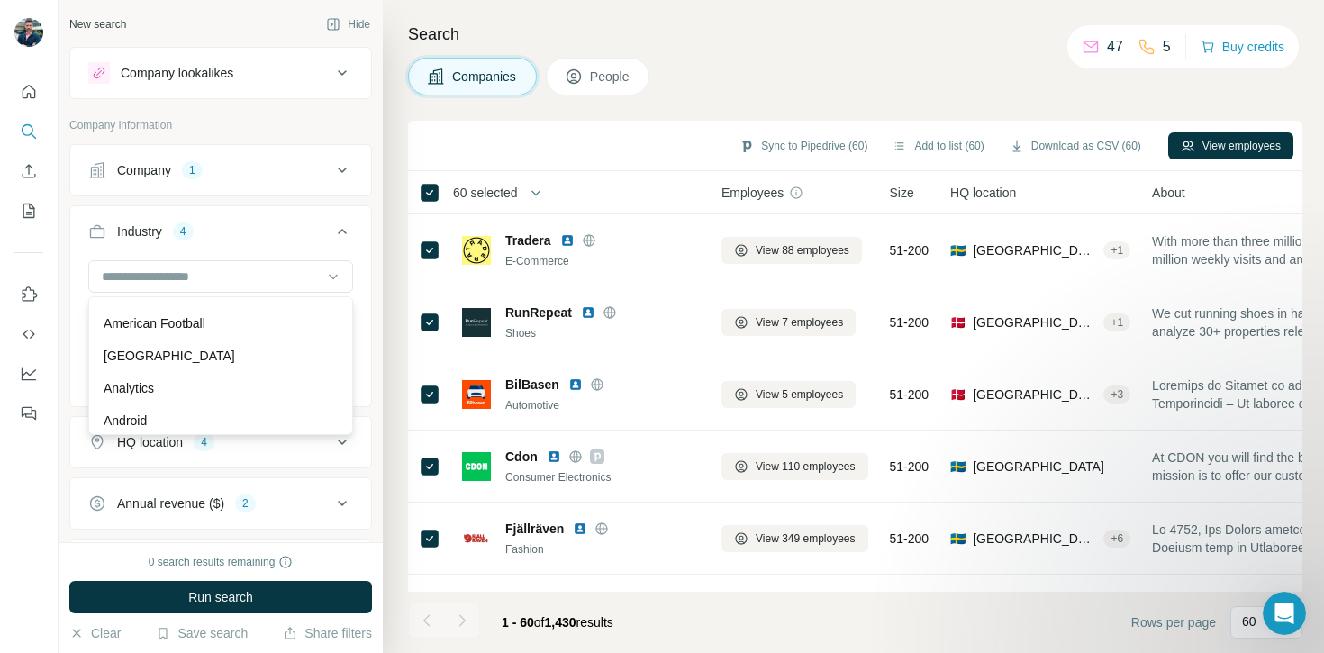
scroll to position [546, 0]
click at [139, 277] on input at bounding box center [211, 277] width 223 height 20
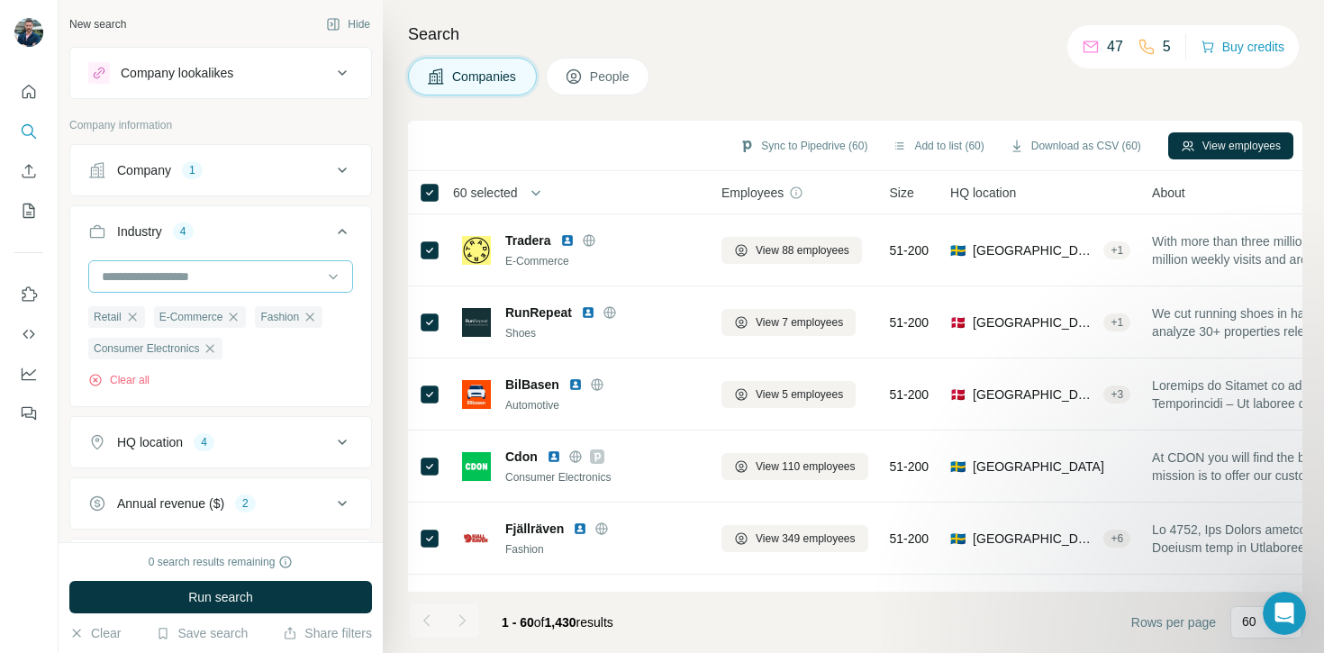
click at [139, 277] on input at bounding box center [211, 277] width 223 height 20
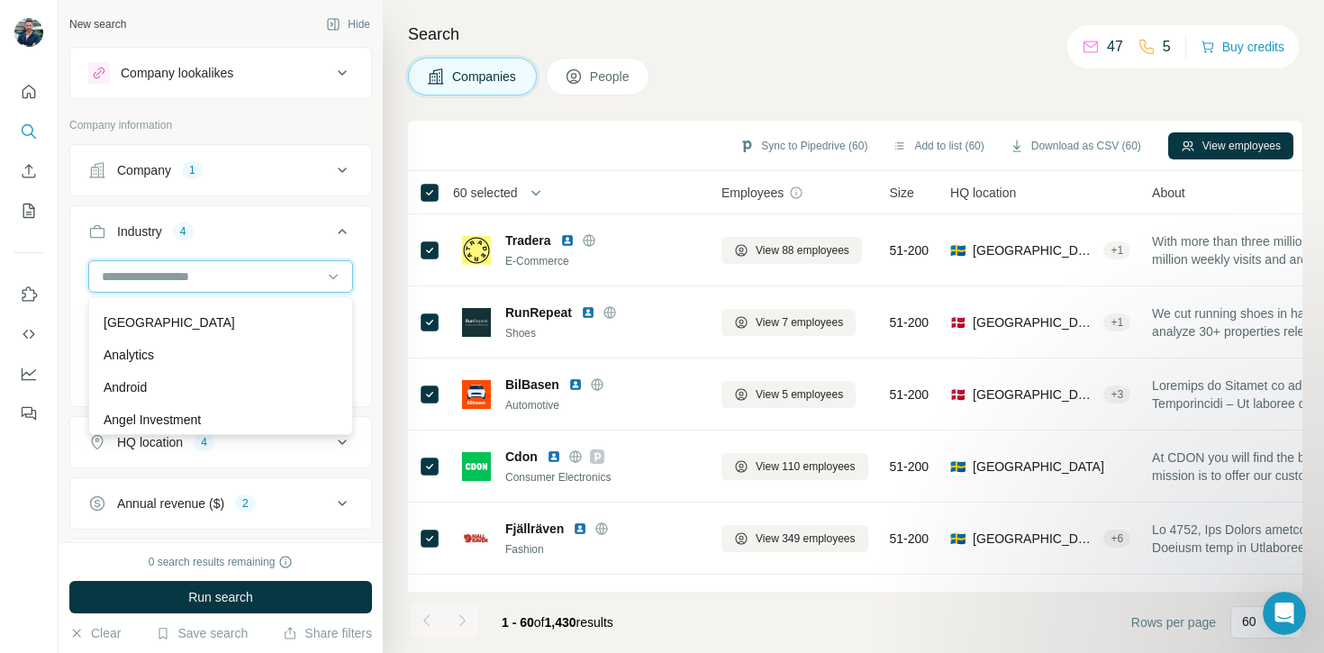
click at [139, 277] on input at bounding box center [211, 277] width 223 height 20
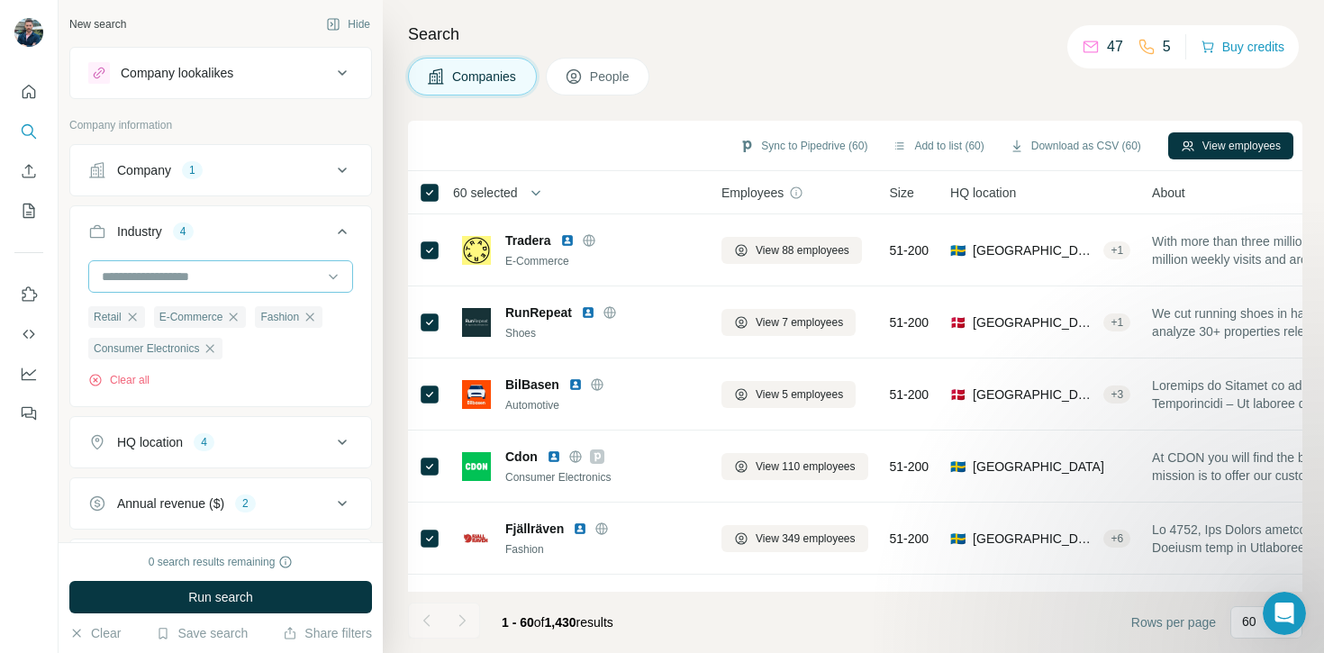
click at [139, 277] on input at bounding box center [211, 277] width 223 height 20
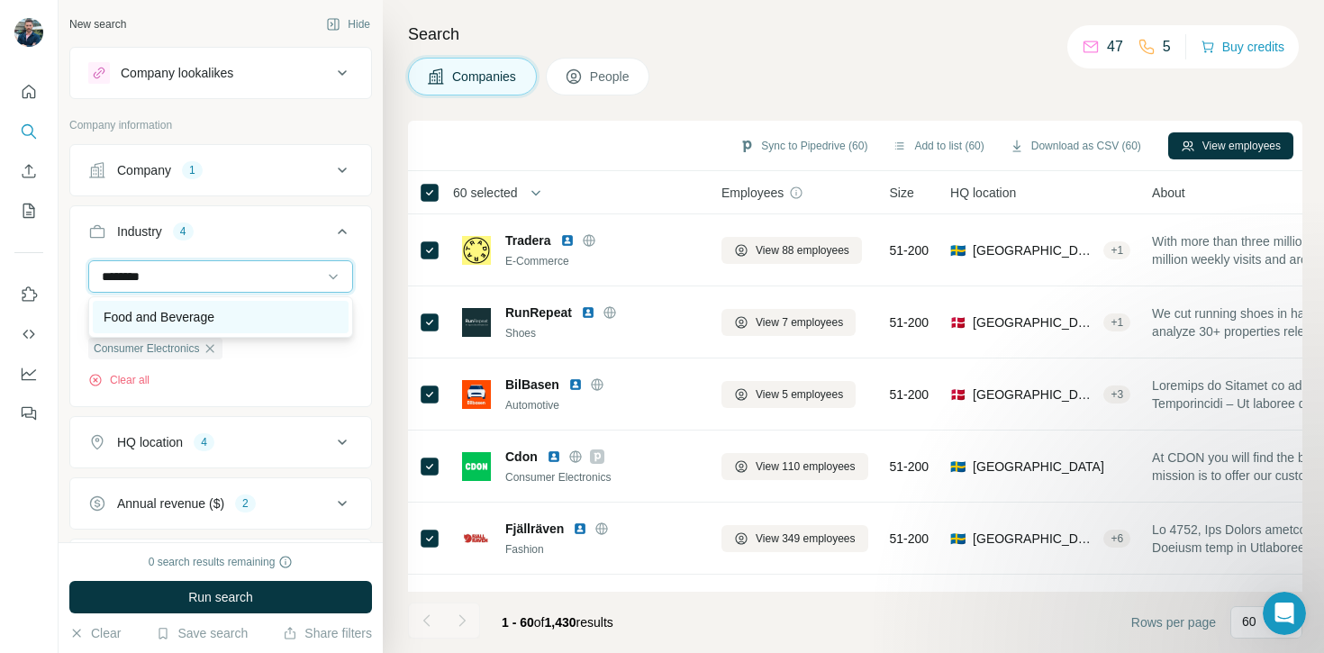
type input "********"
click at [194, 324] on p "Food and Beverage" at bounding box center [159, 317] width 111 height 18
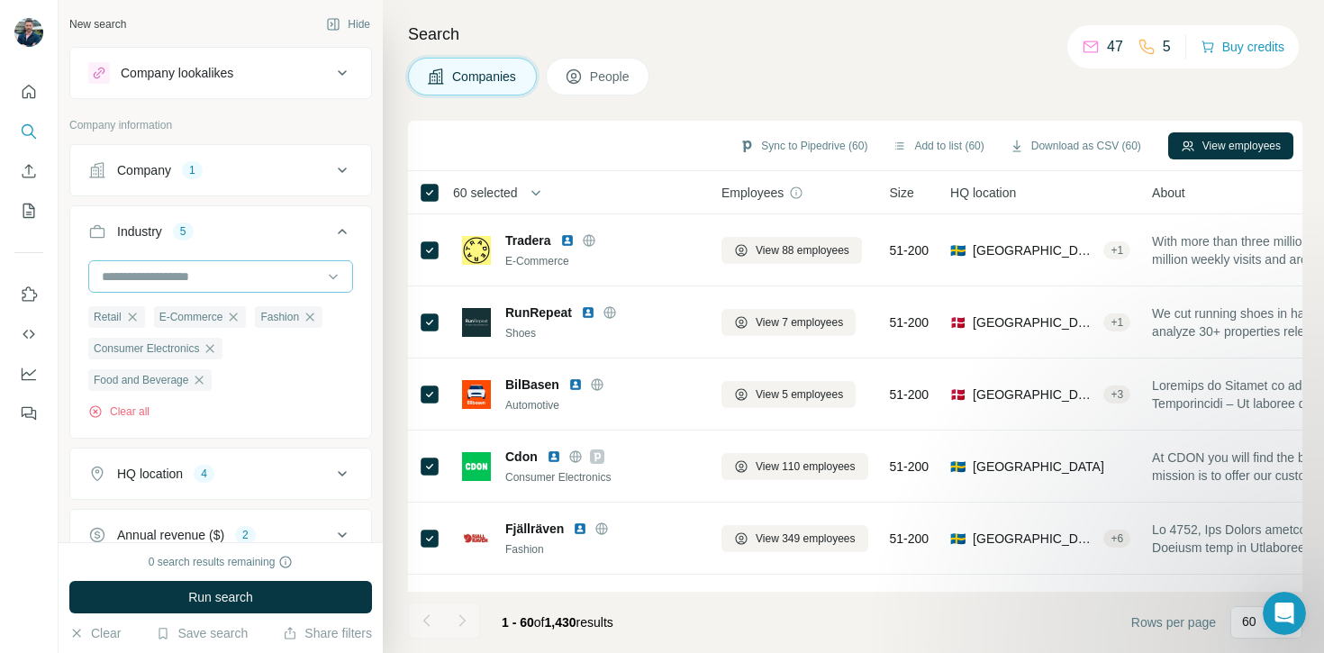
click at [182, 279] on input at bounding box center [211, 277] width 223 height 20
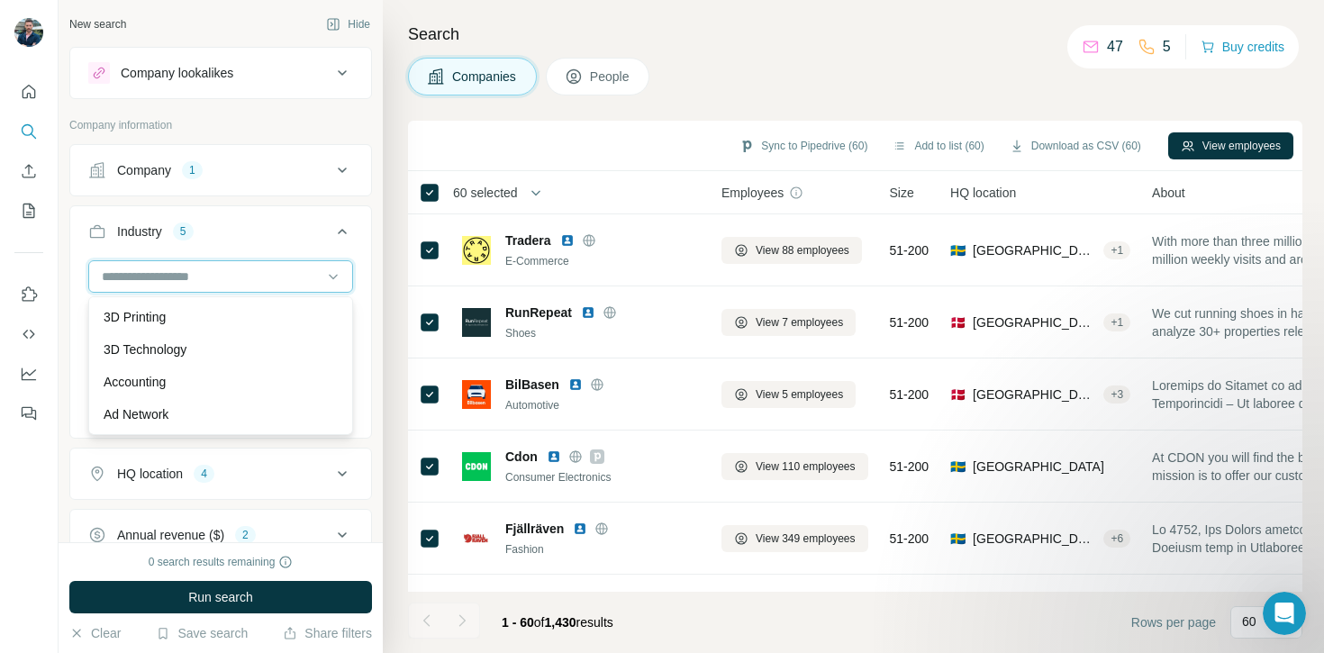
click at [191, 278] on input at bounding box center [211, 277] width 223 height 20
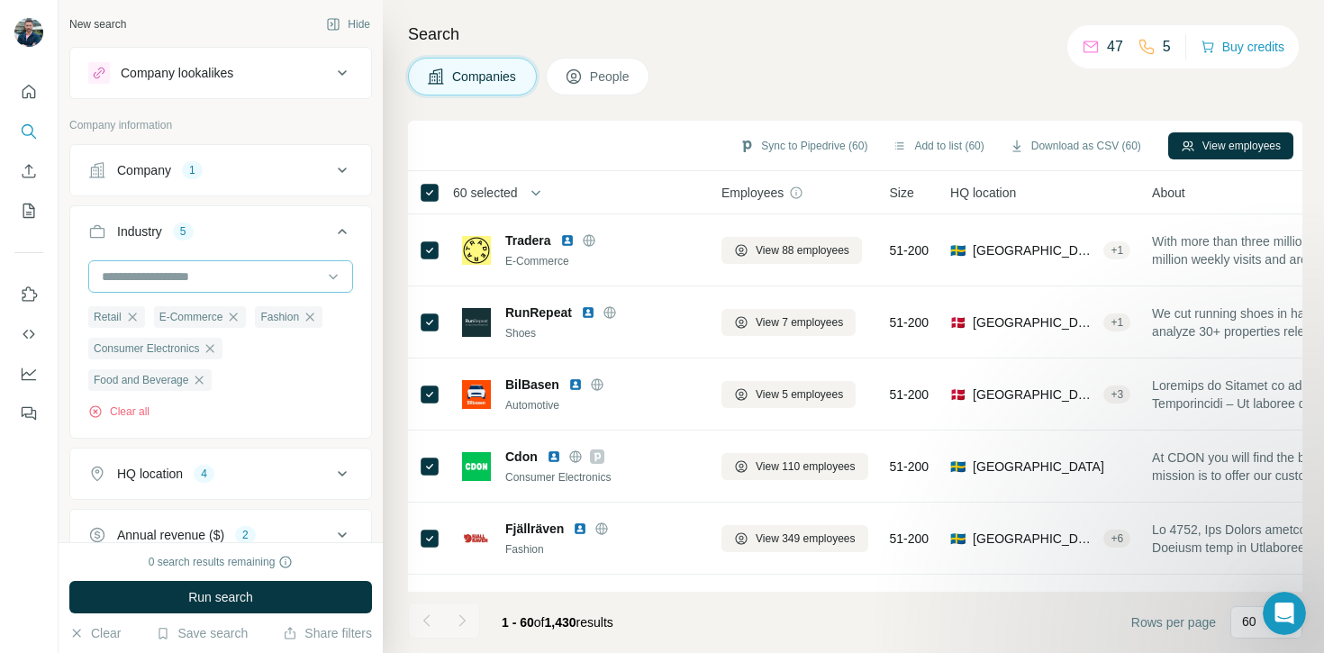
click at [191, 278] on input at bounding box center [211, 277] width 223 height 20
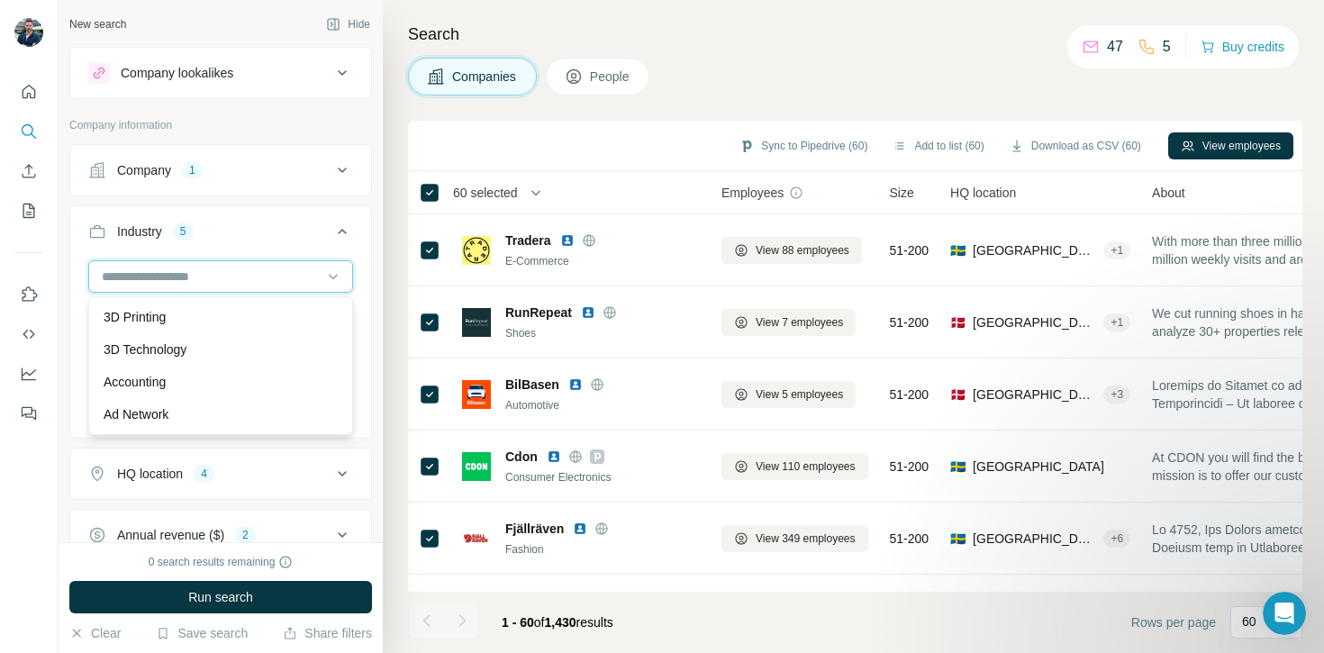
click at [191, 278] on input at bounding box center [211, 277] width 223 height 20
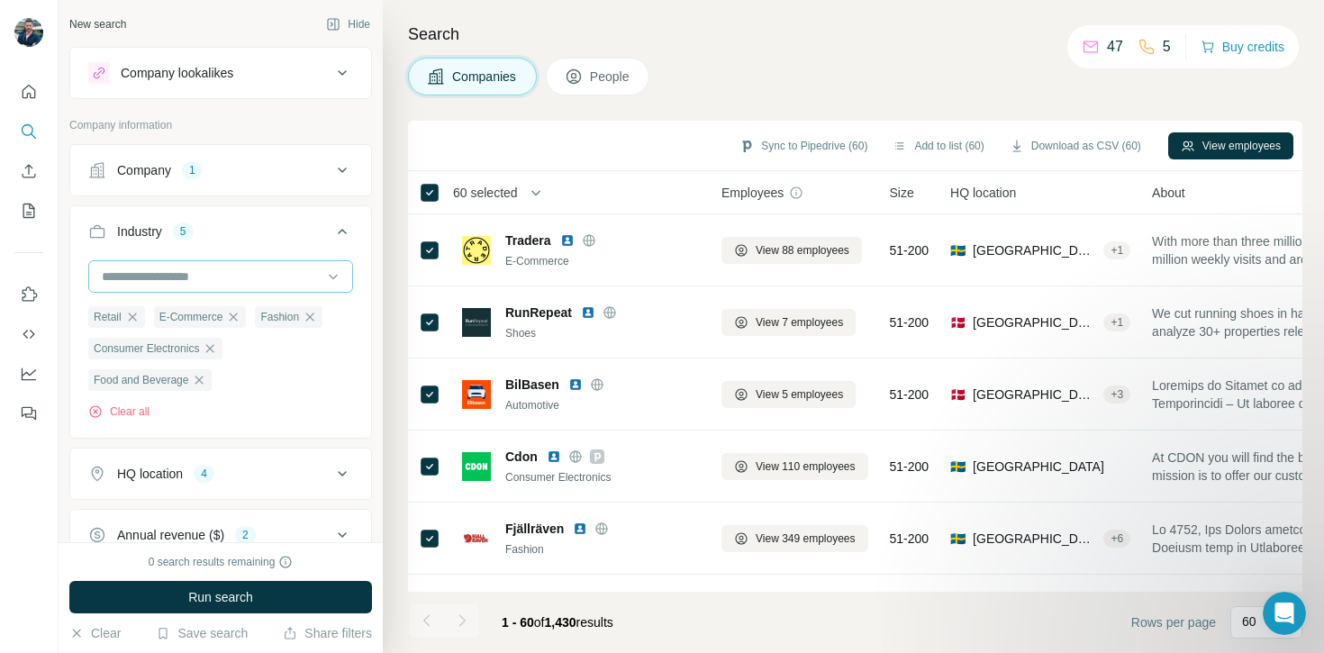
click at [191, 278] on input at bounding box center [211, 277] width 223 height 20
type input "*"
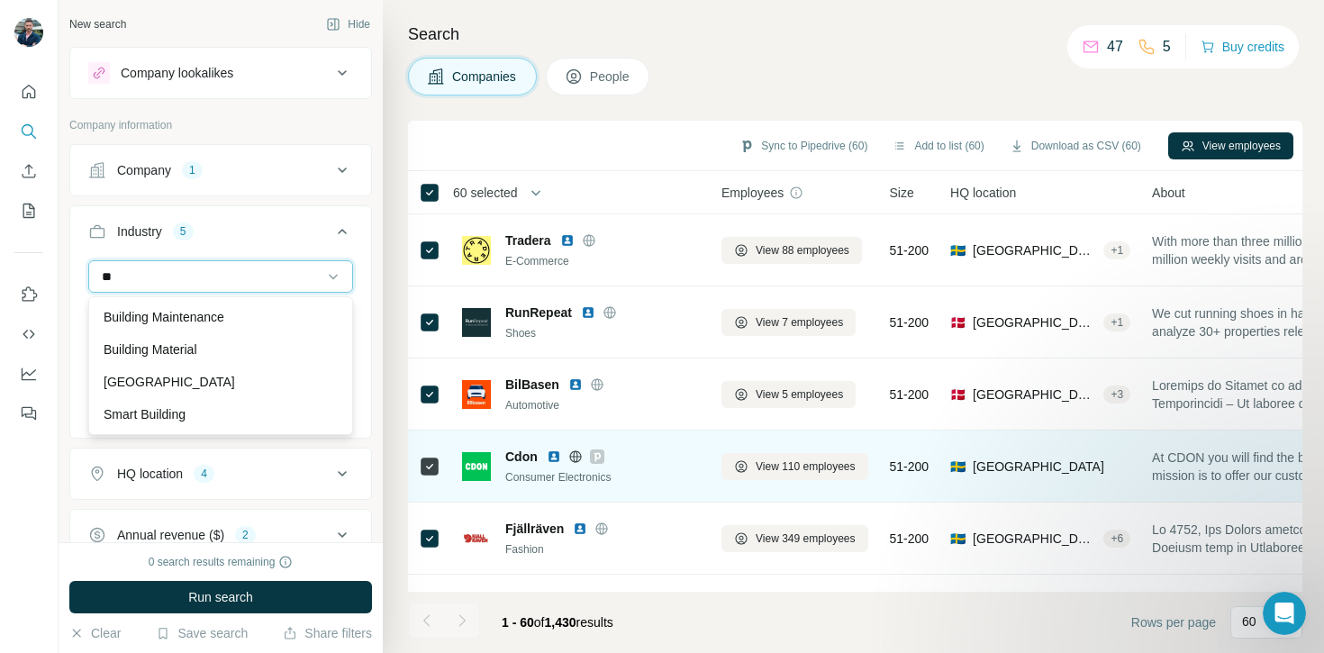
type input "*"
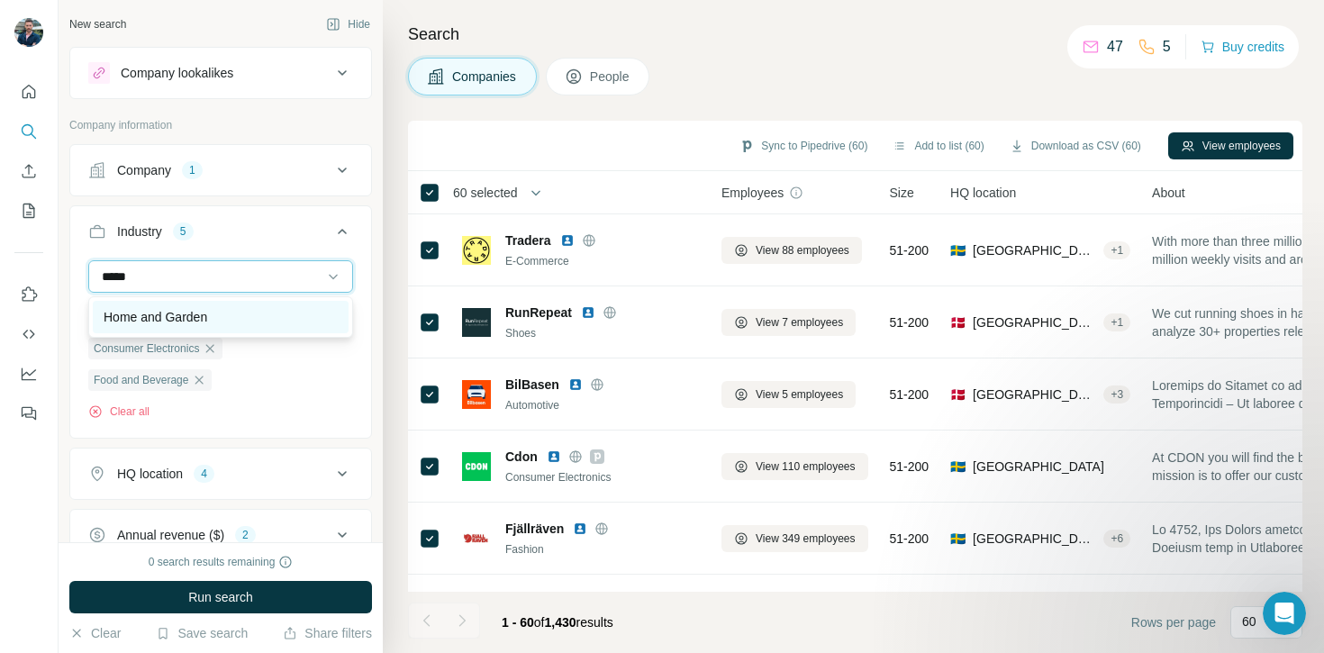
type input "*****"
click at [177, 303] on div "Home and Garden" at bounding box center [221, 317] width 256 height 32
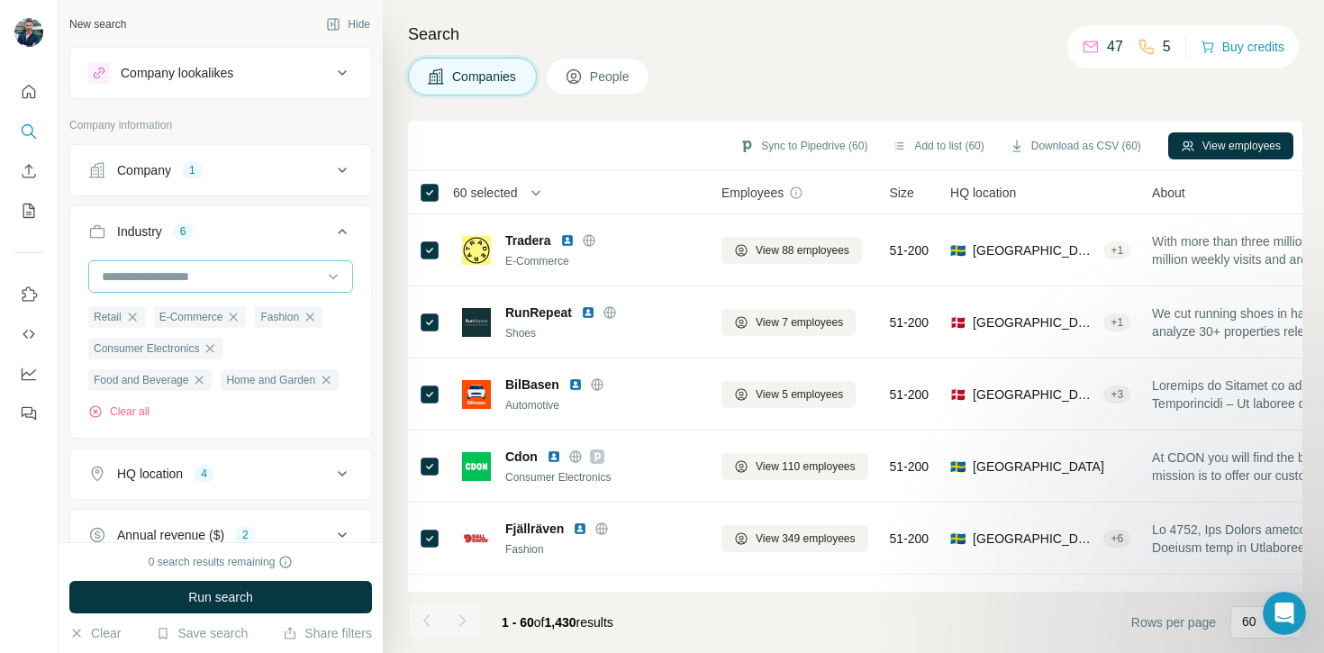
click at [155, 282] on input at bounding box center [211, 277] width 223 height 20
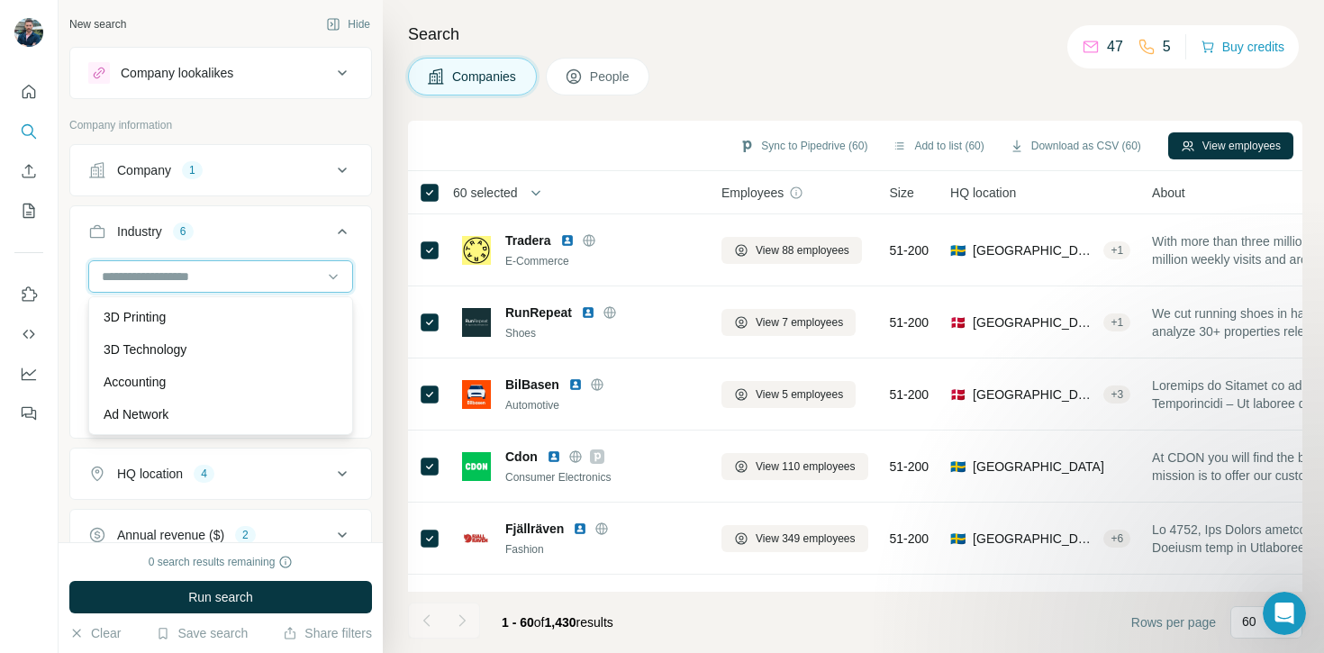
click at [155, 282] on input at bounding box center [211, 277] width 223 height 20
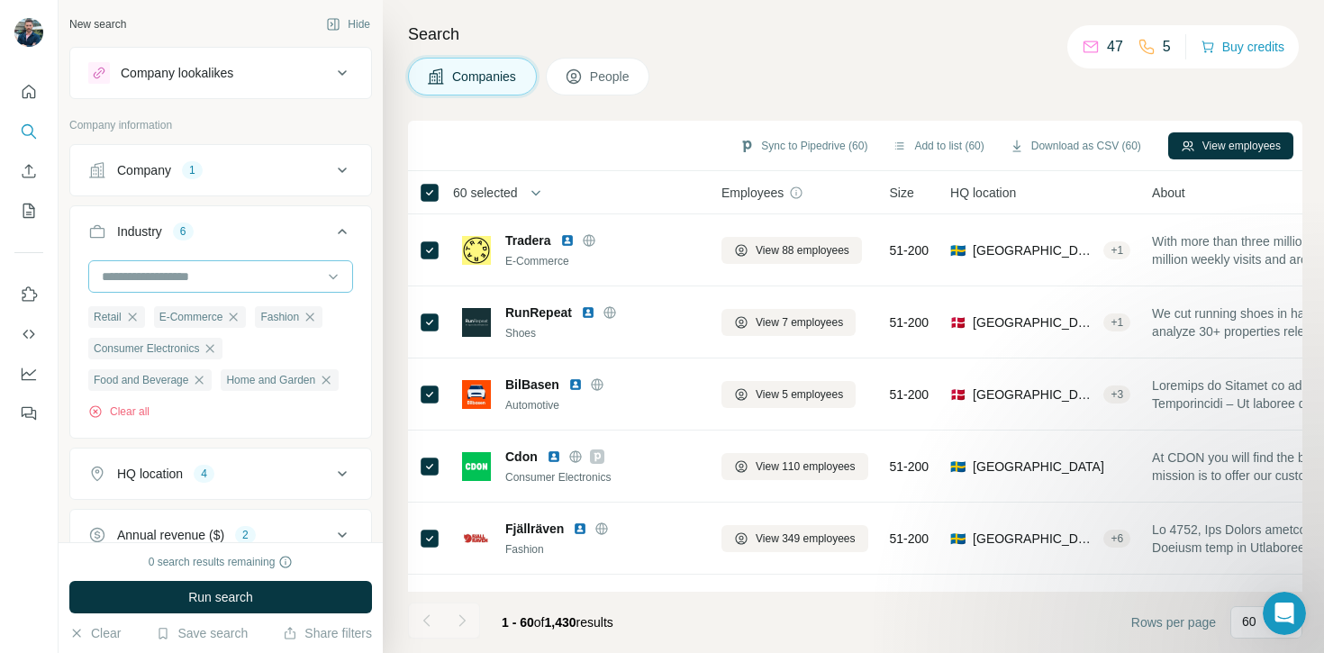
click at [155, 282] on input at bounding box center [211, 277] width 223 height 20
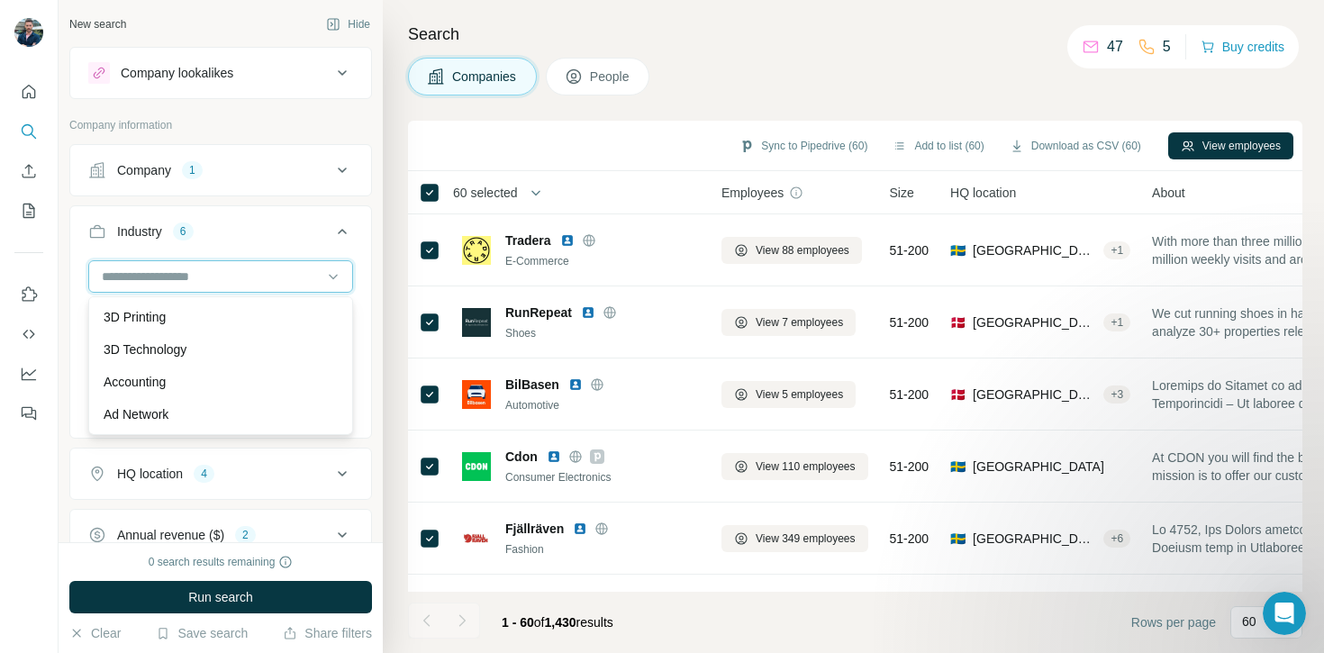
click at [155, 282] on input at bounding box center [211, 277] width 223 height 20
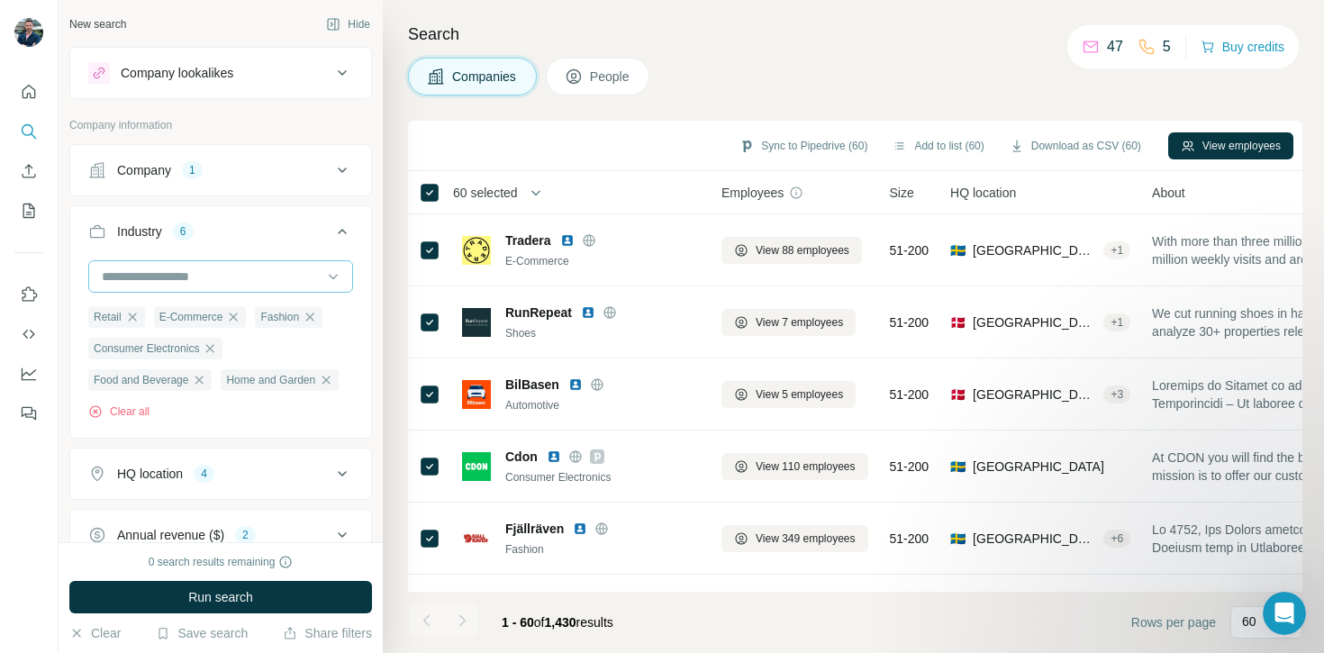
click at [155, 282] on input at bounding box center [211, 277] width 223 height 20
type input "*****"
click at [161, 314] on div "Furniture" at bounding box center [221, 317] width 234 height 18
click at [158, 274] on input at bounding box center [211, 277] width 223 height 20
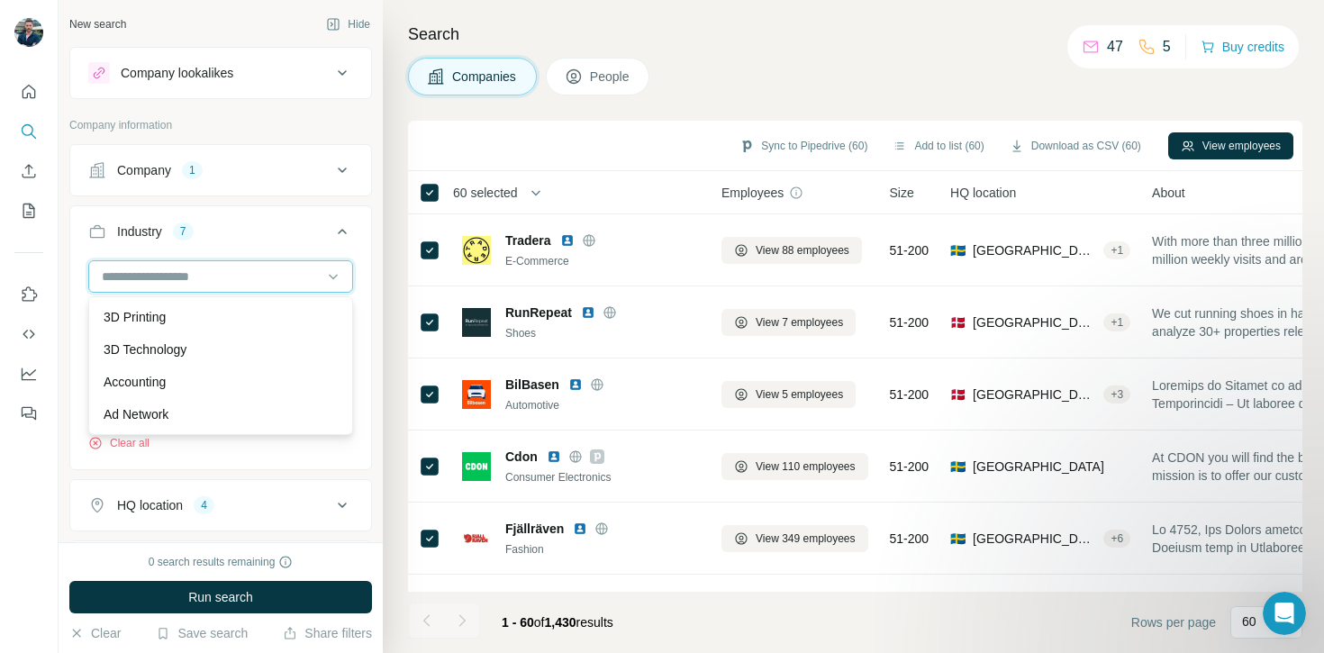
click at [154, 275] on input at bounding box center [211, 277] width 223 height 20
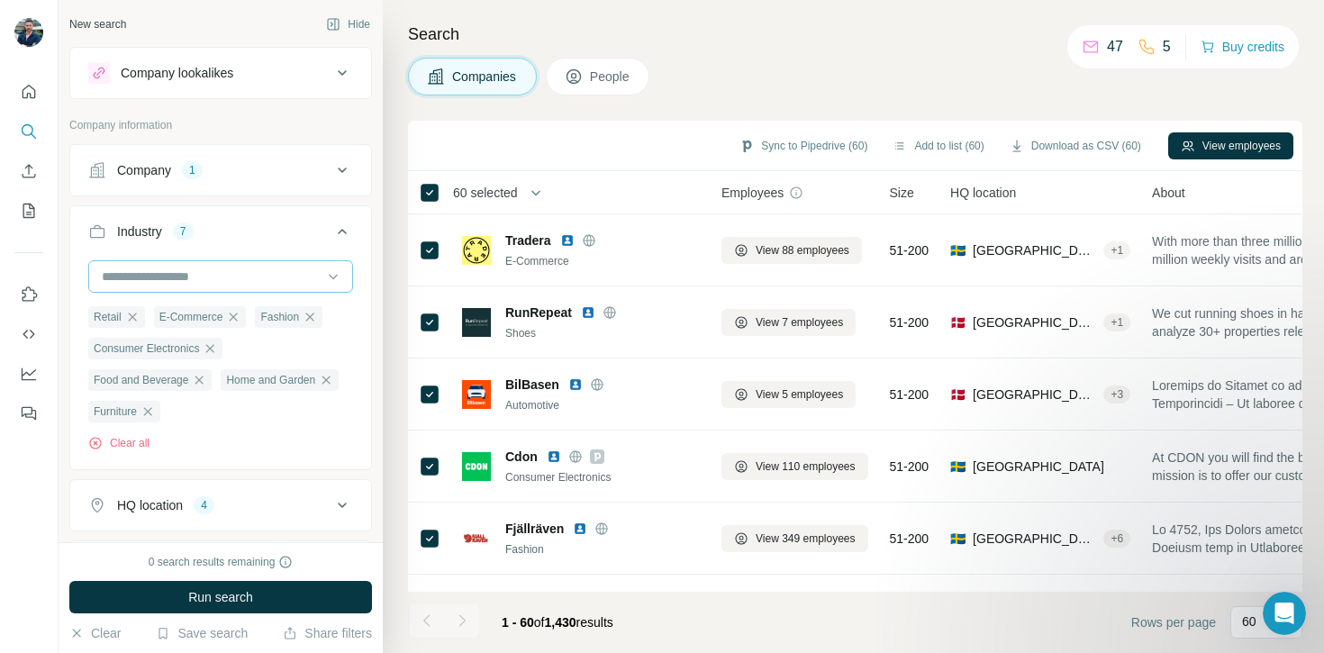
click at [154, 275] on input at bounding box center [211, 277] width 223 height 20
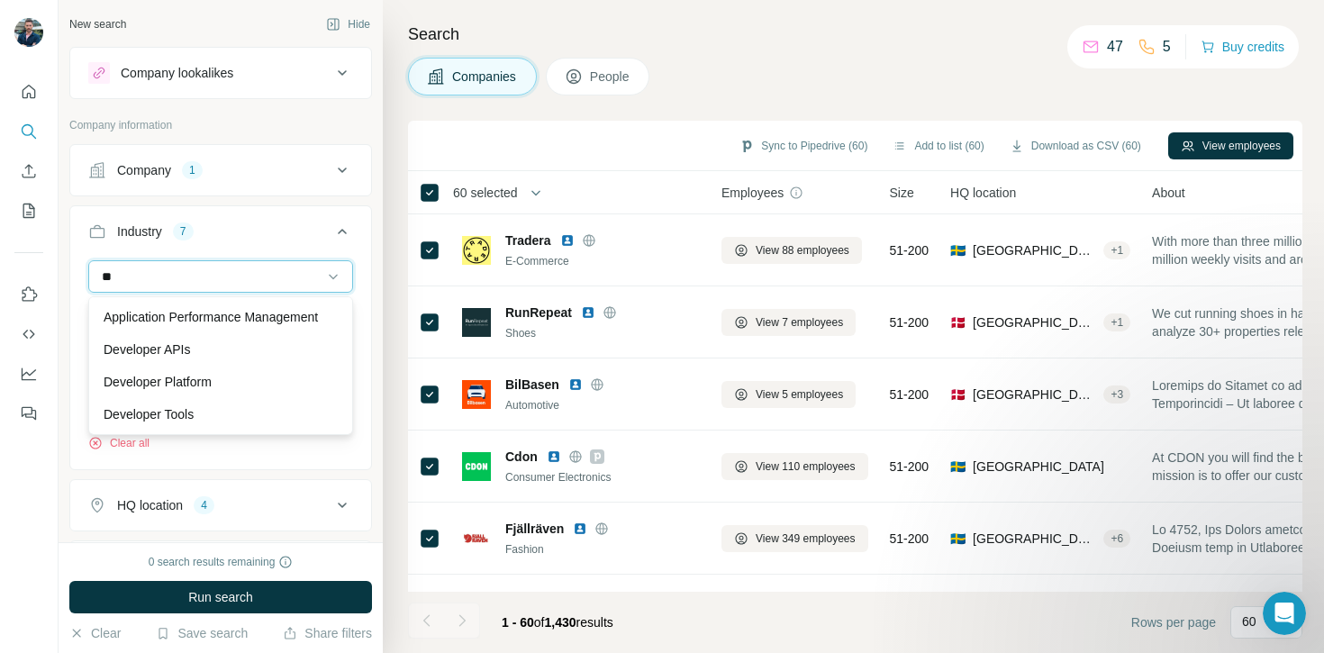
type input "*"
type input "******"
click at [257, 234] on div "Industry 7" at bounding box center [209, 232] width 243 height 18
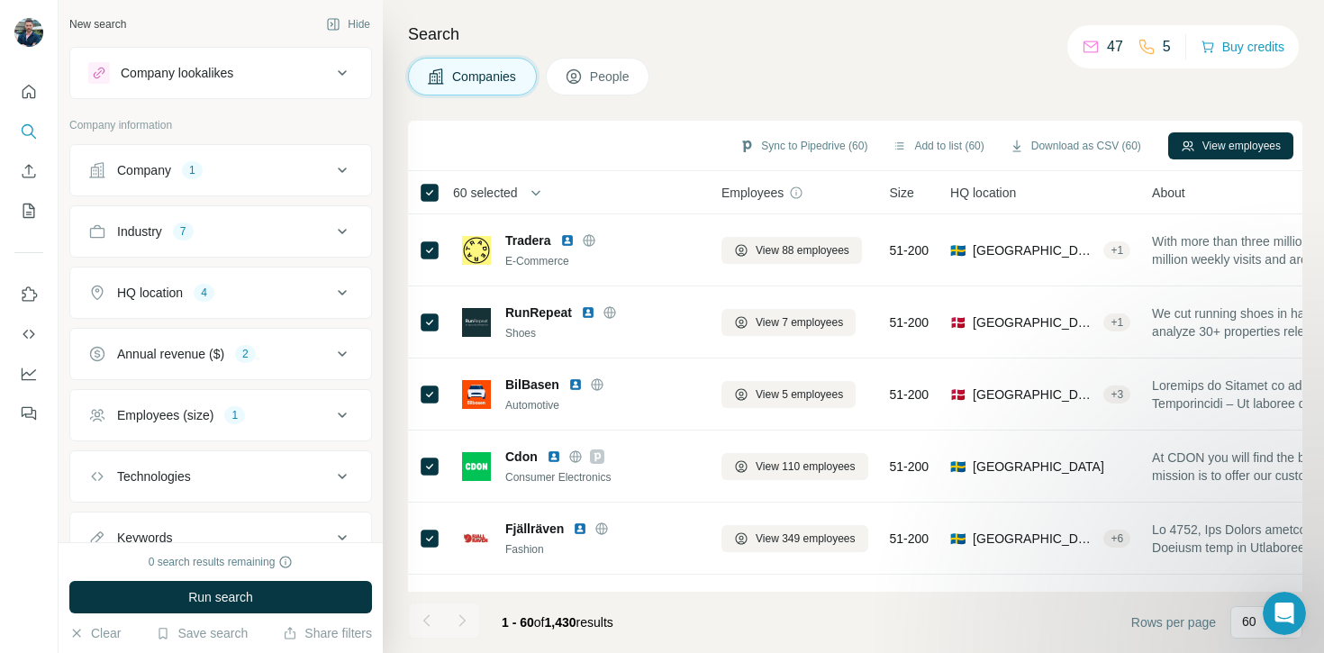
click at [257, 234] on div "Industry 7" at bounding box center [209, 232] width 243 height 18
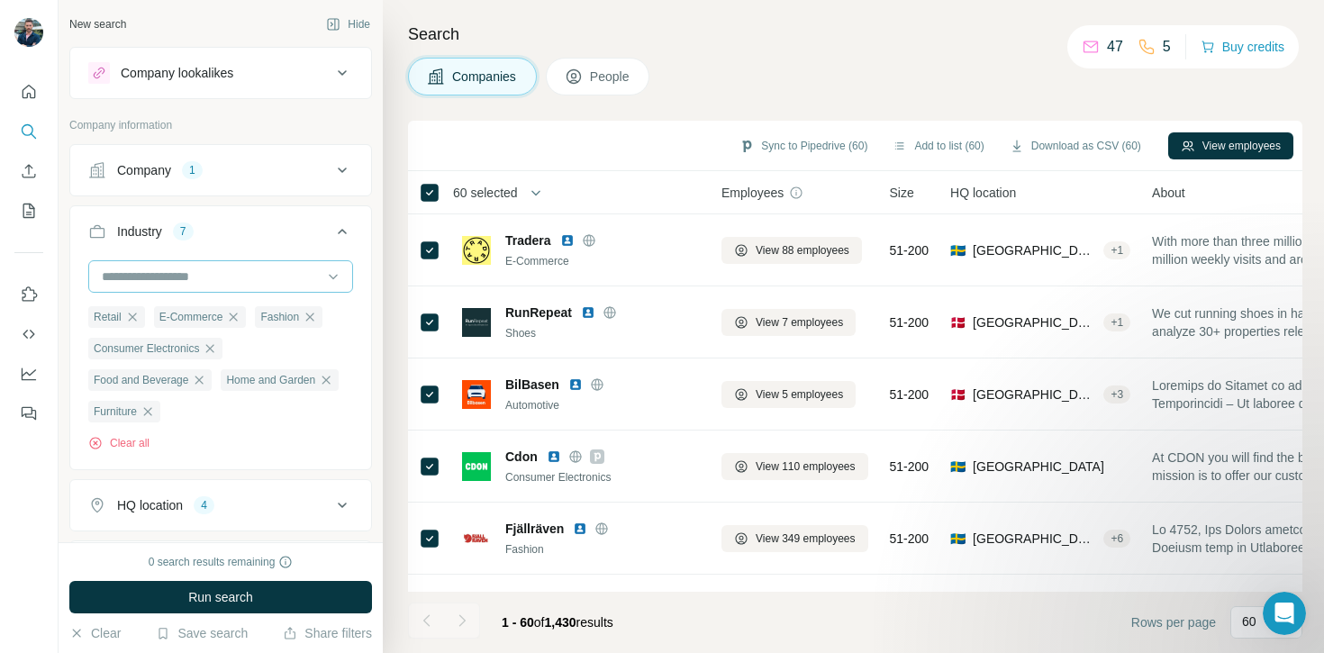
click at [156, 276] on input at bounding box center [211, 277] width 223 height 20
type input "****"
click at [168, 309] on div "Jewelry" at bounding box center [221, 317] width 234 height 18
click at [177, 277] on input at bounding box center [211, 277] width 223 height 20
type input "*"
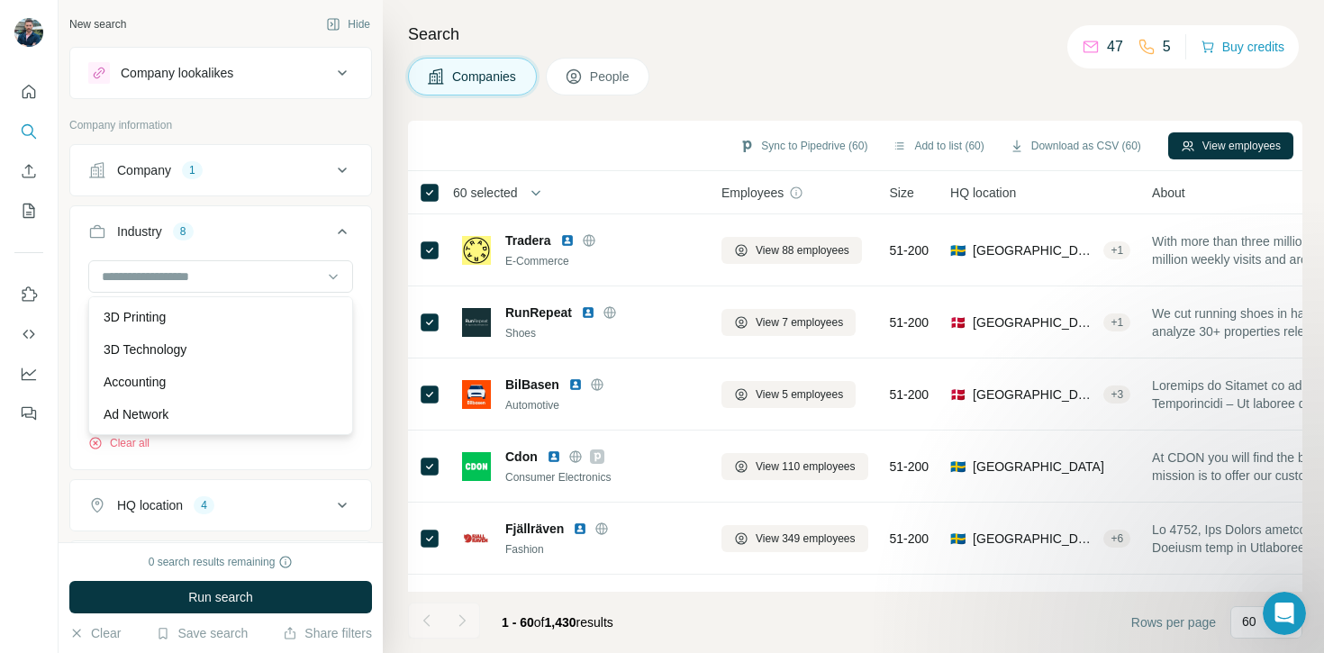
click at [277, 237] on div "Industry 8" at bounding box center [209, 232] width 243 height 18
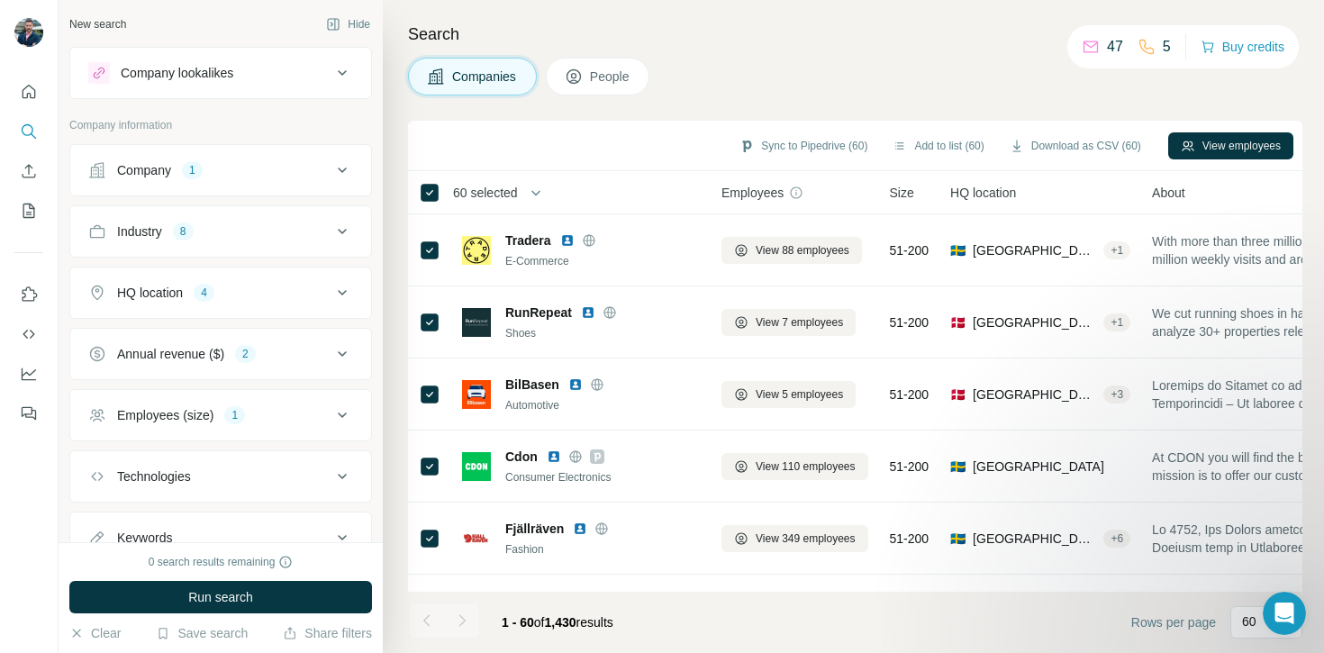
click at [277, 237] on div "Industry 8" at bounding box center [209, 232] width 243 height 18
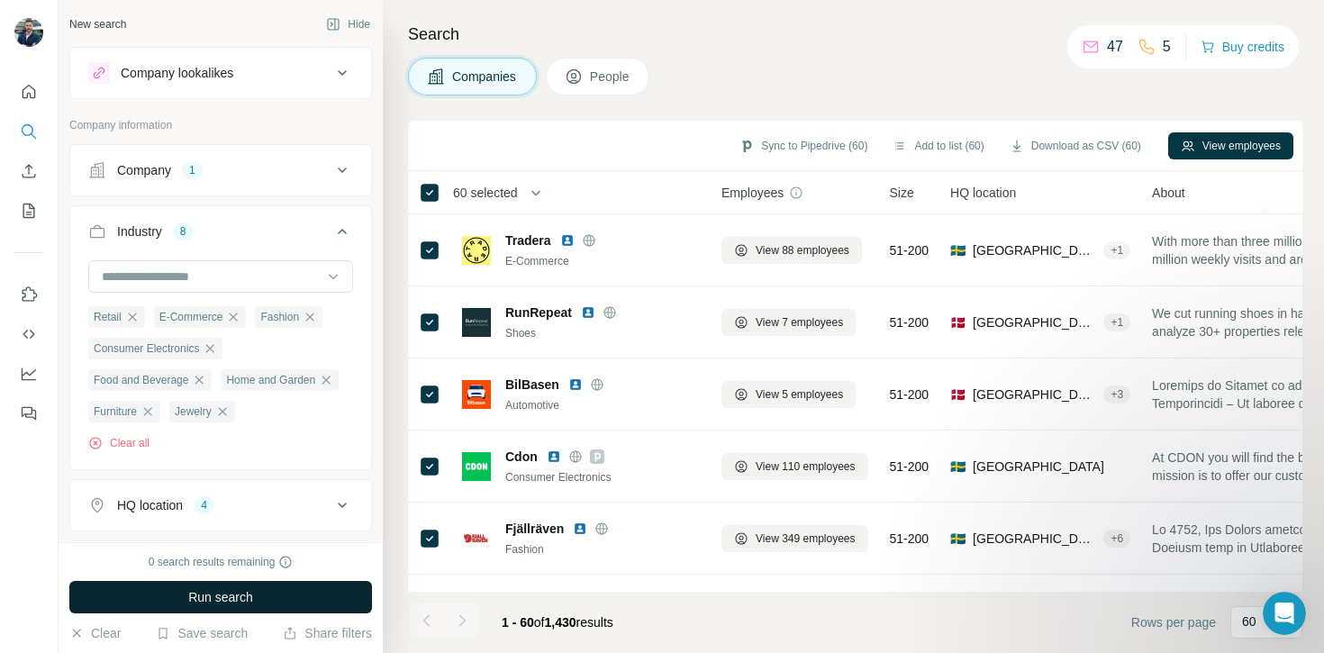
click at [212, 595] on span "Run search" at bounding box center [220, 597] width 65 height 18
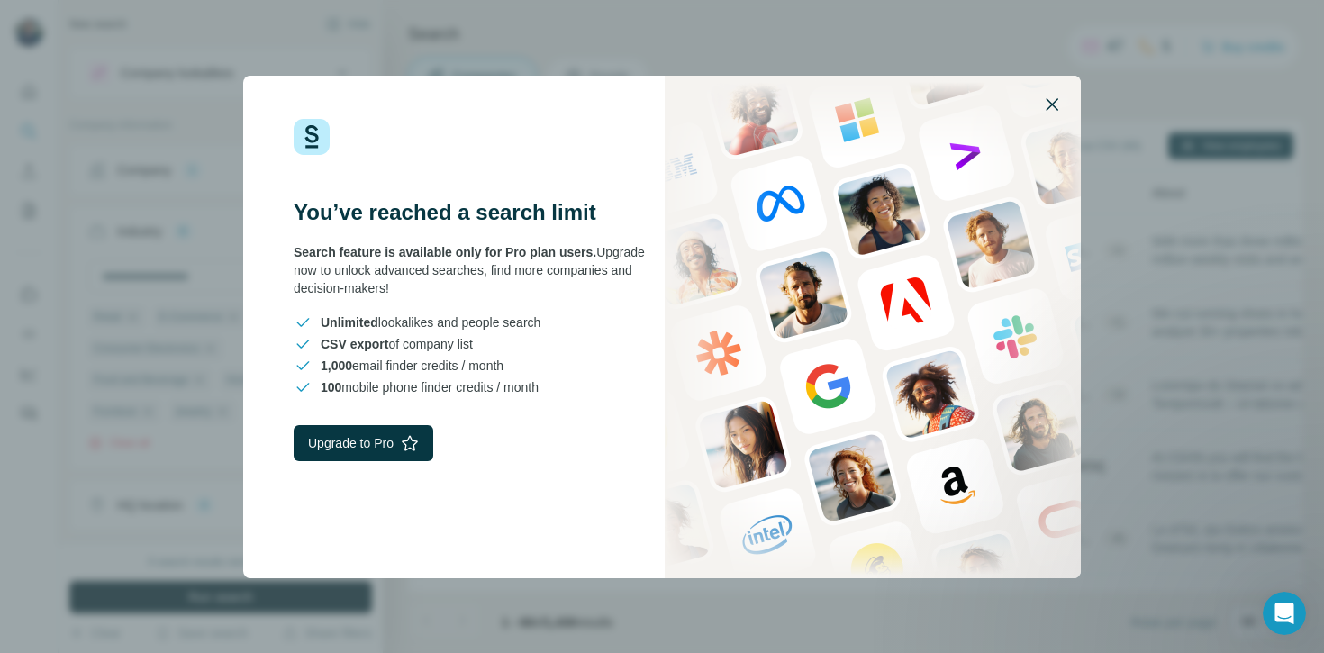
click at [1056, 100] on icon "button" at bounding box center [1052, 104] width 13 height 13
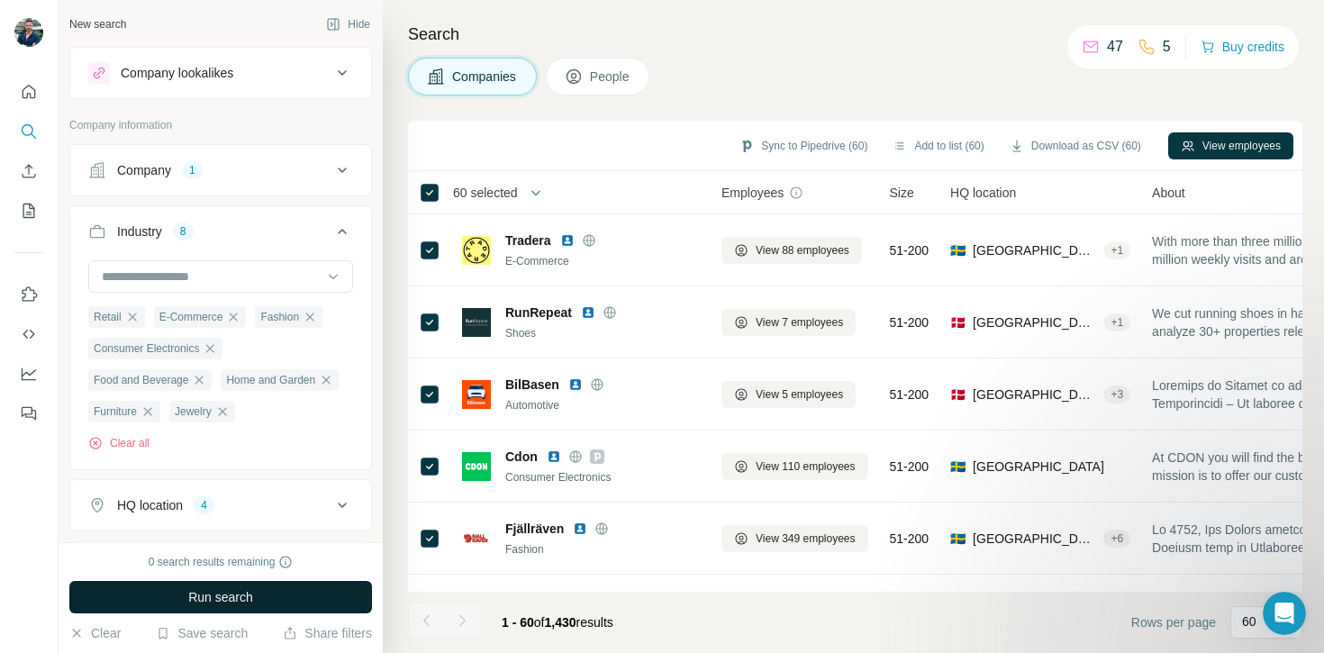
click at [340, 176] on icon at bounding box center [343, 170] width 22 height 22
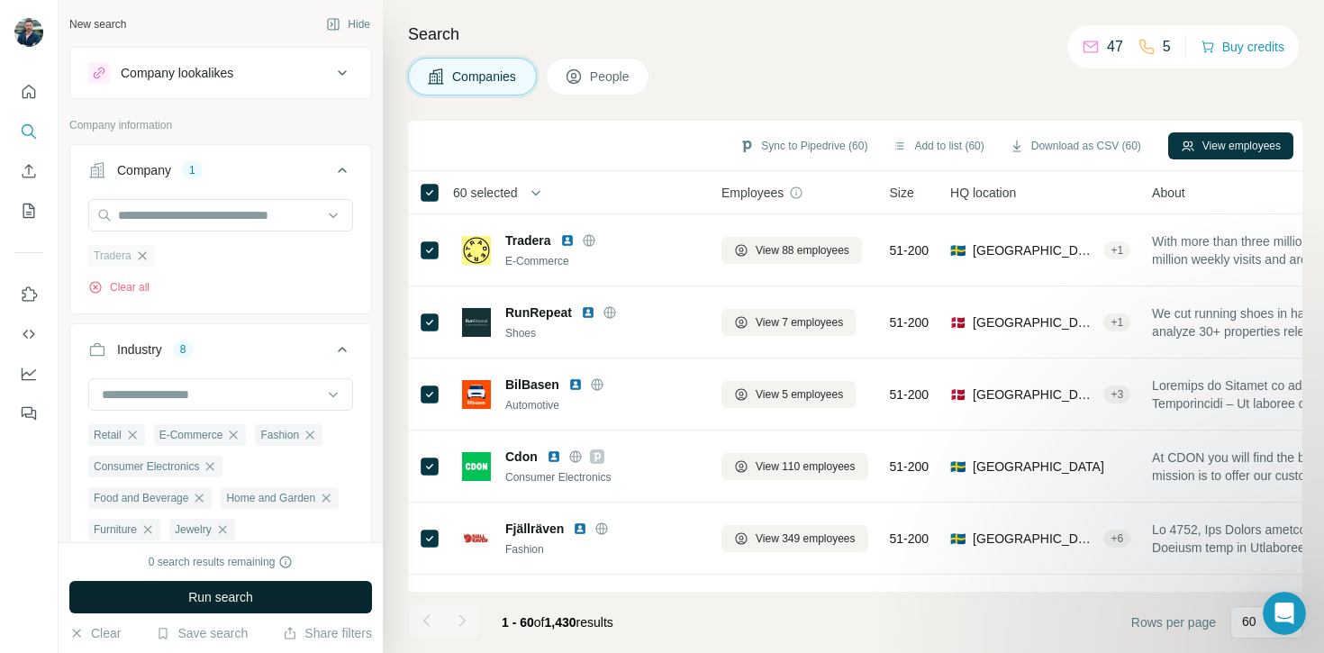
click at [150, 254] on icon "button" at bounding box center [142, 256] width 14 height 14
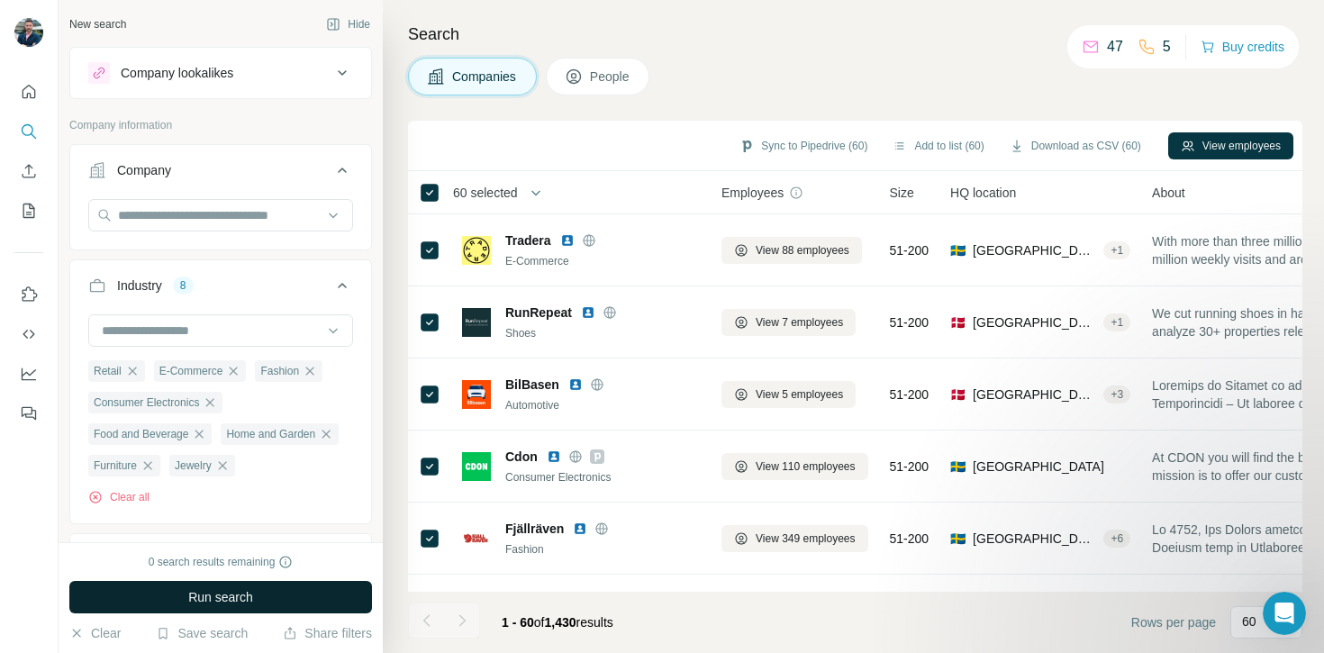
click at [347, 164] on icon at bounding box center [343, 170] width 22 height 22
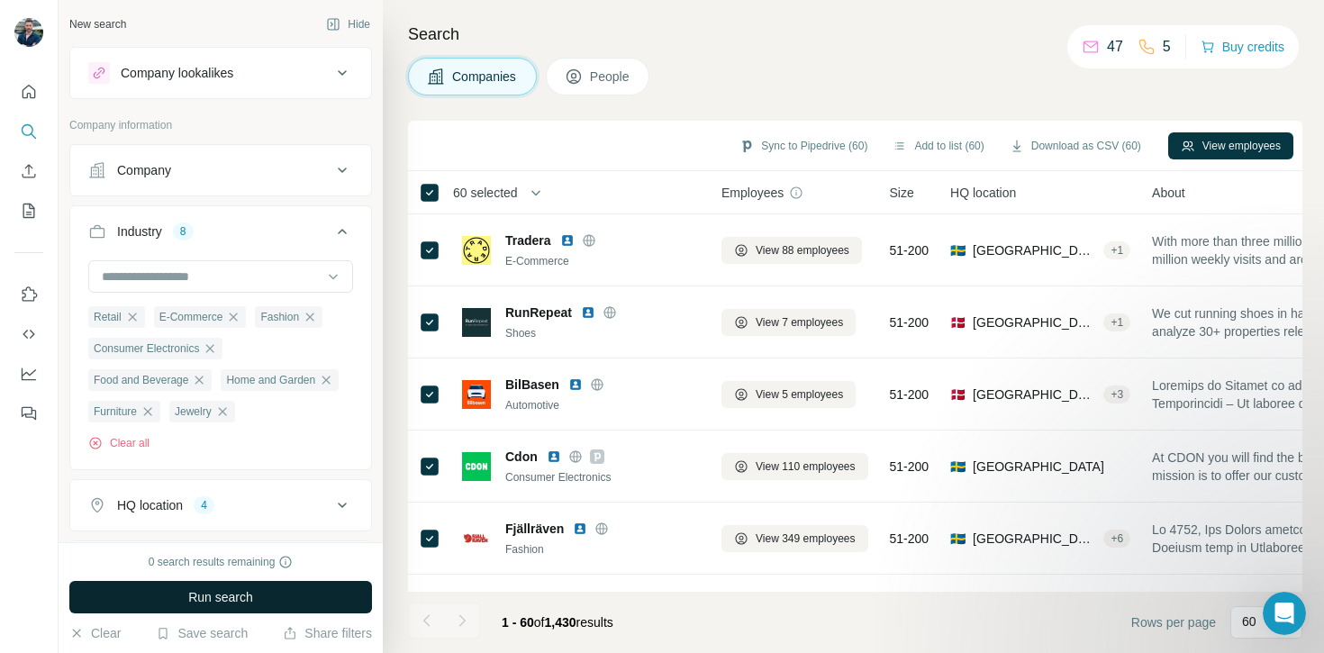
click at [235, 598] on span "Run search" at bounding box center [220, 597] width 65 height 18
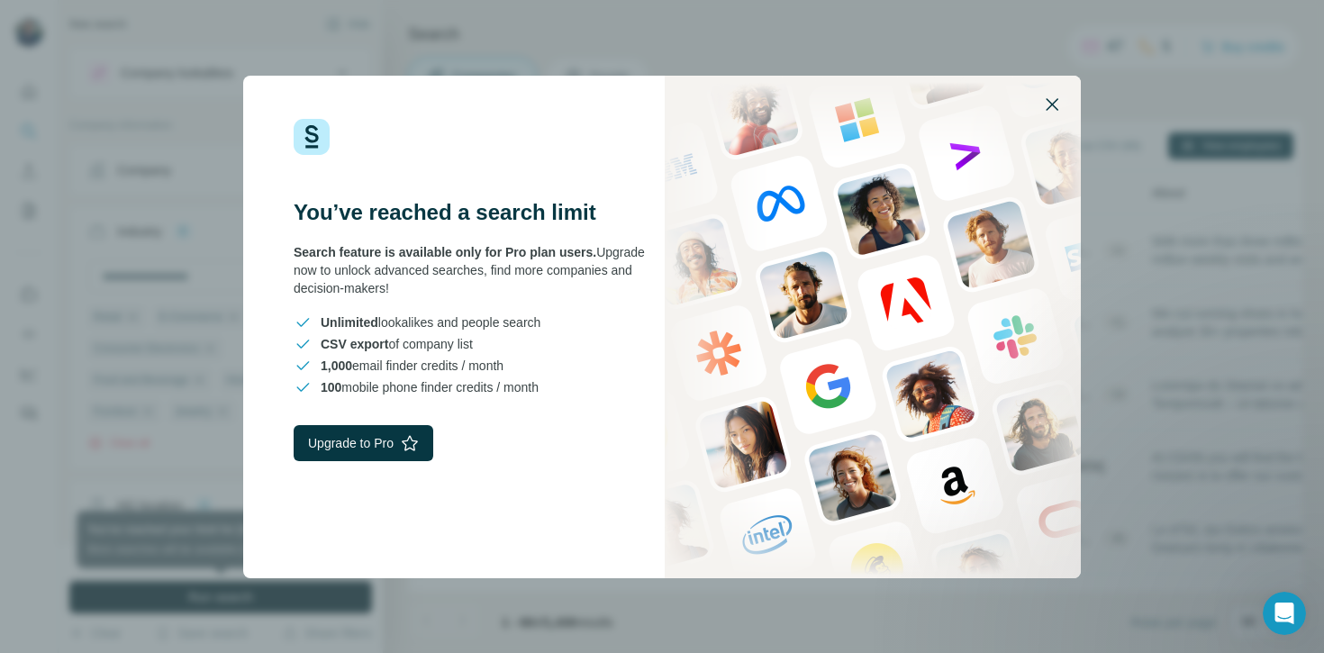
click at [1054, 99] on icon "button" at bounding box center [1052, 105] width 22 height 22
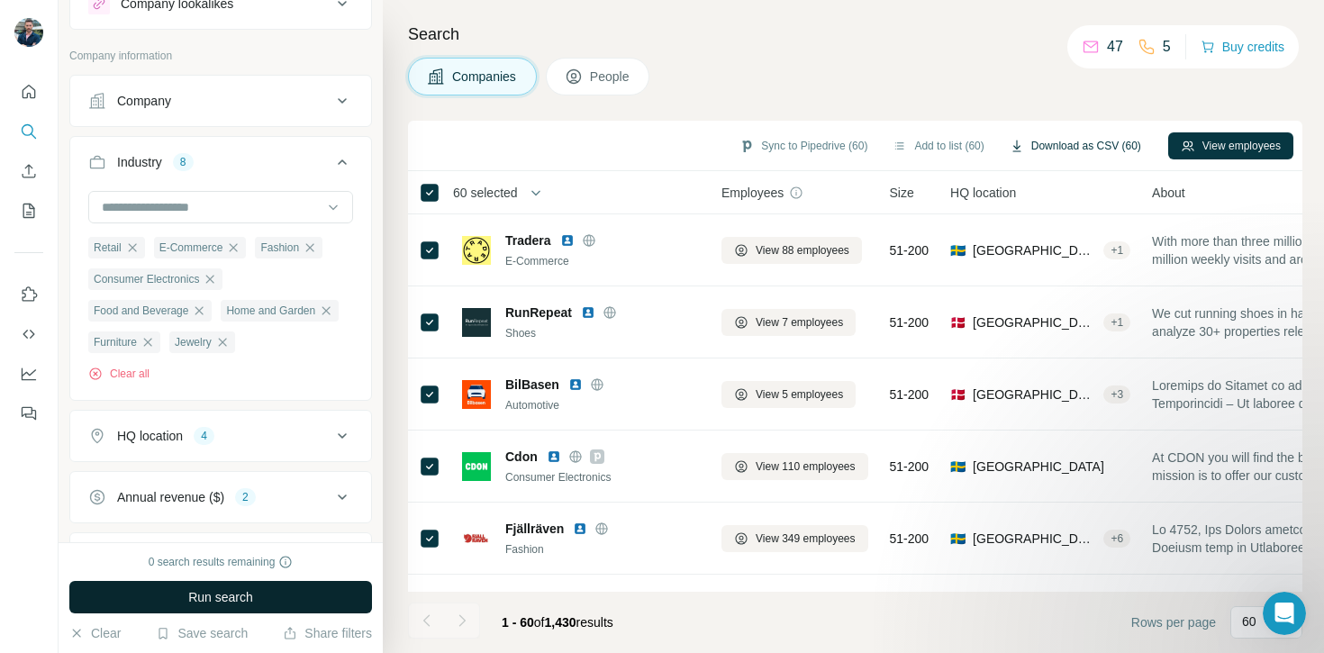
click at [1059, 151] on button "Download as CSV (60)" at bounding box center [1075, 145] width 157 height 27
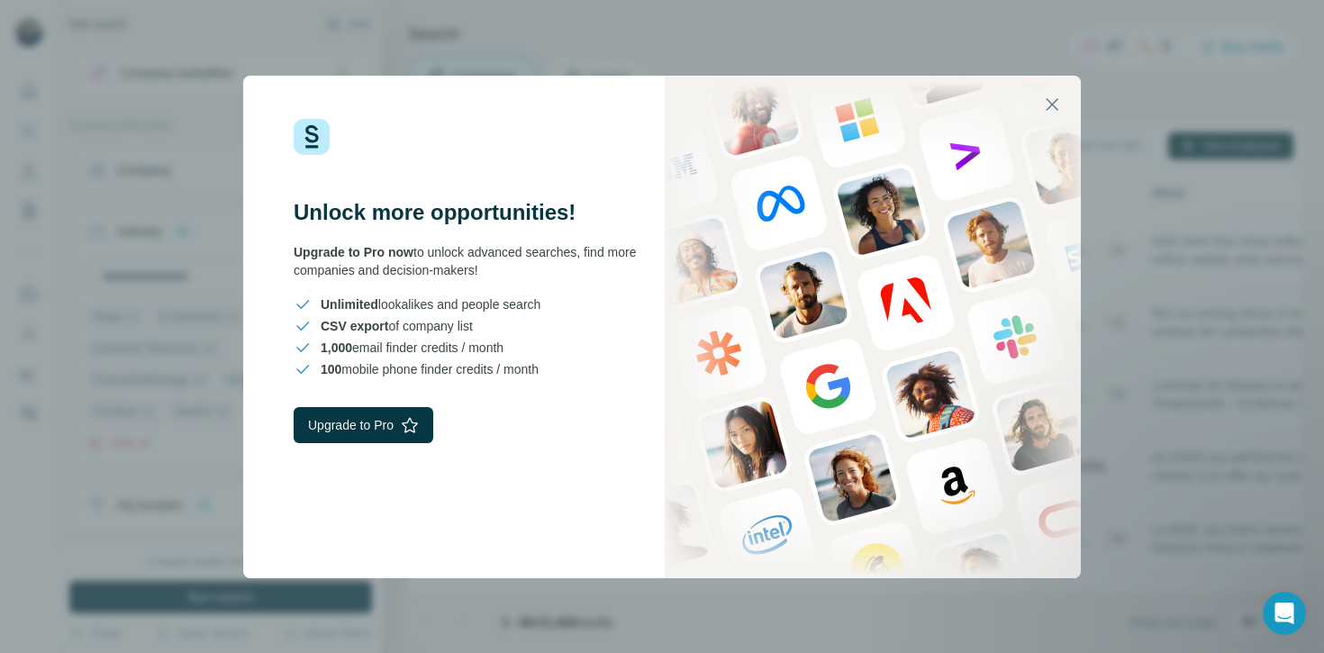
scroll to position [69, 0]
click at [1060, 101] on icon "button" at bounding box center [1052, 105] width 22 height 22
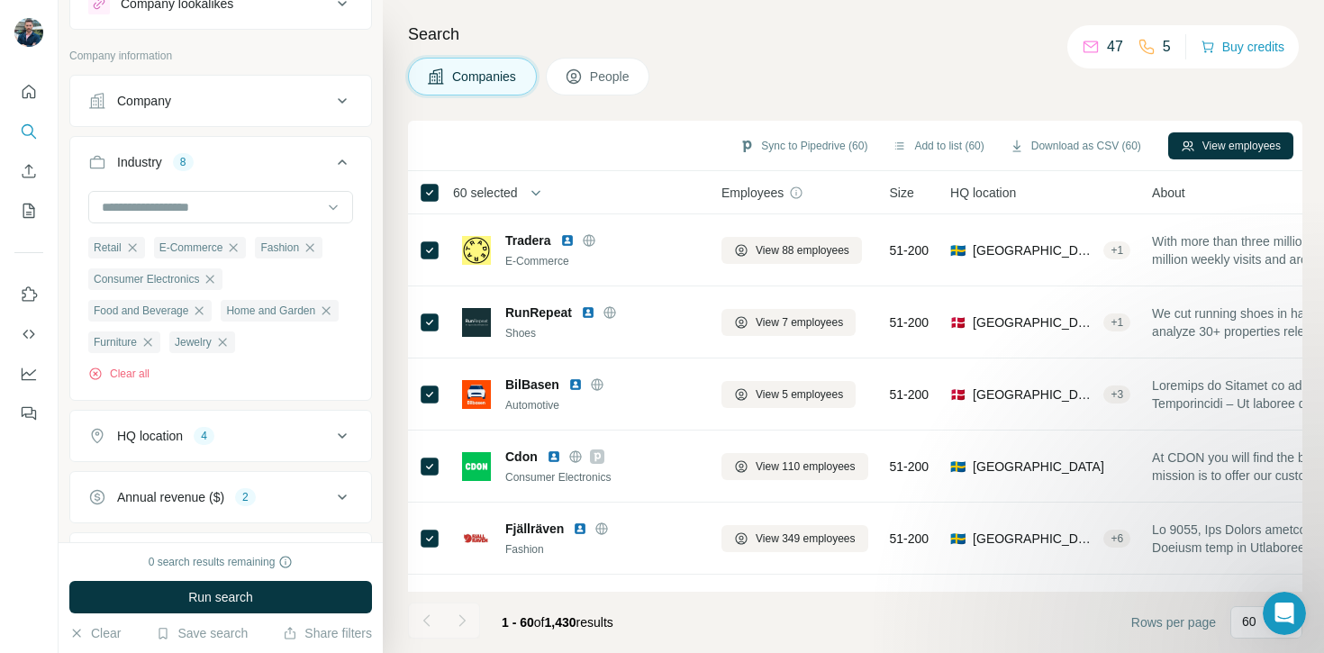
click at [842, 67] on div "Companies People" at bounding box center [855, 77] width 895 height 38
